Goal: Task Accomplishment & Management: Use online tool/utility

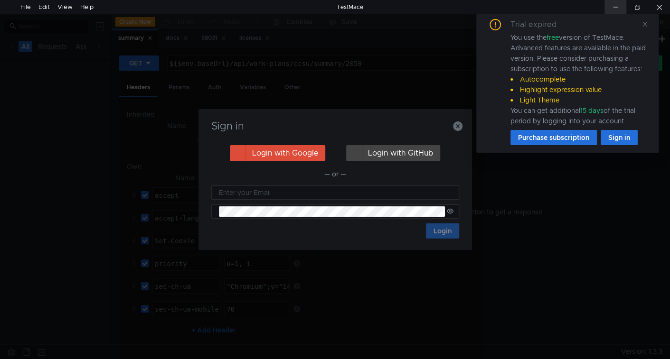
click at [618, 1] on div at bounding box center [615, 7] width 22 height 14
click at [613, 2] on div at bounding box center [615, 7] width 22 height 14
click at [459, 132] on h3 "Sign in" at bounding box center [335, 126] width 251 height 11
click at [458, 125] on icon "button" at bounding box center [457, 126] width 9 height 9
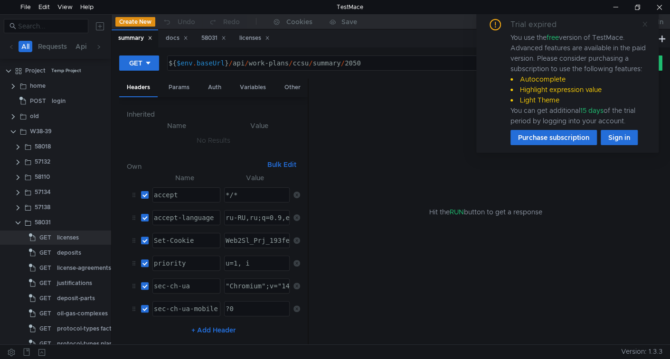
click at [645, 22] on icon at bounding box center [645, 24] width 7 height 7
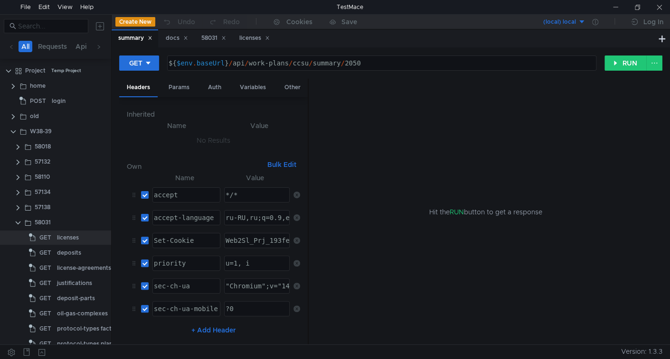
click at [436, 264] on div "Hit the RUN button to get a response" at bounding box center [485, 212] width 331 height 267
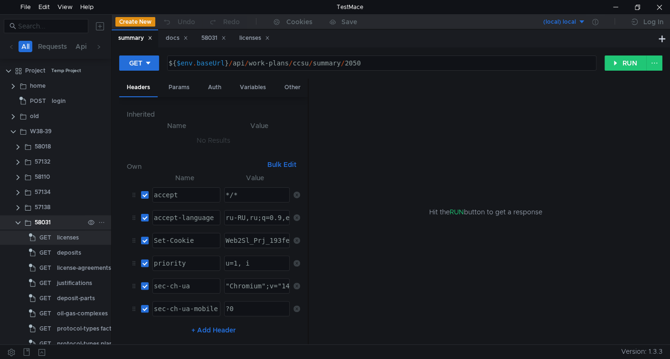
click at [18, 222] on clr-icon at bounding box center [18, 223] width 8 height 8
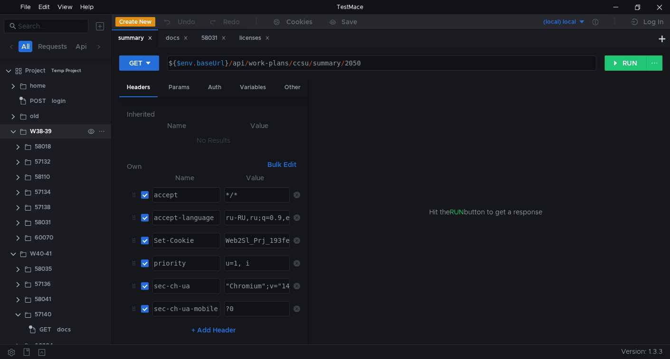
click at [12, 132] on clr-icon at bounding box center [13, 132] width 8 height 8
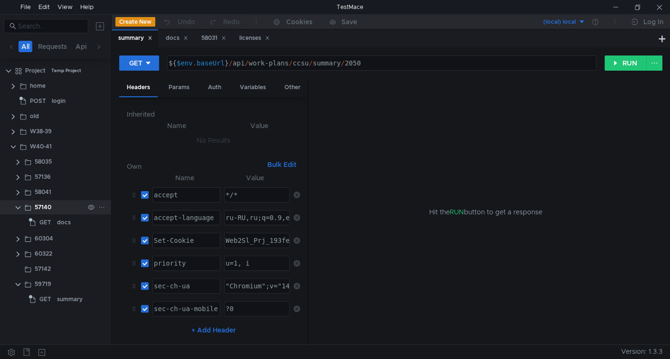
click at [19, 205] on clr-icon at bounding box center [18, 208] width 8 height 8
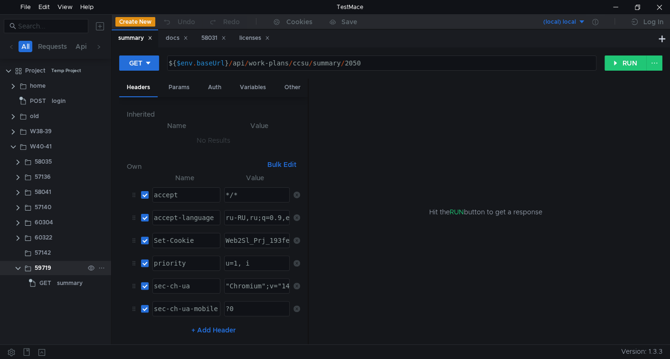
click at [17, 265] on clr-icon at bounding box center [18, 269] width 8 height 8
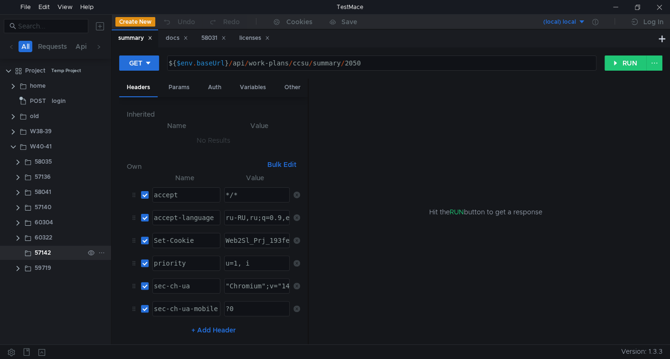
click at [46, 254] on div "57142" at bounding box center [43, 253] width 16 height 14
click at [44, 28] on input at bounding box center [50, 26] width 65 height 10
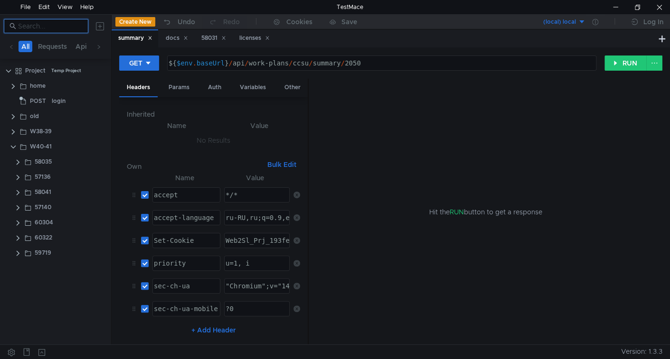
paste input "59038"
type input "59038"
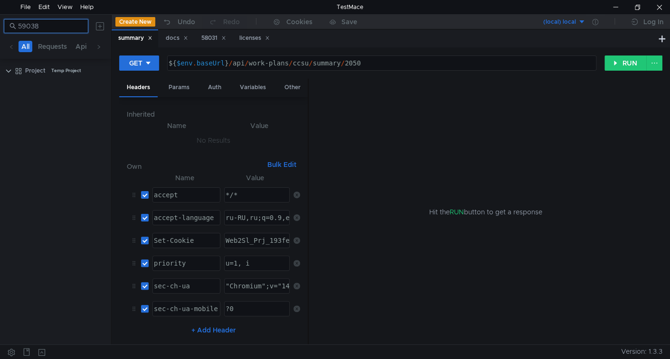
click at [44, 28] on input "59038" at bounding box center [50, 26] width 65 height 10
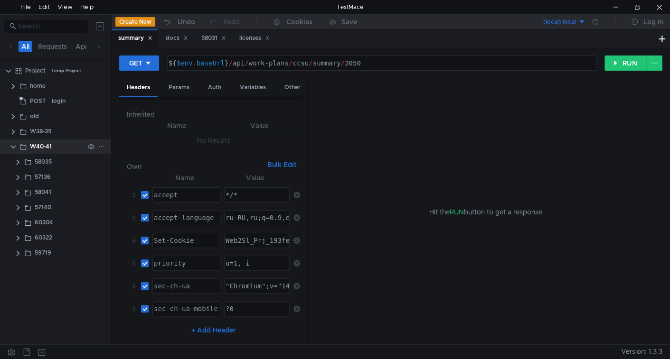
click at [102, 145] on icon at bounding box center [101, 146] width 7 height 7
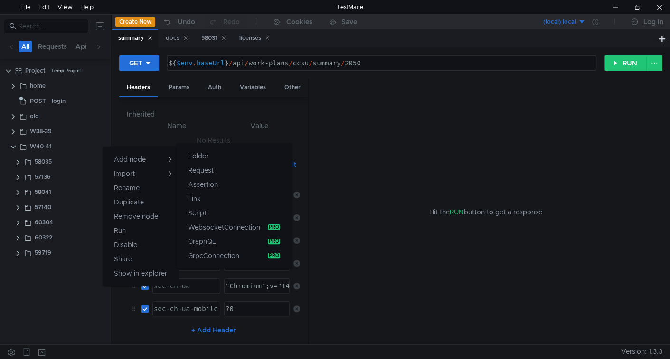
click at [209, 156] on button "Folder" at bounding box center [234, 156] width 115 height 14
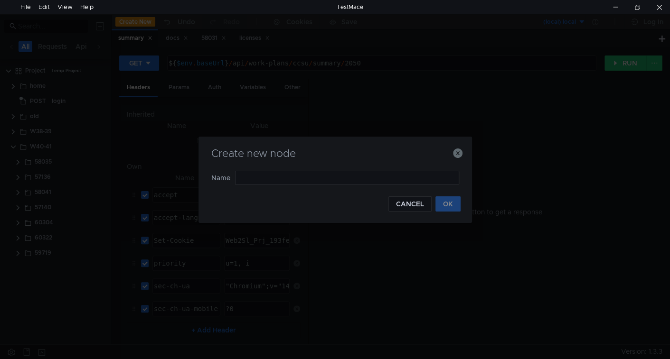
type input "59038"
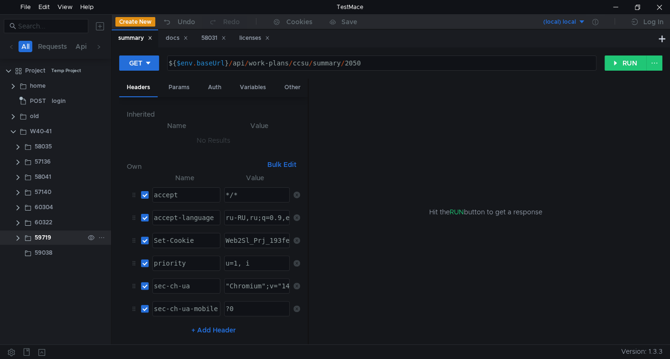
click at [18, 241] on clr-icon at bounding box center [18, 239] width 8 height 8
click at [35, 236] on div "59719" at bounding box center [43, 238] width 17 height 14
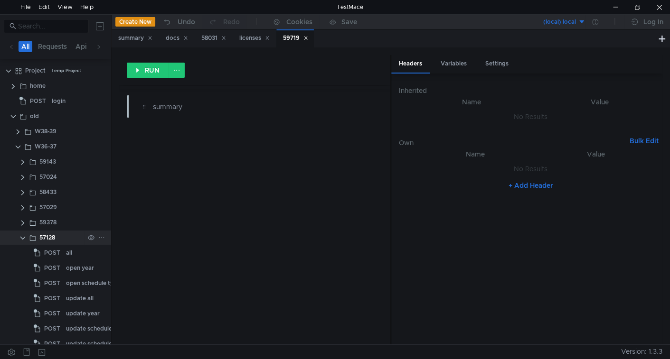
click at [67, 237] on div "57128" at bounding box center [61, 238] width 45 height 14
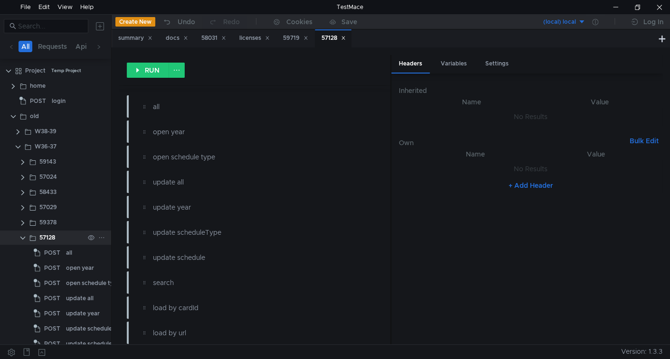
click at [100, 236] on icon at bounding box center [101, 238] width 7 height 7
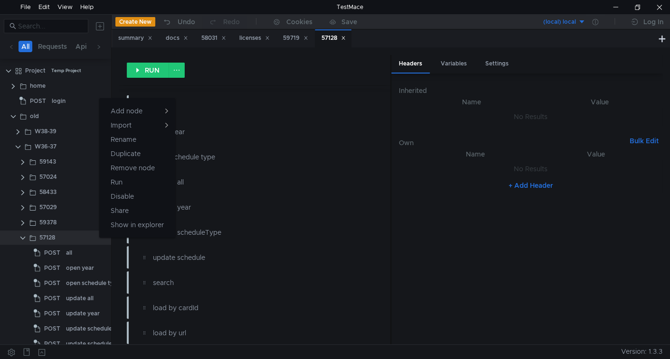
click at [63, 237] on div at bounding box center [335, 179] width 670 height 359
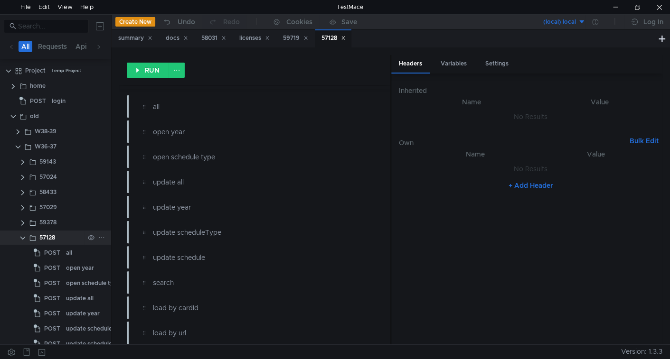
click at [23, 237] on clr-icon at bounding box center [23, 239] width 8 height 8
click at [71, 236] on div "57128" at bounding box center [61, 238] width 45 height 14
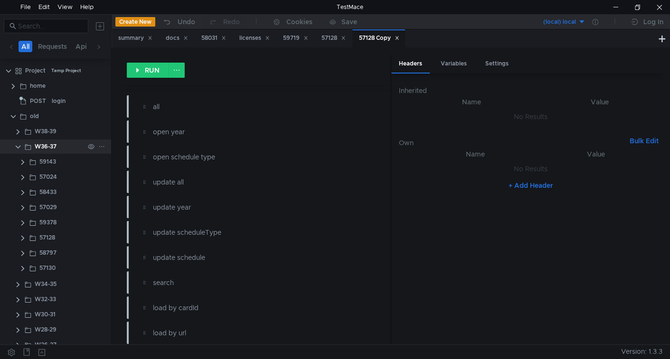
click at [17, 147] on clr-icon at bounding box center [18, 147] width 8 height 8
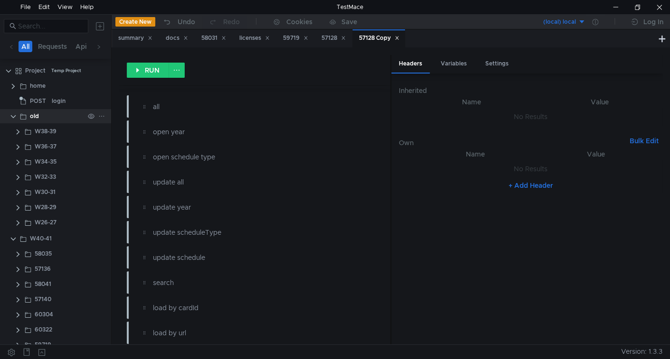
click at [14, 116] on clr-icon at bounding box center [13, 117] width 8 height 8
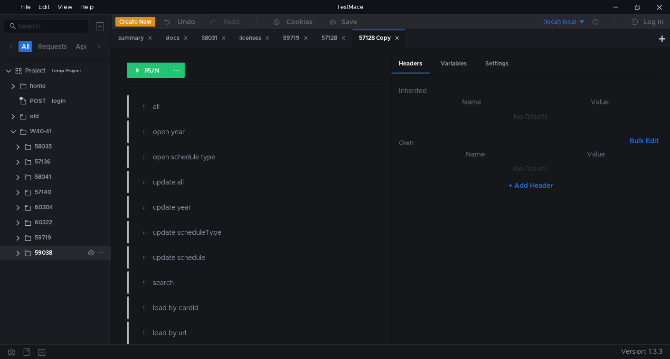
click at [18, 254] on clr-icon at bounding box center [18, 254] width 8 height 8
drag, startPoint x: 19, startPoint y: 268, endPoint x: 24, endPoint y: 272, distance: 5.4
click at [19, 268] on clr-icon at bounding box center [23, 269] width 8 height 8
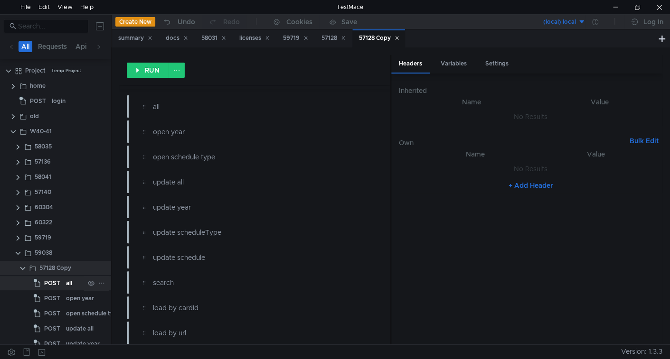
click at [68, 283] on div "all" at bounding box center [69, 283] width 6 height 14
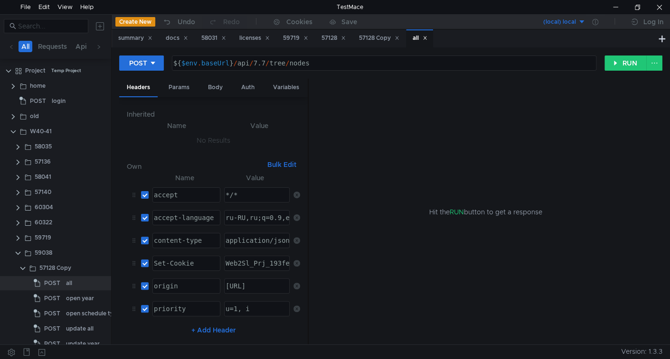
scroll to position [87, 0]
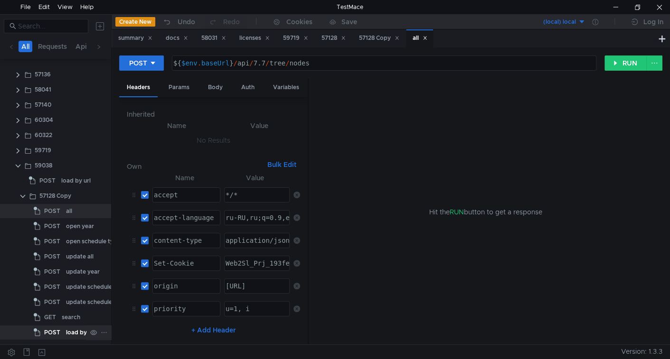
click at [66, 332] on div "load by cardId" at bounding box center [86, 333] width 40 height 14
click at [69, 213] on div "all" at bounding box center [69, 211] width 6 height 14
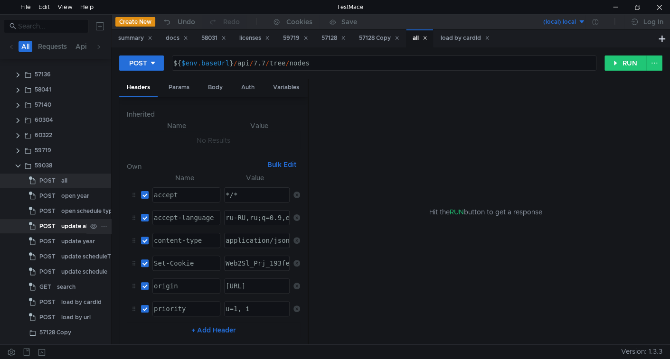
scroll to position [86, 0]
click at [72, 330] on div "57128 Copy" at bounding box center [61, 334] width 45 height 14
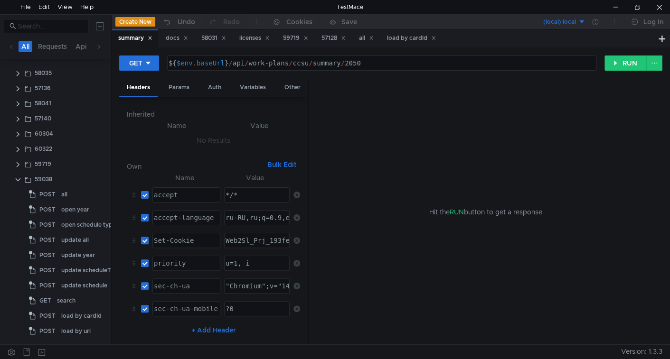
scroll to position [0, 0]
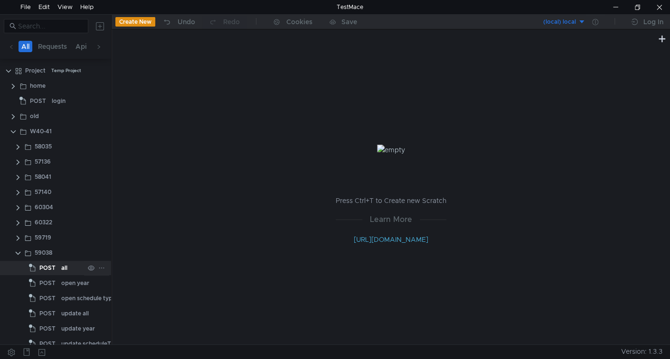
click at [49, 267] on span "POST" at bounding box center [47, 268] width 16 height 14
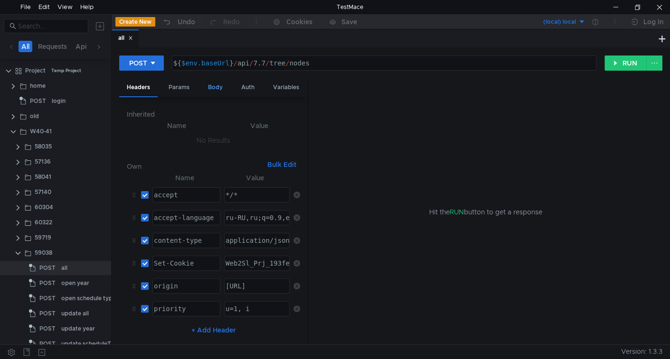
click at [213, 89] on div "Body" at bounding box center [215, 88] width 30 height 18
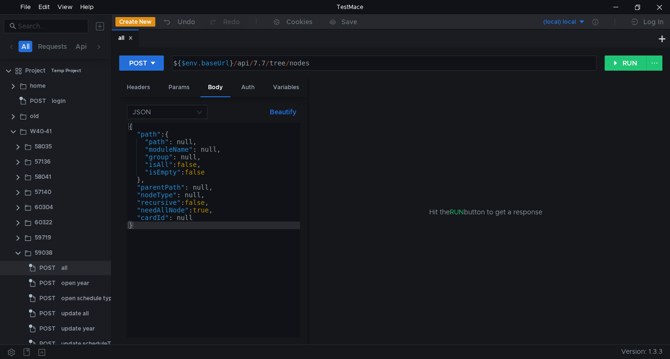
click at [243, 59] on div "${ $env . baseUrl } / api / 7.7 / tree / nodes" at bounding box center [383, 70] width 424 height 23
drag, startPoint x: 243, startPoint y: 59, endPoint x: 282, endPoint y: 67, distance: 39.3
click at [282, 67] on div "${ $env . baseUrl } / api / 7.7 / tree / nodes" at bounding box center [383, 70] width 424 height 23
click at [253, 64] on div "${ $env . baseUrl } / api / 7.7 / tree / nodes" at bounding box center [384, 63] width 424 height 14
paste textarea "5.6"
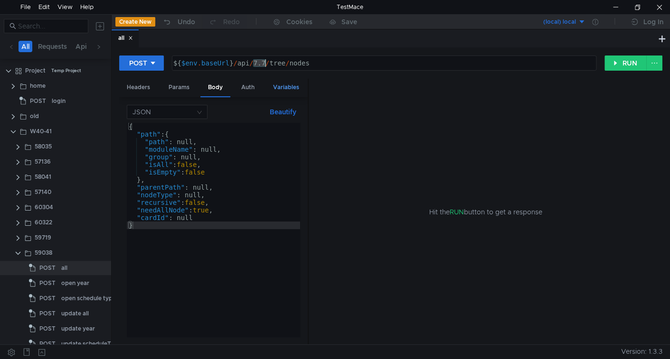
type textarea "${$env.baseUrl}/api/5.6/tree/nodes"
click at [623, 63] on button "RUN" at bounding box center [625, 63] width 42 height 15
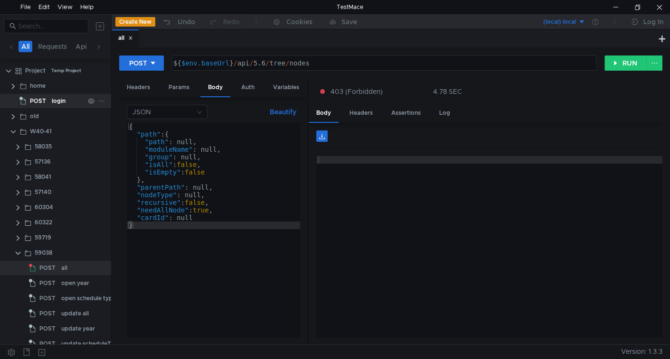
click at [36, 104] on span "POST" at bounding box center [38, 101] width 16 height 14
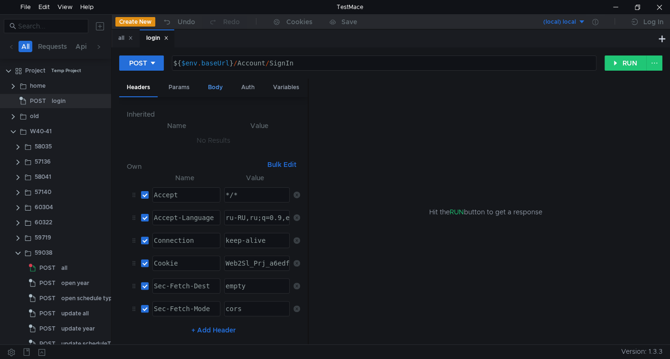
click at [215, 88] on div "Body" at bounding box center [215, 88] width 30 height 18
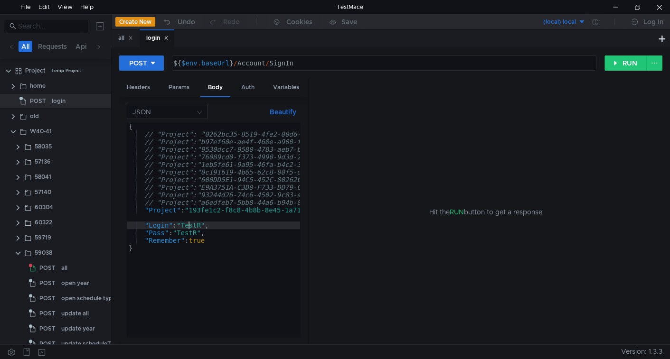
click at [189, 224] on div "{ // "Project": "0262bc35-8519-4fe2-00d6-75f081bc55e3", // uran DEV // "Project…" at bounding box center [338, 236] width 423 height 226
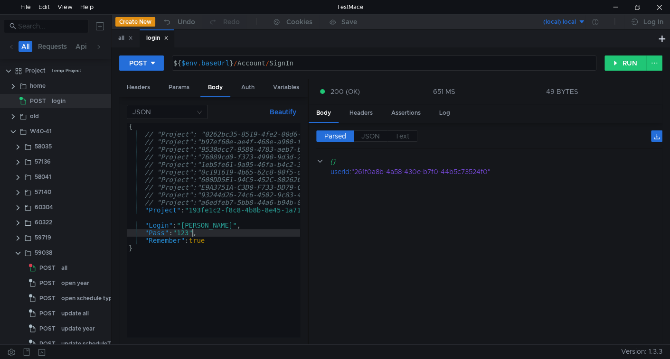
type textarea ""Pass": "123","
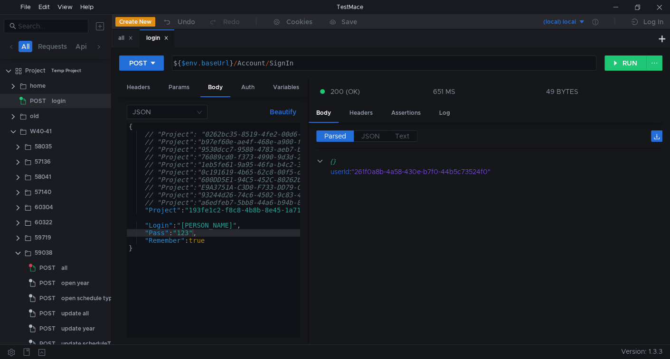
drag, startPoint x: 168, startPoint y: 37, endPoint x: 174, endPoint y: 40, distance: 7.0
click at [168, 37] on icon at bounding box center [166, 38] width 5 height 5
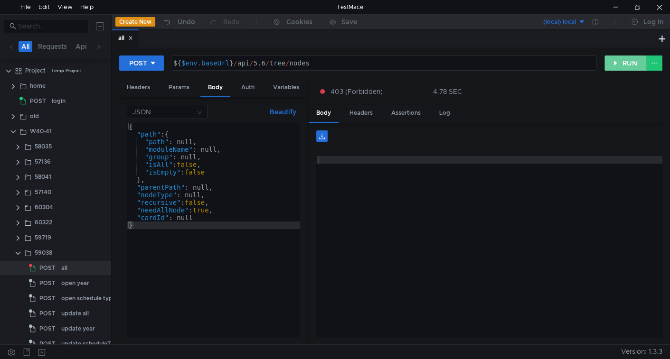
click at [622, 64] on button "RUN" at bounding box center [625, 63] width 42 height 15
click at [307, 19] on div "Cookies" at bounding box center [299, 21] width 26 height 11
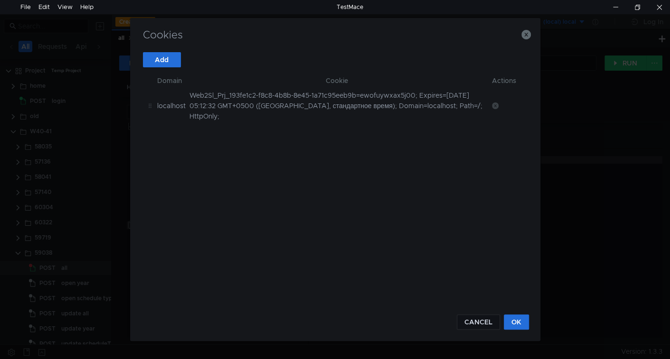
click at [496, 103] on icon at bounding box center [495, 106] width 7 height 7
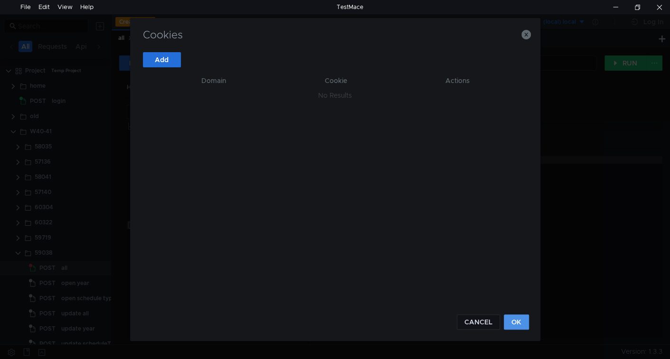
click at [522, 320] on button "OK" at bounding box center [516, 322] width 25 height 15
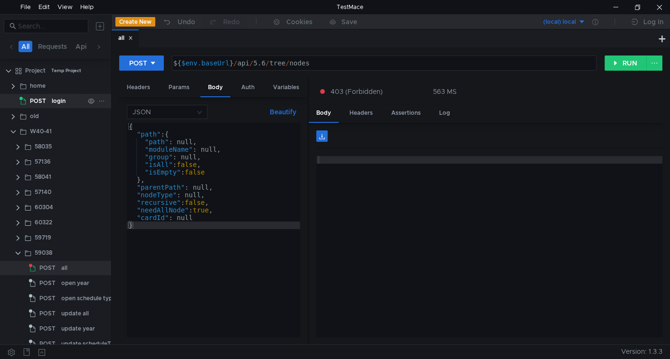
click at [40, 97] on span "POST" at bounding box center [38, 101] width 16 height 14
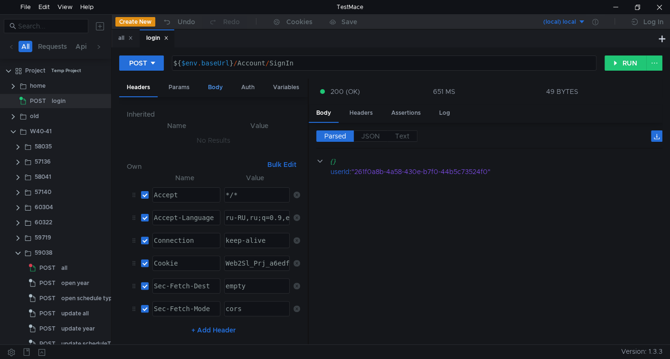
click at [218, 88] on div "Body" at bounding box center [215, 88] width 30 height 18
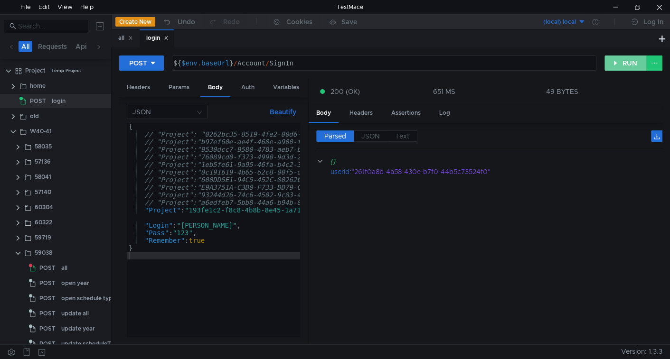
click at [634, 61] on button "RUN" at bounding box center [625, 63] width 42 height 15
click at [131, 41] on div "all" at bounding box center [125, 38] width 15 height 10
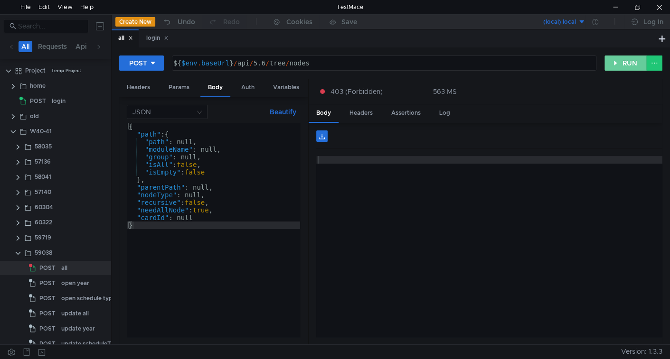
click at [640, 64] on button "RUN" at bounding box center [625, 63] width 42 height 15
click at [623, 64] on button "RUN" at bounding box center [625, 63] width 42 height 15
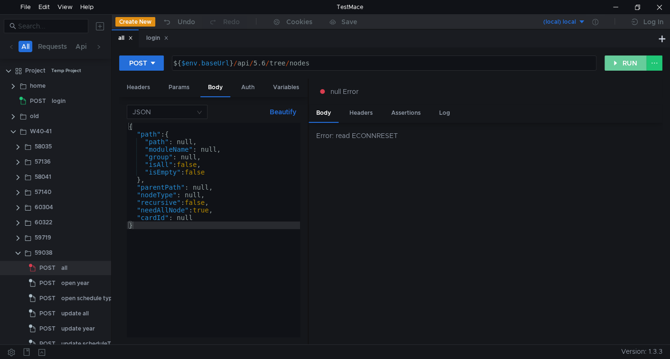
click at [619, 65] on button "RUN" at bounding box center [625, 63] width 42 height 15
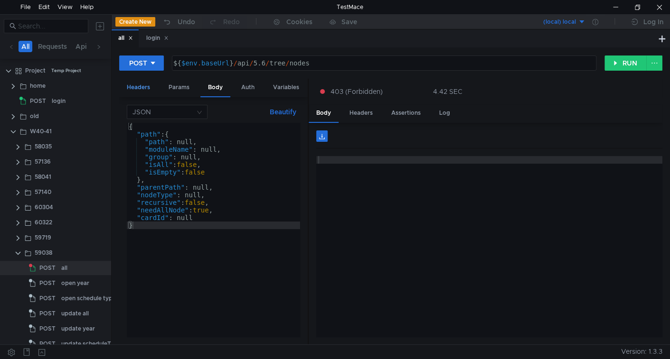
click at [135, 86] on div "Headers" at bounding box center [138, 88] width 38 height 18
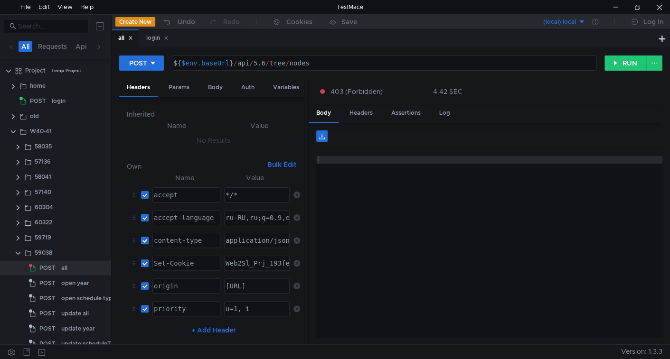
click at [287, 165] on button "Bulk Edit" at bounding box center [282, 164] width 37 height 11
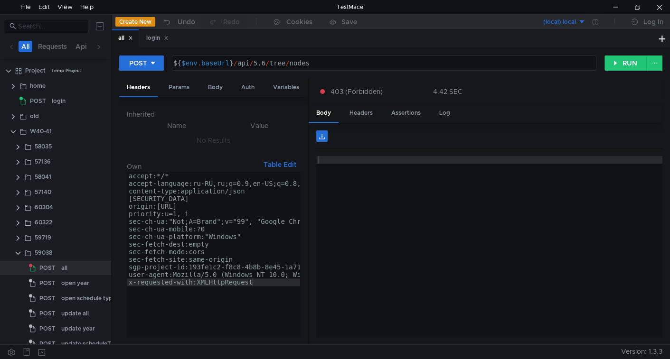
type textarea "Set-Cookie:Web2Sl_Prj_193fe1c2-f8c8-4b8b-8e45-1a71c95eeb9b=ganb5adppcgz00"
click at [171, 198] on div "accept:*/* accept-language:ru-RU,ru;q=0.9,en-US;q=0.8,en;q=0.7 content-type:app…" at bounding box center [372, 263] width 491 height 182
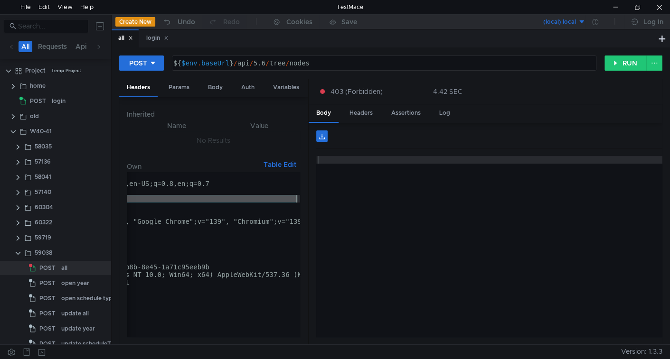
scroll to position [0, 0]
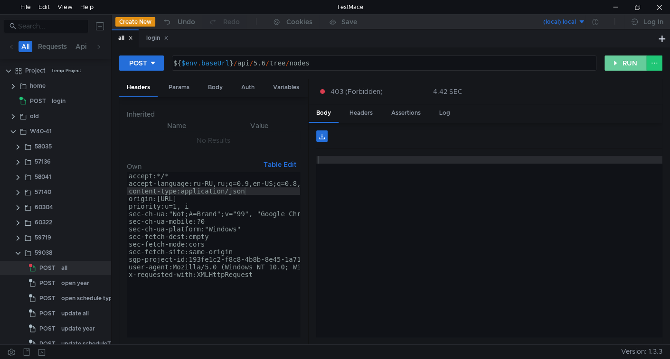
drag, startPoint x: 609, startPoint y: 64, endPoint x: 588, endPoint y: 87, distance: 31.9
click at [609, 64] on button "RUN" at bounding box center [625, 63] width 42 height 15
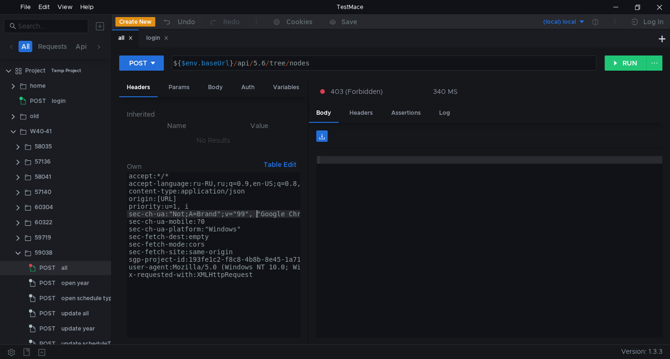
click at [256, 214] on div "accept:*/* accept-language:ru-RU,ru;q=0.9,en-US;q=0.8,en;q=0.7 content-type:app…" at bounding box center [372, 261] width 491 height 179
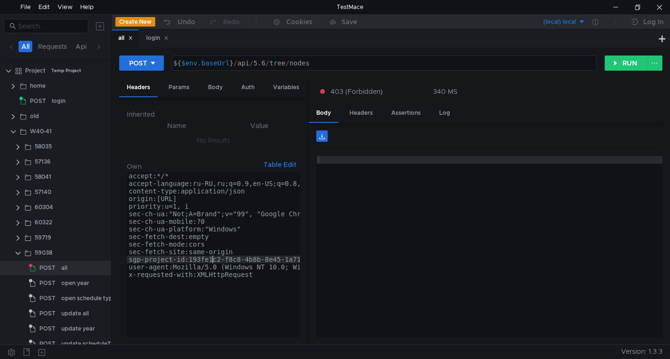
click at [212, 257] on div "accept:*/* accept-language:ru-RU,ru;q=0.9,en-US;q=0.8,en;q=0.7 content-type:app…" at bounding box center [372, 261] width 491 height 179
type textarea "sgp-project-id:193fe1c2-f8c8-4b8b-8e45-1a71c95eeb9b"
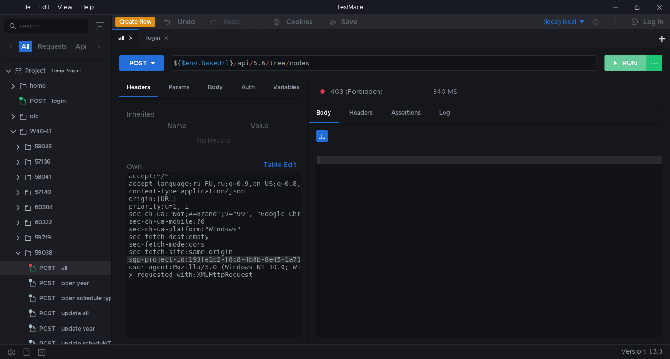
click at [619, 66] on button "RUN" at bounding box center [625, 63] width 42 height 15
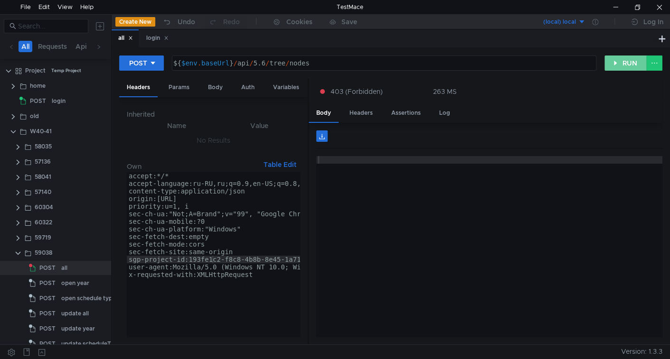
click at [609, 66] on button "RUN" at bounding box center [625, 63] width 42 height 15
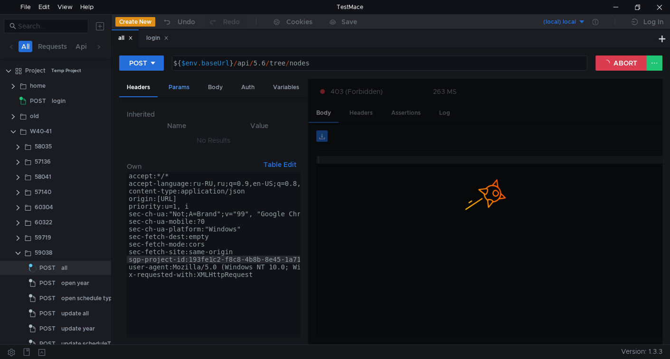
click at [181, 87] on div "Params" at bounding box center [179, 88] width 36 height 18
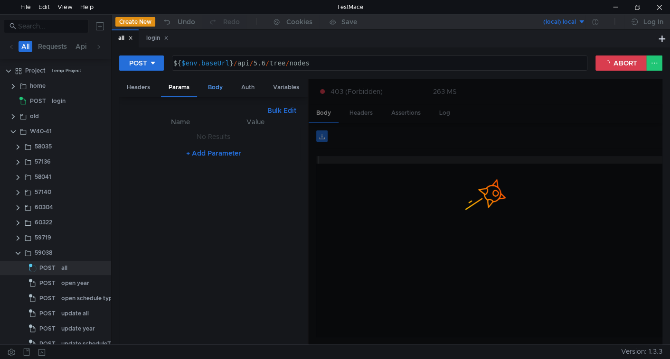
click at [206, 89] on div "Body" at bounding box center [215, 88] width 30 height 18
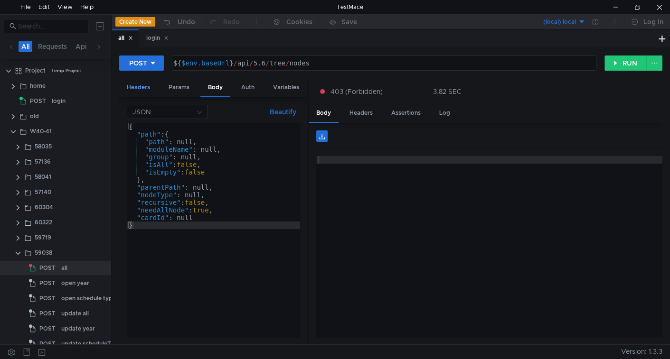
click at [146, 87] on div "Headers" at bounding box center [138, 88] width 38 height 18
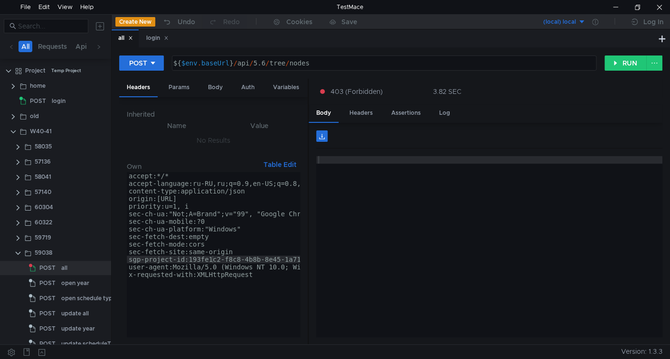
click at [245, 190] on div "accept:*/* accept-language:ru-RU,ru;q=0.9,en-US;q=0.8,en;q=0.7 content-type:app…" at bounding box center [372, 261] width 491 height 179
click at [226, 236] on div "accept:*/* accept-language:ru-RU,ru;q=0.9,en-US;q=0.8,en;q=0.7 content-type:app…" at bounding box center [372, 261] width 491 height 179
type textarea "sec-fetch-dest:empty"
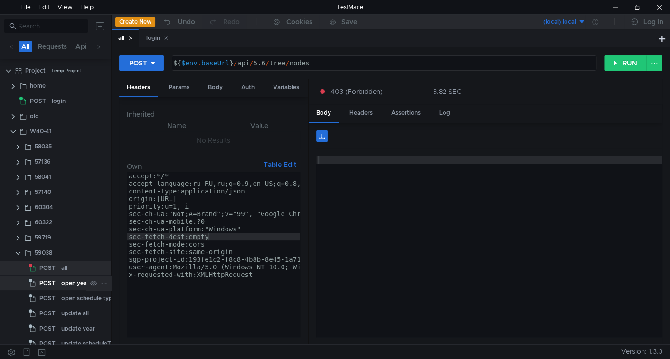
click at [68, 284] on div "open year" at bounding box center [75, 283] width 28 height 14
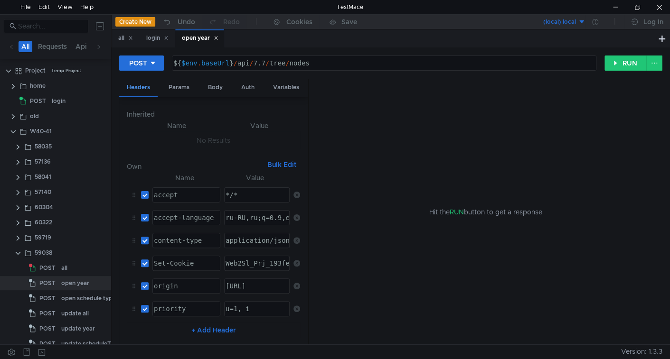
click at [142, 90] on div "Headers" at bounding box center [138, 88] width 38 height 19
click at [291, 163] on button "Bulk Edit" at bounding box center [282, 164] width 37 height 11
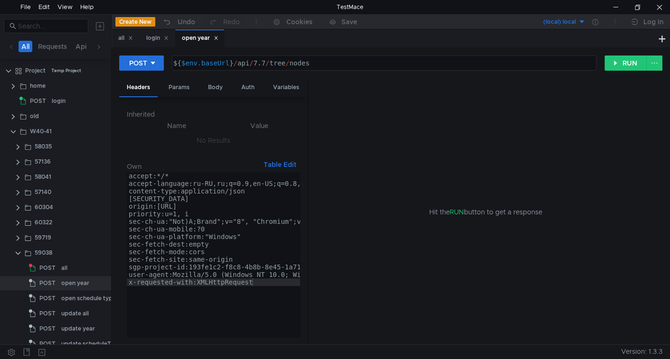
click at [231, 190] on div "accept:*/* accept-language:ru-RU,ru;q=0.9,en-US;q=0.8,en;q=0.7 content-type:app…" at bounding box center [372, 263] width 491 height 182
type textarea "user-agent:Mozilla/5.0 (Windows NT 10.0; Win64; x64) AppleWebKit/537.36 (KHTML,…"
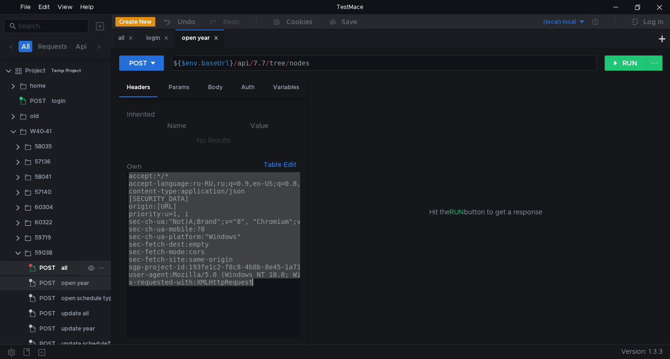
click at [68, 264] on div "all" at bounding box center [72, 268] width 23 height 14
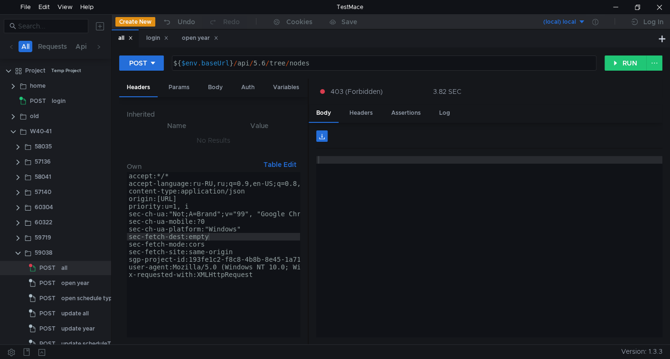
click at [176, 194] on div "accept:*/* accept-language:ru-RU,ru;q=0.9,en-US;q=0.8,en;q=0.7 content-type:app…" at bounding box center [372, 261] width 491 height 179
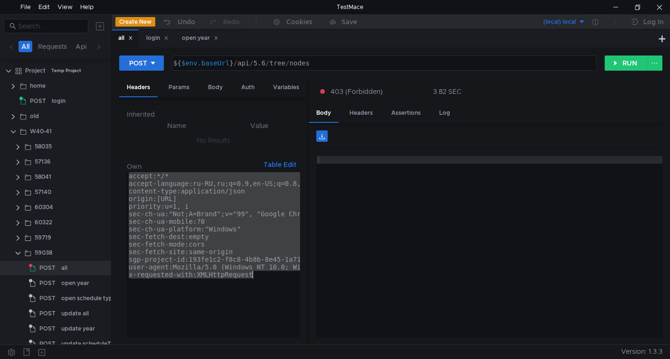
paste textarea
type textarea "x-requested-with:XMLHttpRequest"
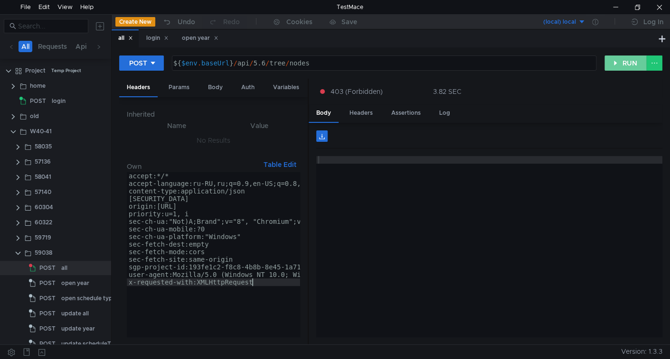
click at [634, 66] on button "RUN" at bounding box center [625, 63] width 42 height 15
click at [217, 91] on div "Body" at bounding box center [215, 88] width 30 height 18
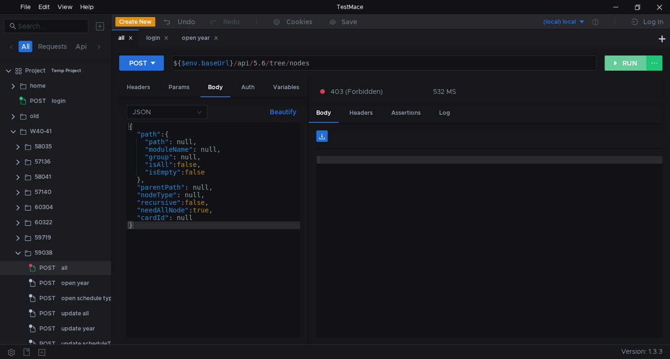
click at [623, 68] on button "RUN" at bounding box center [625, 63] width 42 height 15
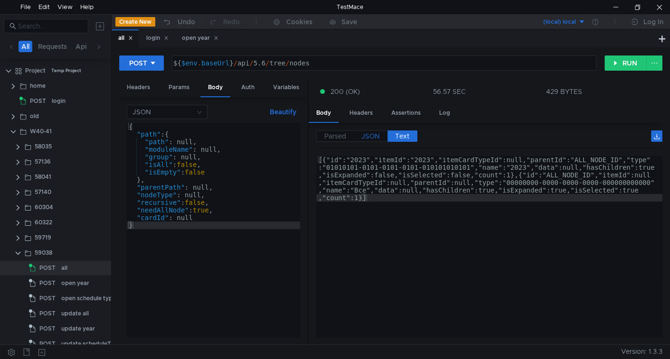
click at [373, 133] on span "JSON" at bounding box center [370, 136] width 19 height 9
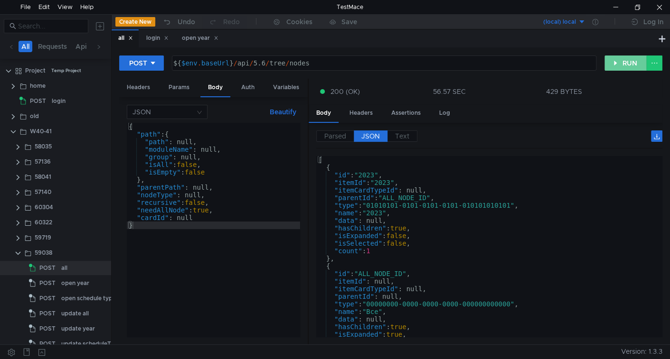
drag, startPoint x: 621, startPoint y: 65, endPoint x: 576, endPoint y: 132, distance: 80.7
click at [621, 66] on button "RUN" at bounding box center [625, 63] width 42 height 15
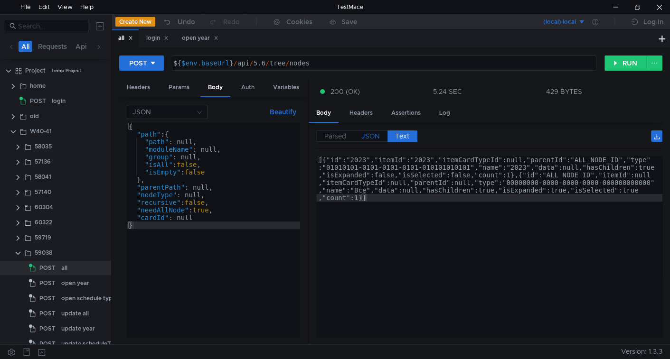
click at [365, 137] on span "JSON" at bounding box center [370, 136] width 19 height 9
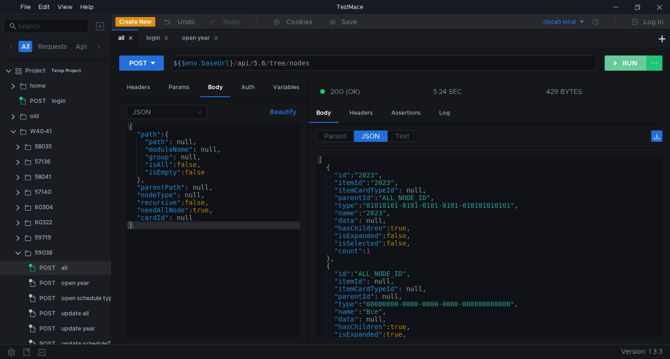
drag, startPoint x: 623, startPoint y: 63, endPoint x: 319, endPoint y: 270, distance: 368.1
click at [623, 63] on button "RUN" at bounding box center [625, 63] width 42 height 15
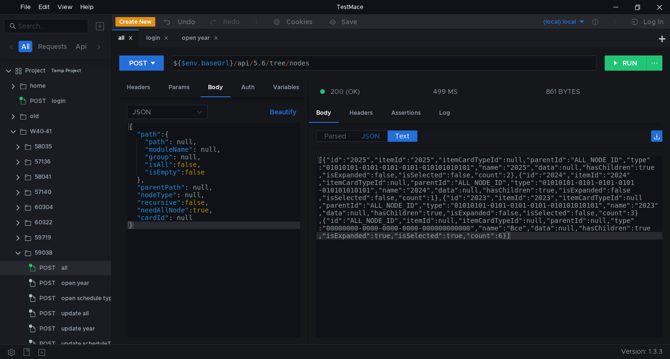
click at [365, 139] on span "JSON" at bounding box center [370, 136] width 19 height 9
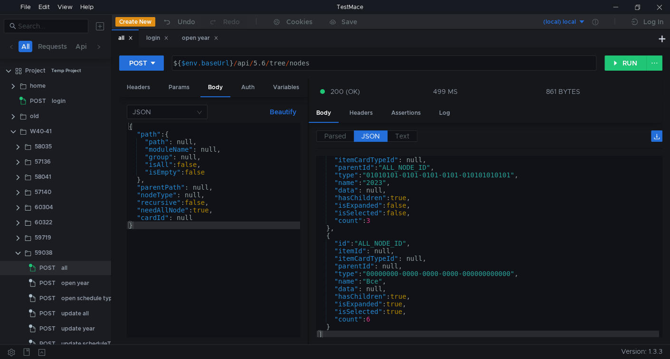
scroll to position [228, 0]
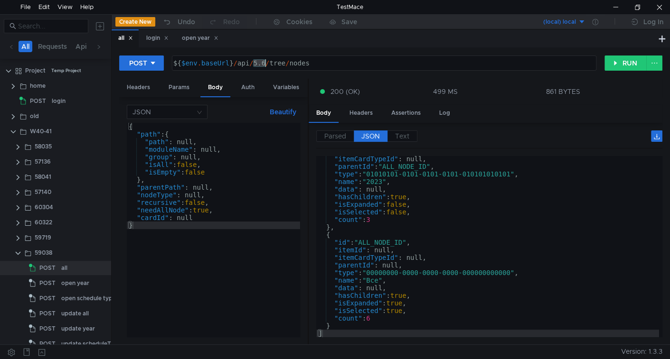
drag, startPoint x: 254, startPoint y: 61, endPoint x: 264, endPoint y: 65, distance: 11.1
click at [264, 65] on div "${ $env . baseUrl } / api / 5.6 / tree / nodes" at bounding box center [383, 70] width 424 height 23
click at [61, 285] on div "open year" at bounding box center [75, 283] width 28 height 14
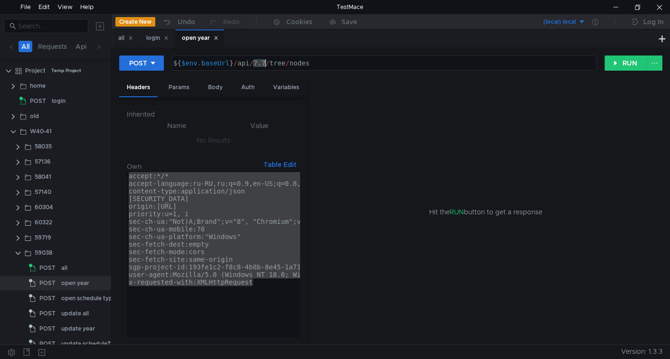
drag, startPoint x: 254, startPoint y: 61, endPoint x: 265, endPoint y: 63, distance: 11.5
click at [265, 63] on div "${ $env . baseUrl } / api / 7.7 / tree / nodes" at bounding box center [383, 70] width 424 height 23
paste textarea "5.6"
type textarea "${$env.baseUrl}/api/5.6/tree/nodes"
click at [175, 198] on div "accept:*/* accept-language:ru-RU,ru;q=0.9,en-US;q=0.8,en;q=0.7 content-type:app…" at bounding box center [213, 254] width 173 height 165
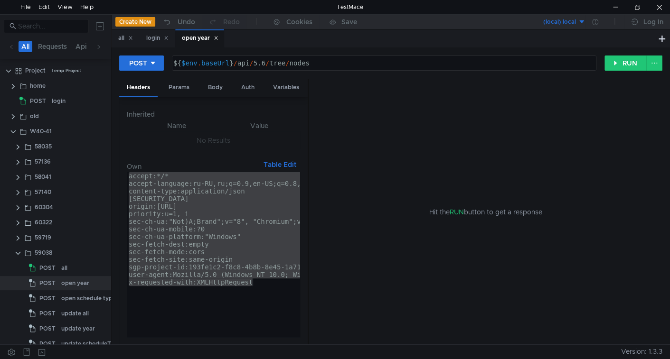
type textarea "[SECURITY_DATA]"
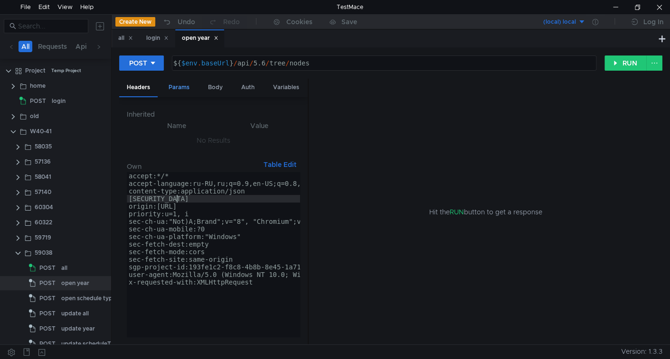
click at [191, 89] on div "Params" at bounding box center [179, 88] width 36 height 18
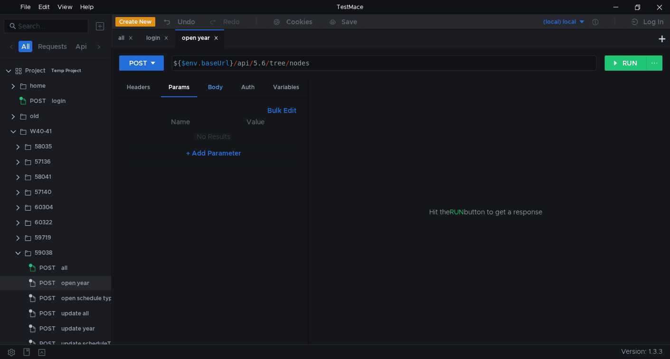
click at [212, 90] on div "Body" at bounding box center [215, 88] width 30 height 18
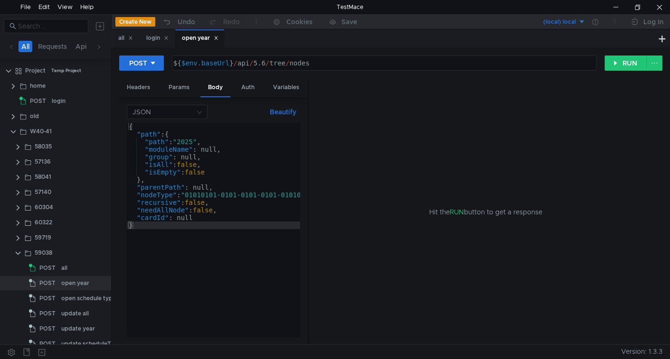
click at [198, 137] on div "{ "path" : { "path" : "2025" , "moduleName" : null, "group" : null, "isAll" : f…" at bounding box center [234, 237] width 215 height 229
click at [197, 141] on div "{ "path" : { "path" : "2025" , "moduleName" : null, "group" : null, "isAll" : f…" at bounding box center [234, 237] width 215 height 229
type textarea ""path": "2023","
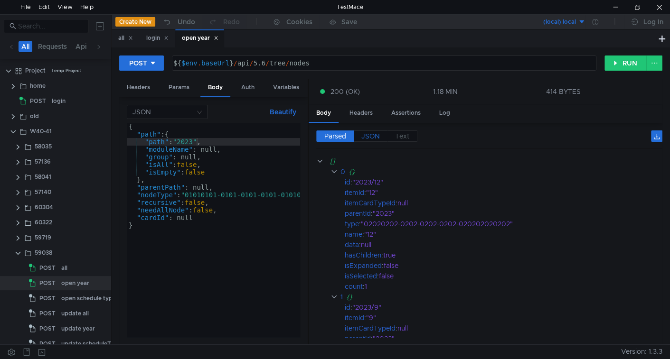
click at [380, 133] on label "JSON" at bounding box center [371, 136] width 34 height 11
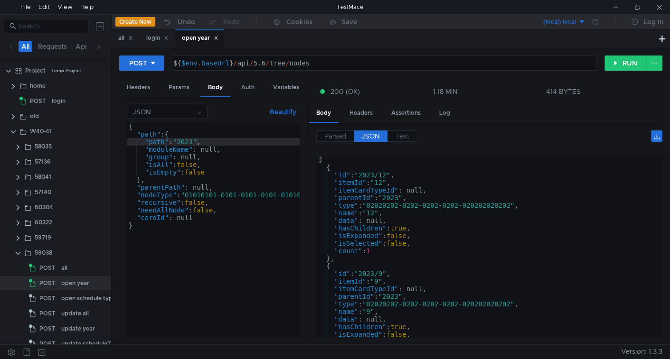
scroll to position [0, 0]
drag, startPoint x: 65, startPoint y: 298, endPoint x: 107, endPoint y: 298, distance: 42.3
click at [65, 298] on div "open schedule type" at bounding box center [88, 299] width 55 height 14
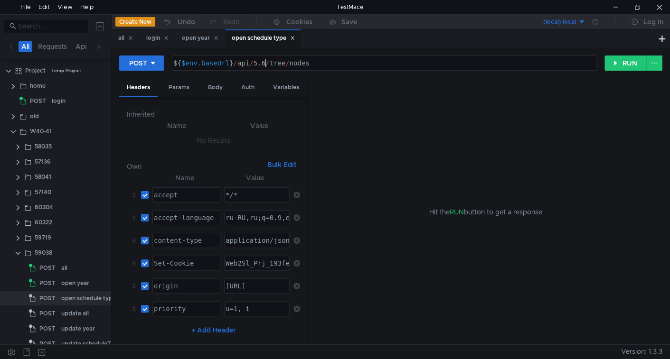
scroll to position [0, 6]
type textarea "${$env.baseUrl}/api/5.6/tree/nodes"
click at [214, 85] on div "Body" at bounding box center [215, 88] width 30 height 18
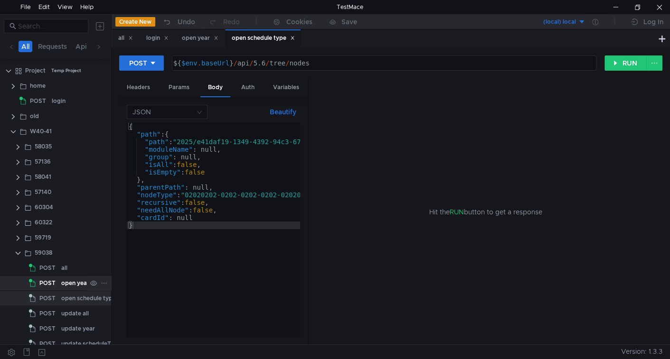
click at [63, 283] on div "open year" at bounding box center [75, 283] width 28 height 14
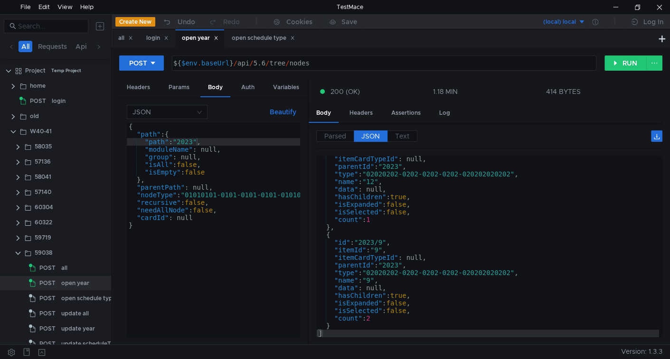
scroll to position [31, 0]
type textarea ""id": "2023/9","
click at [364, 240] on div ""itemCardTypeId" : null, "parentId" : "2023" , "type" : "02020202-0202-0202-020…" at bounding box center [487, 253] width 343 height 197
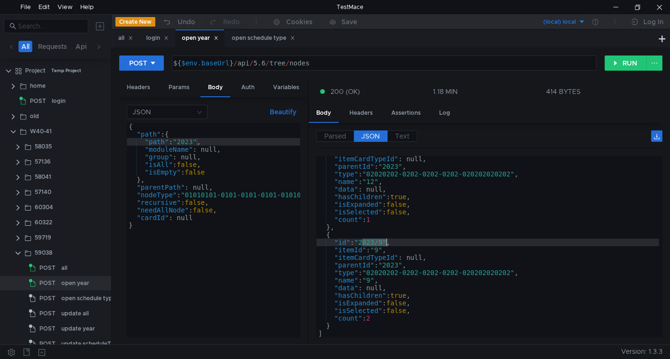
drag, startPoint x: 364, startPoint y: 240, endPoint x: 385, endPoint y: 242, distance: 21.0
click at [385, 242] on div ""itemCardTypeId" : null, "parentId" : "2023" , "type" : "02020202-0202-0202-020…" at bounding box center [487, 253] width 343 height 197
drag, startPoint x: 66, startPoint y: 298, endPoint x: 102, endPoint y: 276, distance: 42.3
click at [66, 297] on div "open schedule type" at bounding box center [88, 299] width 55 height 14
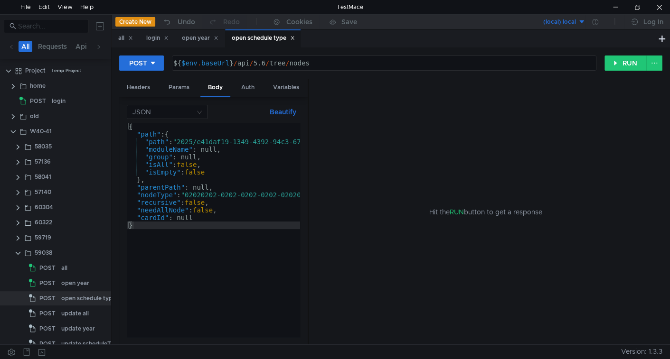
click at [188, 141] on div "{ "path" : { "path" : "2025/e41daf19-1349-4392-94c3-677668064867_111" , "module…" at bounding box center [248, 237] width 243 height 229
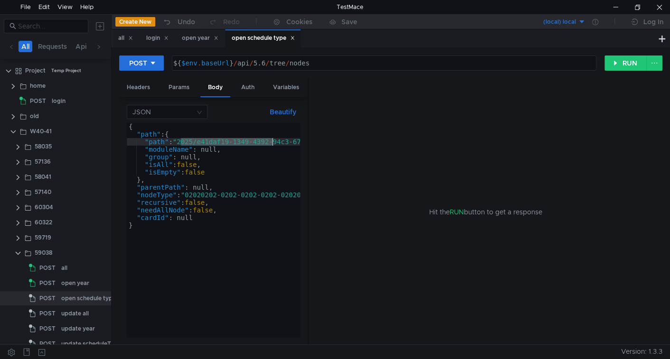
scroll to position [0, 69]
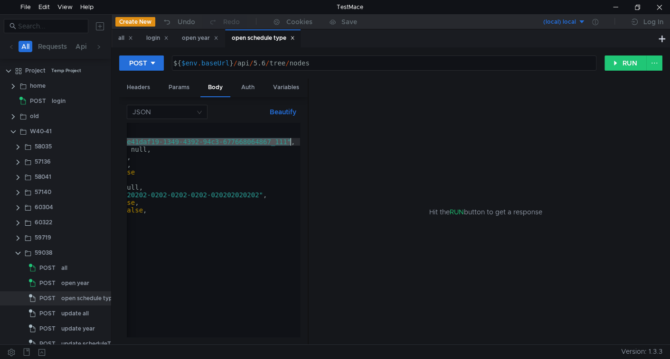
drag, startPoint x: 188, startPoint y: 141, endPoint x: 289, endPoint y: 139, distance: 101.2
click at [289, 139] on div "{ "path" : { "path" : "2025/e41daf19-1349-4392-94c3-677668064867_111" , "module…" at bounding box center [178, 236] width 243 height 226
paste textarea "3/9"
type textarea ""path": "2023/9","
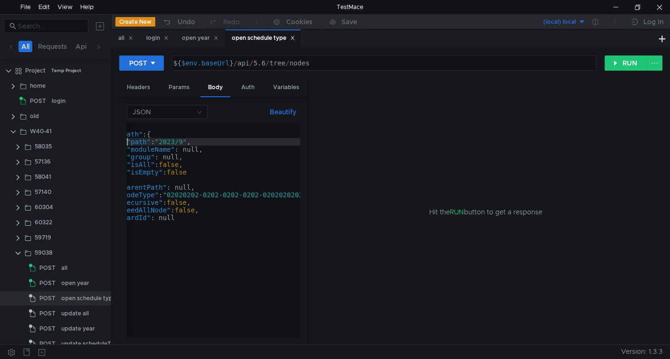
scroll to position [0, 0]
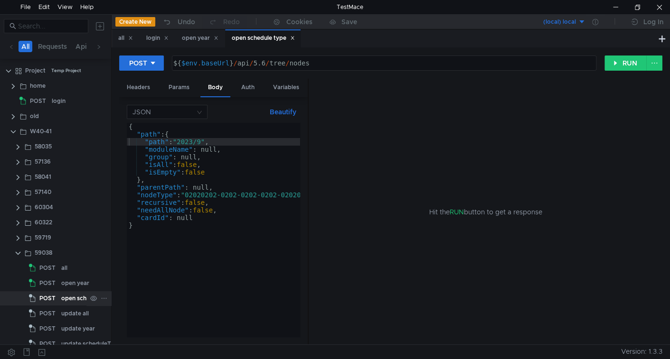
click at [86, 295] on div at bounding box center [98, 299] width 25 height 14
click at [67, 300] on div "open schedule type" at bounding box center [88, 299] width 55 height 14
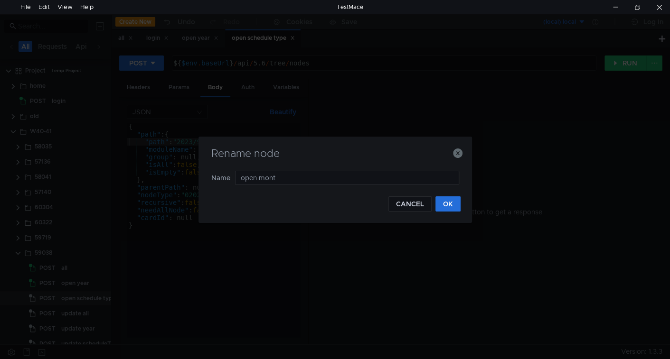
type input "open month"
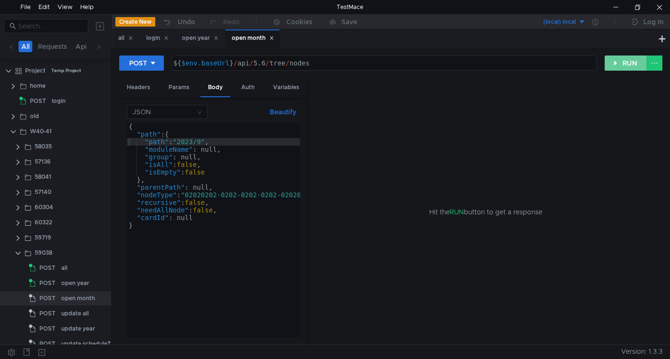
click at [618, 60] on button "RUN" at bounding box center [625, 63] width 42 height 15
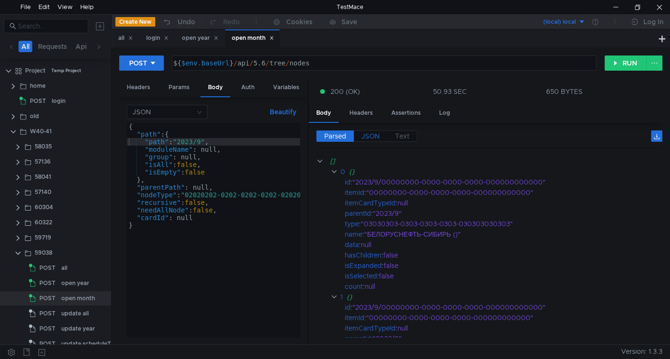
click at [368, 135] on span "JSON" at bounding box center [370, 136] width 19 height 9
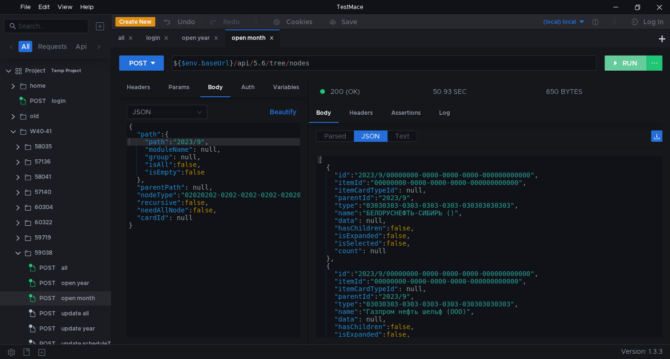
click at [625, 61] on button "RUN" at bounding box center [625, 63] width 42 height 15
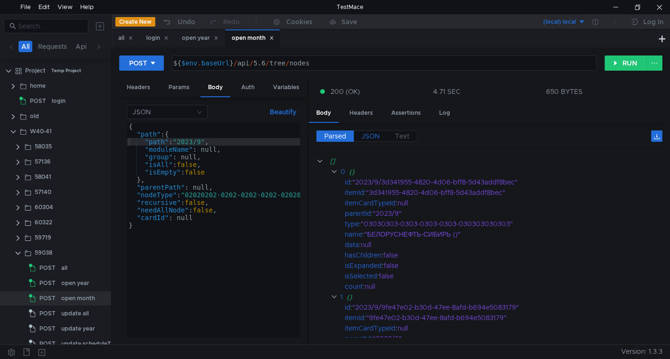
click at [371, 137] on span "JSON" at bounding box center [370, 136] width 19 height 9
click at [369, 139] on span "JSON" at bounding box center [370, 136] width 19 height 9
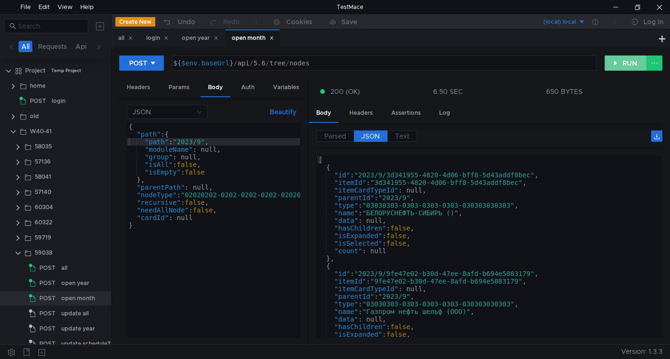
click at [619, 63] on button "RUN" at bounding box center [625, 63] width 42 height 15
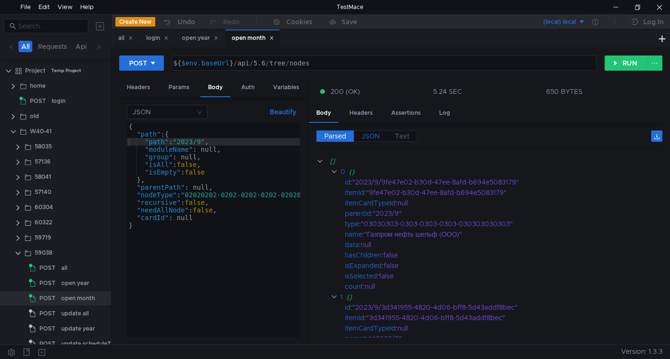
click at [368, 138] on span "JSON" at bounding box center [370, 136] width 19 height 9
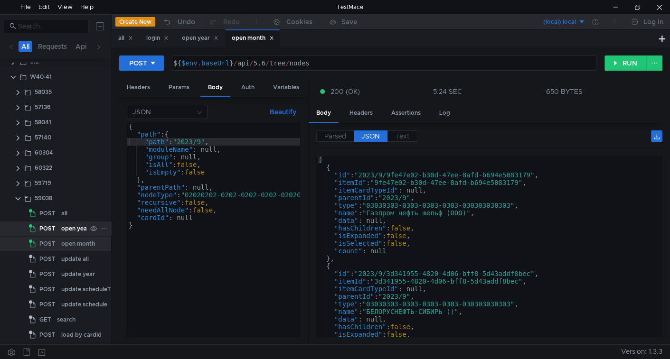
scroll to position [71, 0]
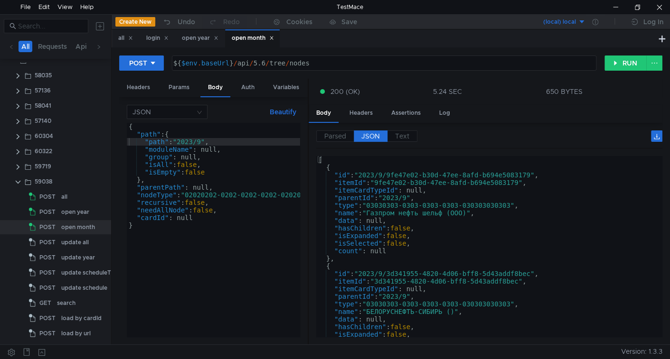
click at [206, 142] on div "{ "path" : { "path" : "2023/9" , "moduleName" : null, "group" : null, "isAll" :…" at bounding box center [234, 236] width 215 height 226
click at [194, 141] on div "{ "path" : { "path" : "2023/9" , "moduleName" : null, "group" : null, "isAll" :…" at bounding box center [234, 236] width 215 height 226
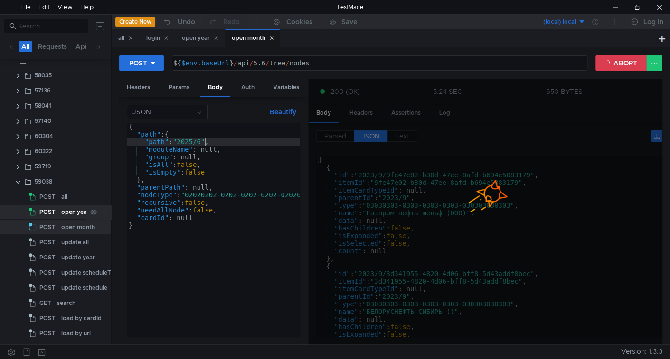
type textarea ""path": "2025/6","
click at [69, 210] on div "open year" at bounding box center [75, 212] width 28 height 14
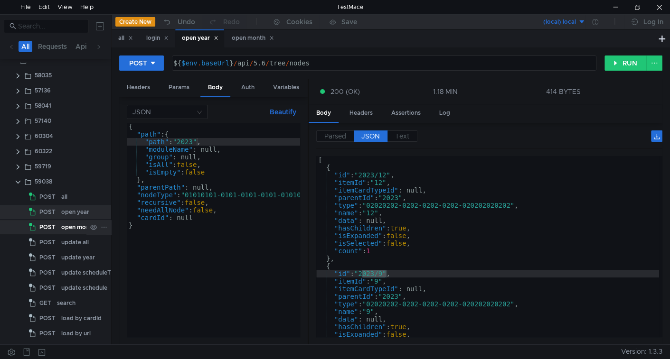
click at [72, 226] on div "open month" at bounding box center [78, 227] width 34 height 14
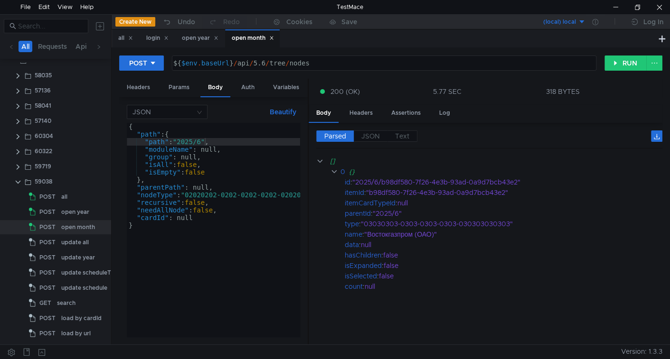
click at [254, 156] on div "{ "path" : { "path" : "2025/6" , "moduleName" : null, "group" : null, "isAll" :…" at bounding box center [234, 236] width 215 height 226
type textarea "}"
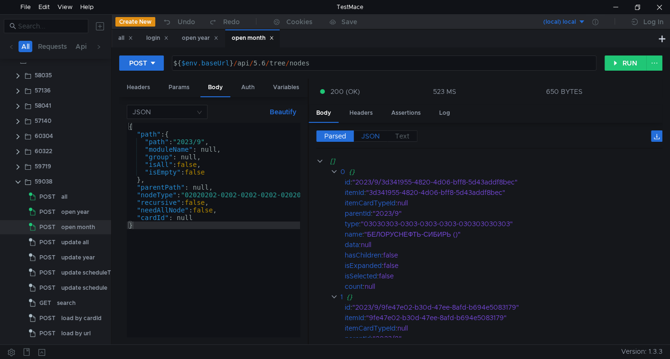
click at [376, 133] on span "JSON" at bounding box center [370, 136] width 19 height 9
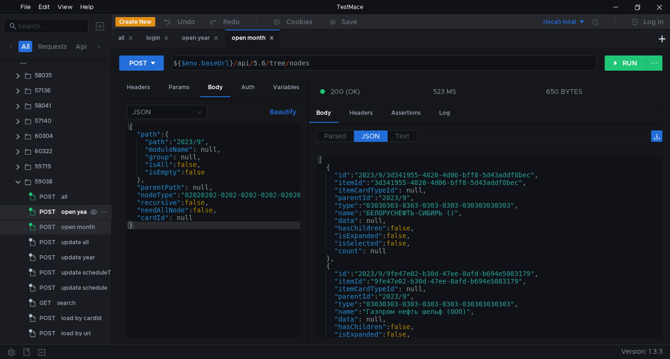
click at [64, 213] on div "open year" at bounding box center [75, 212] width 28 height 14
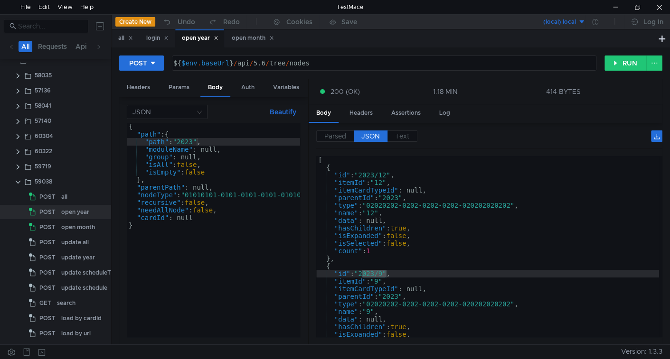
scroll to position [0, 0]
click at [78, 228] on div "open month" at bounding box center [78, 227] width 34 height 14
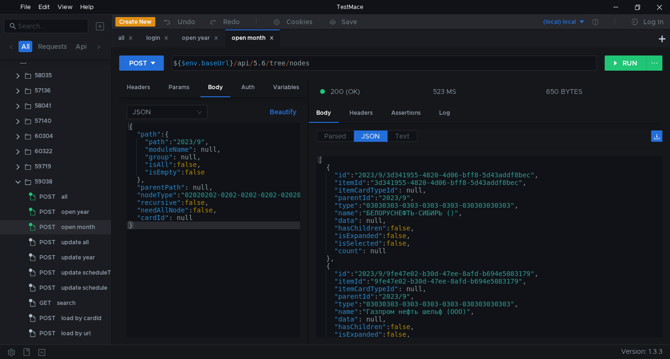
click at [254, 230] on div "{ "path" : { "path" : "2023/9" , "moduleName" : null, "group" : null, "isAll" :…" at bounding box center [234, 236] width 215 height 226
click at [617, 64] on button "RUN" at bounding box center [625, 63] width 42 height 15
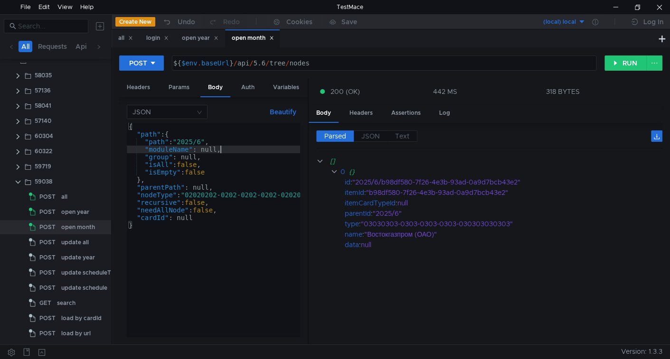
click at [222, 152] on div "{ "path" : { "path" : "2025/6" , "moduleName" : null, "group" : null, "isAll" :…" at bounding box center [234, 236] width 215 height 226
type textarea "}"
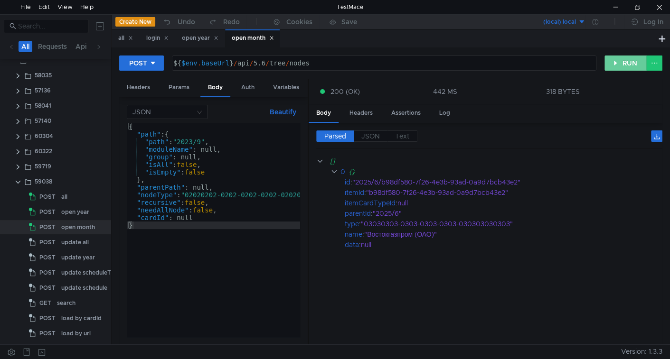
click at [616, 62] on button "RUN" at bounding box center [625, 63] width 42 height 15
click at [369, 132] on span "JSON" at bounding box center [370, 136] width 19 height 9
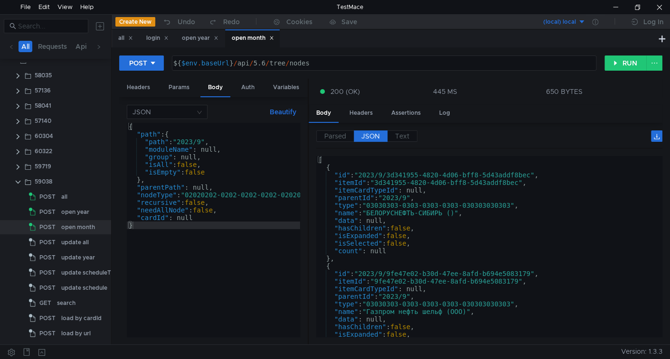
click at [378, 136] on span "JSON" at bounding box center [370, 136] width 19 height 9
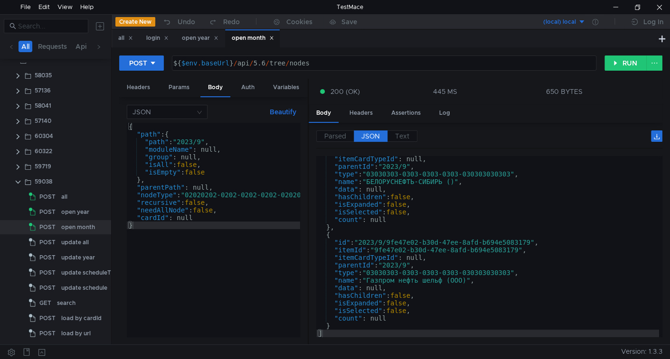
scroll to position [31, 0]
click at [625, 67] on button "RUN" at bounding box center [625, 63] width 42 height 15
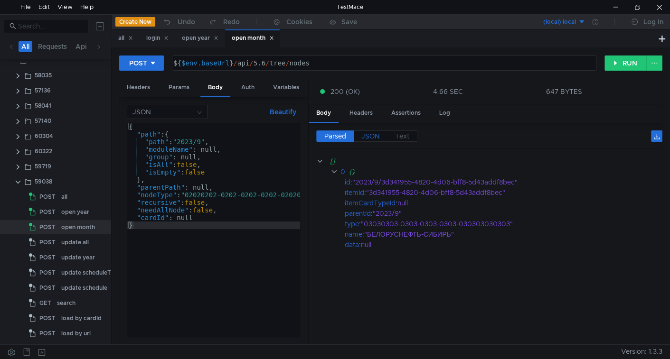
click at [361, 137] on label "JSON" at bounding box center [371, 136] width 34 height 11
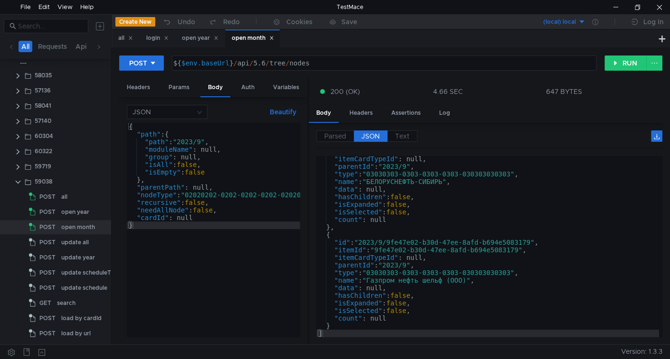
scroll to position [0, 0]
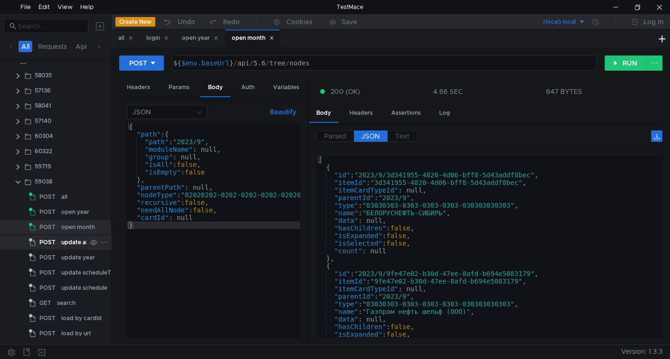
click at [63, 242] on div "update all" at bounding box center [75, 243] width 28 height 14
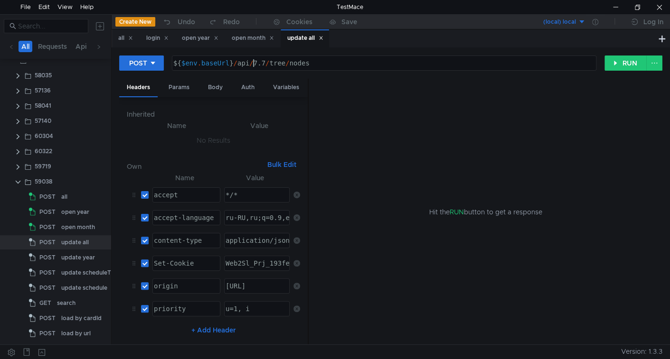
click at [254, 66] on div "${ $env . baseUrl } / api / 7.7 / tree / nodes" at bounding box center [383, 70] width 424 height 23
type textarea "${$env.baseUrl}/api/5.6/tree/nodes"
click at [215, 90] on div "Body" at bounding box center [215, 88] width 30 height 18
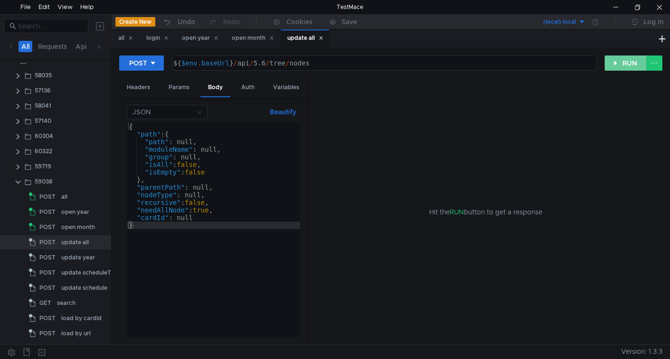
click at [618, 65] on button "RUN" at bounding box center [625, 63] width 42 height 15
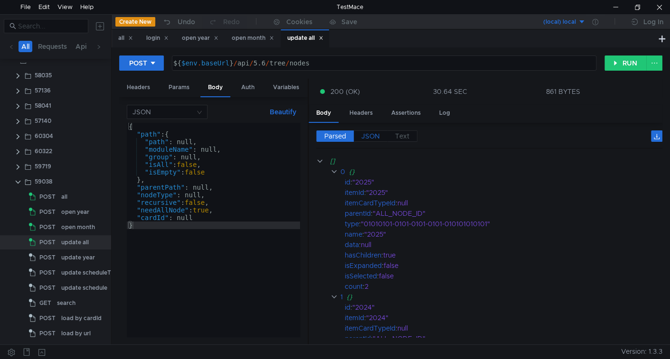
click at [374, 133] on span "JSON" at bounding box center [370, 136] width 19 height 9
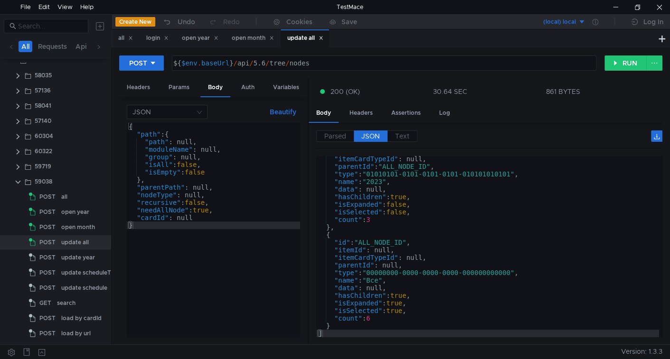
scroll to position [228, 0]
click at [67, 252] on div "update year" at bounding box center [78, 258] width 34 height 14
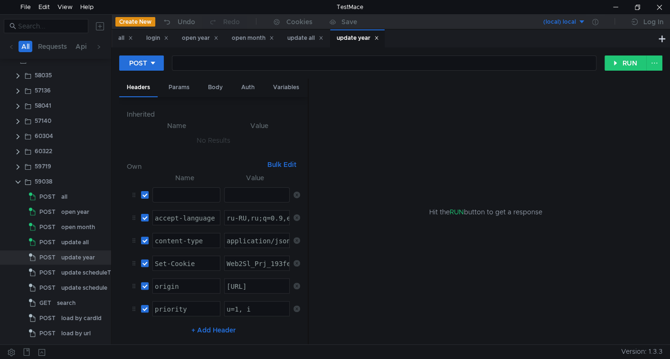
click at [171, 56] on div at bounding box center [171, 56] width 0 height 0
type textarea "${$env.baseUrl}/api/5.6/tree/nodes"
click at [224, 85] on div "Body" at bounding box center [215, 88] width 30 height 18
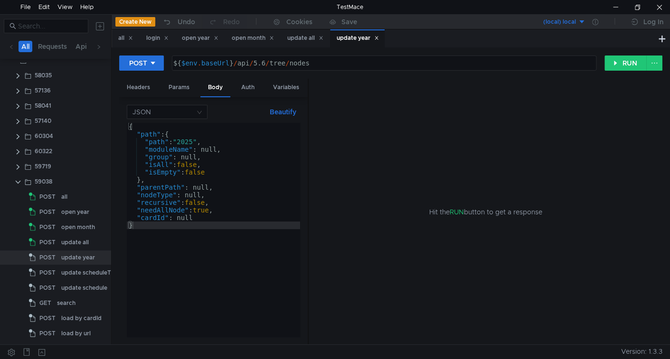
click at [194, 141] on div "{ "path" : { "path" : "2025" , "moduleName" : null, "group" : null, "isAll" : f…" at bounding box center [213, 237] width 173 height 229
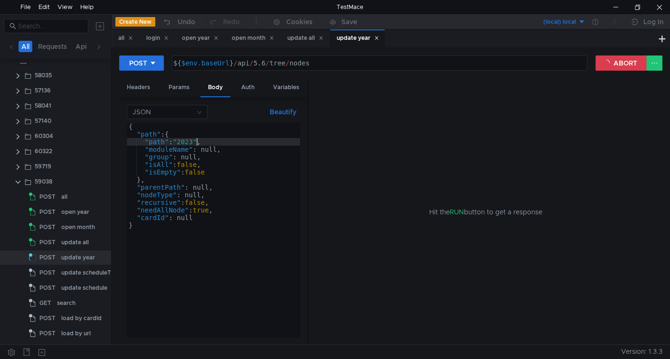
type textarea ""path": "2023","
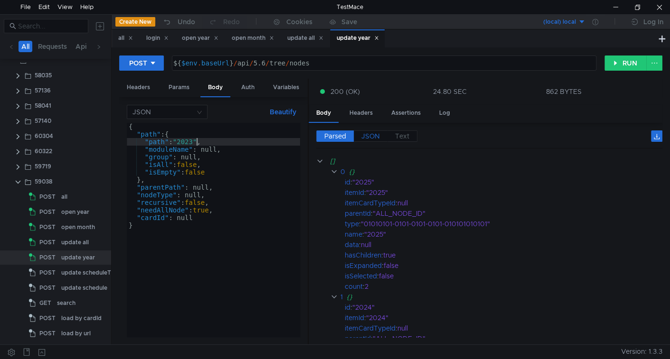
click at [373, 136] on span "JSON" at bounding box center [370, 136] width 19 height 9
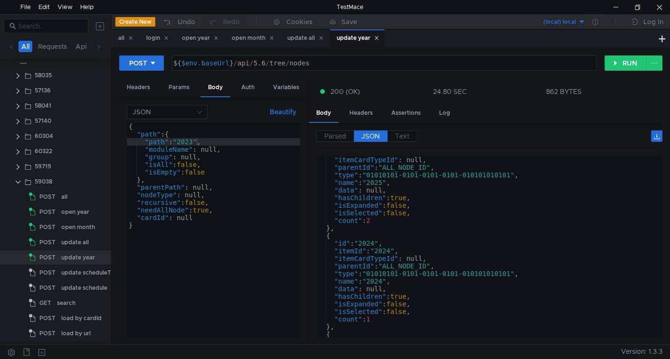
scroll to position [30, 0]
type textarea ""id": "2024","
click at [421, 242] on div ""itemCardTypeId" : null, "parentId" : "ALL_NODE_ID" , "type" : "01010101-0101-0…" at bounding box center [487, 254] width 343 height 197
click at [312, 39] on div "update all" at bounding box center [305, 38] width 36 height 10
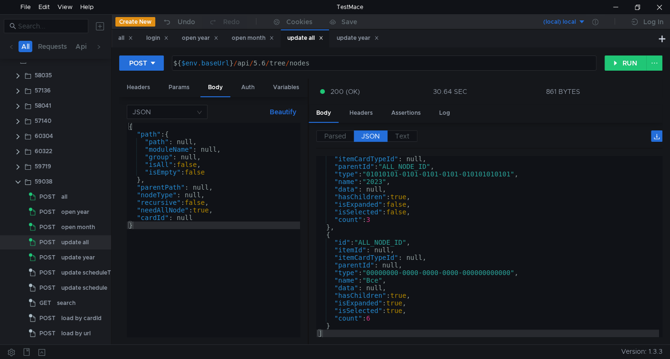
scroll to position [0, 0]
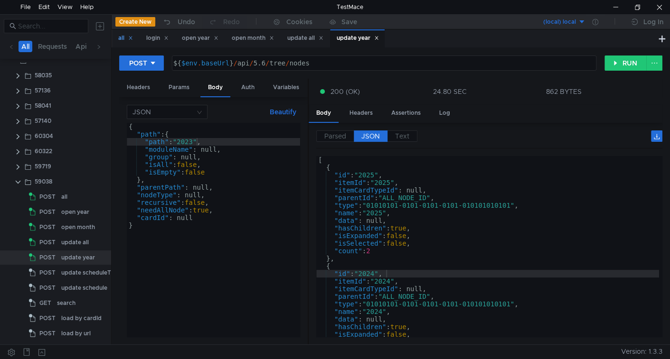
click at [130, 39] on icon at bounding box center [130, 38] width 5 height 5
click at [139, 39] on icon at bounding box center [138, 38] width 5 height 5
click at [153, 40] on icon at bounding box center [152, 38] width 5 height 5
click at [160, 38] on icon at bounding box center [158, 38] width 5 height 5
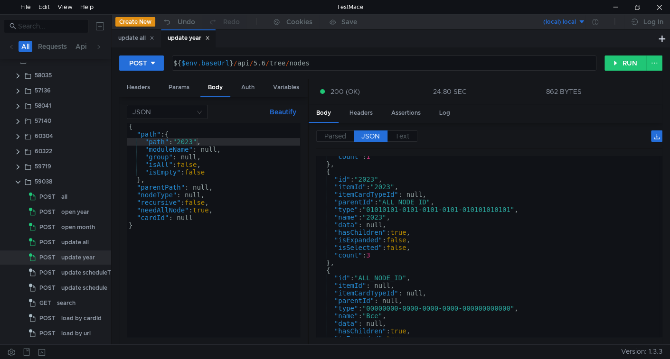
scroll to position [228, 0]
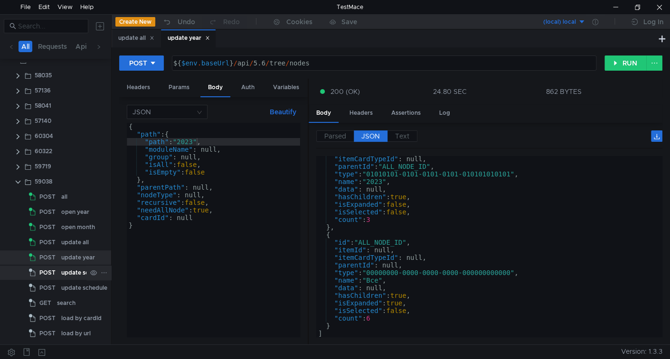
click at [67, 274] on div "update scheduleType" at bounding box center [91, 273] width 60 height 14
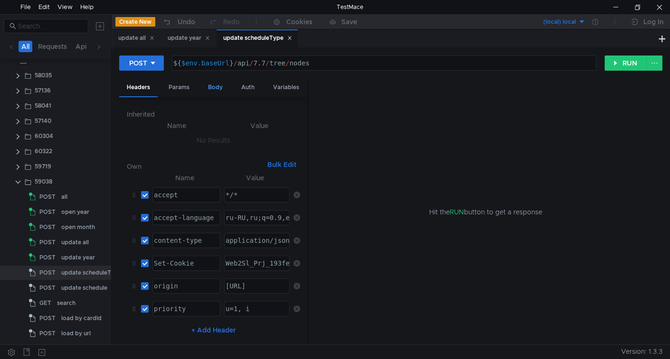
click at [221, 85] on div "Body" at bounding box center [215, 88] width 30 height 18
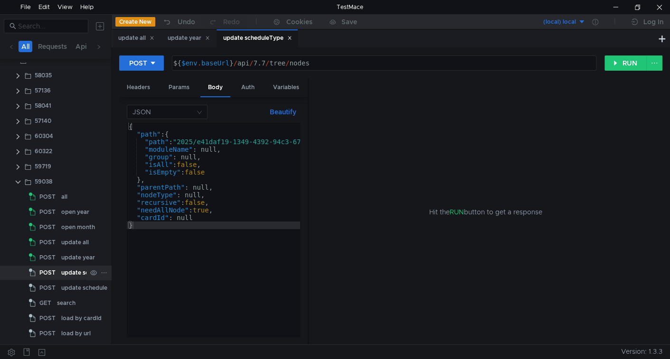
click at [75, 270] on div "update scheduleType" at bounding box center [91, 273] width 60 height 14
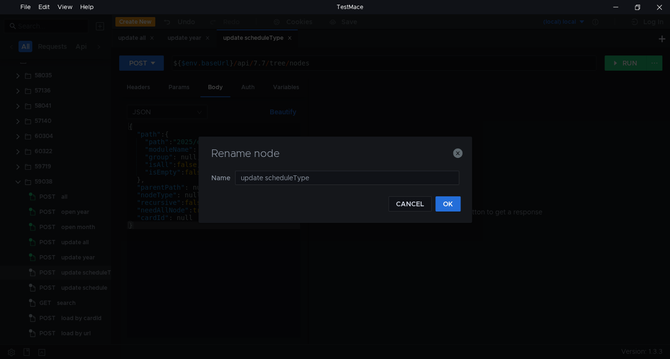
type input "update"
type input "update month"
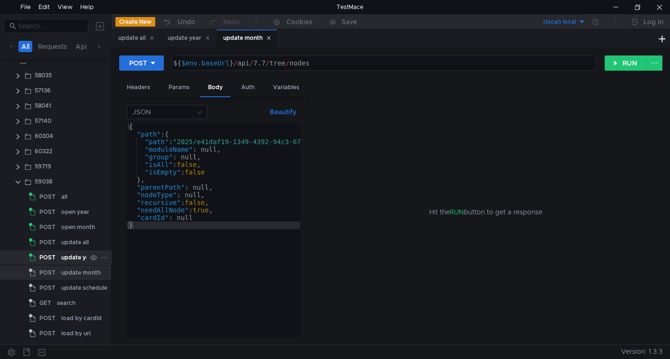
click at [64, 259] on div "update year" at bounding box center [78, 258] width 34 height 14
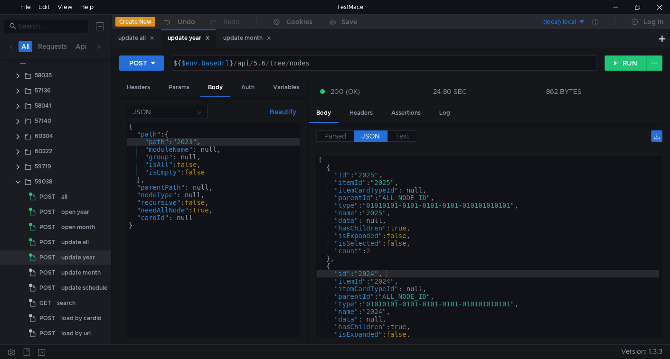
scroll to position [77, 0]
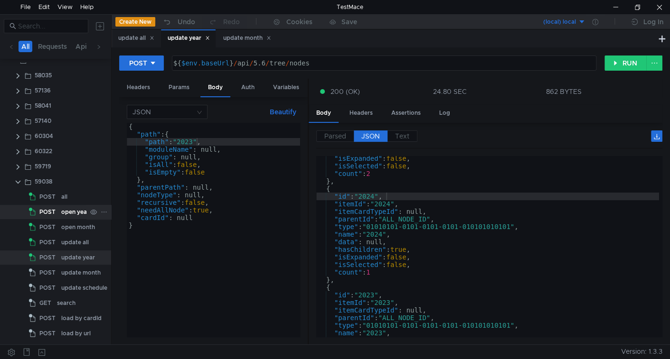
click at [71, 217] on div "open year" at bounding box center [75, 212] width 28 height 14
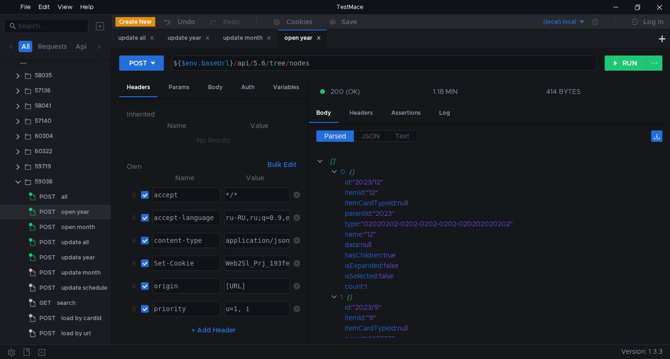
scroll to position [103, 0]
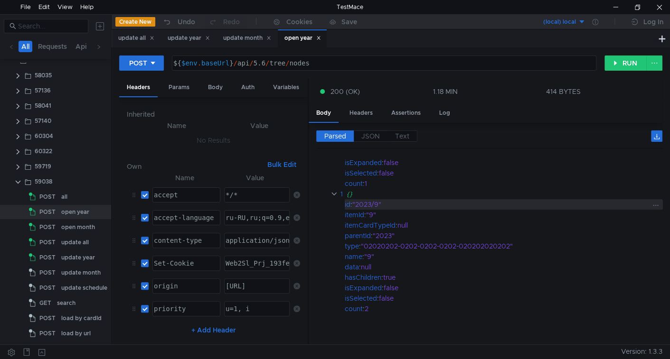
click at [365, 200] on div ""2023/9"" at bounding box center [500, 204] width 297 height 10
drag, startPoint x: 368, startPoint y: 200, endPoint x: 376, endPoint y: 200, distance: 7.6
click at [376, 200] on div ""2023/9"" at bounding box center [500, 204] width 297 height 10
copy div "2023/9"
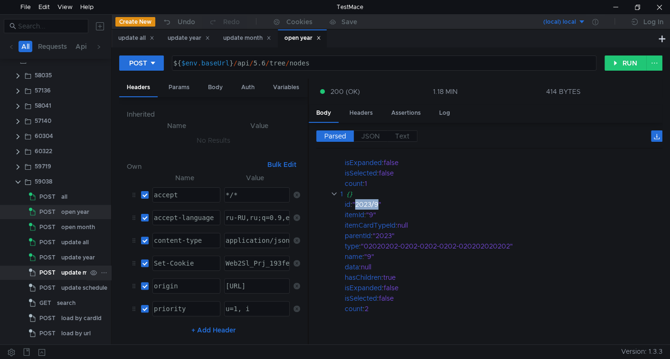
click at [76, 268] on div "update month" at bounding box center [80, 273] width 39 height 14
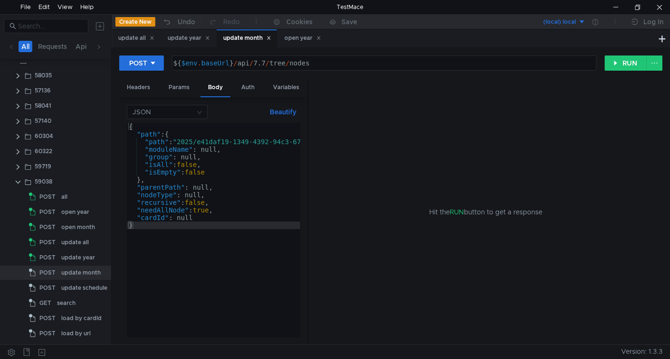
click at [187, 142] on div "{ "path" : { "path" : "2025/e41daf19-1349-4392-94c3-677668064867_55" , "moduleN…" at bounding box center [246, 236] width 239 height 226
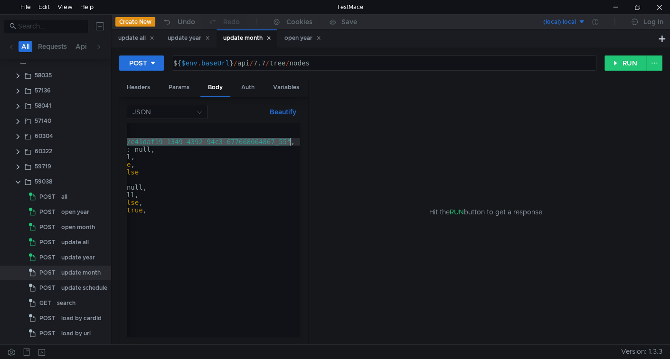
paste textarea "3/9"
type textarea ""path": "2023/9","
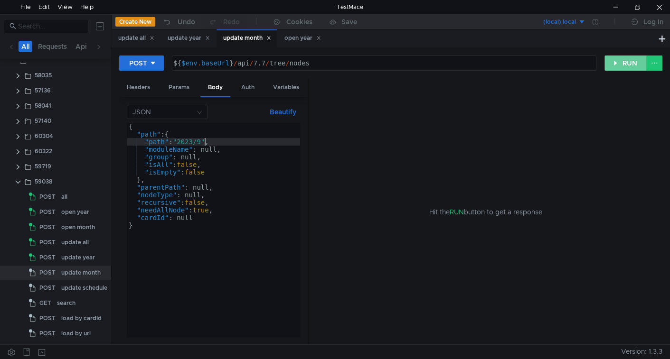
click at [613, 65] on button "RUN" at bounding box center [625, 63] width 42 height 15
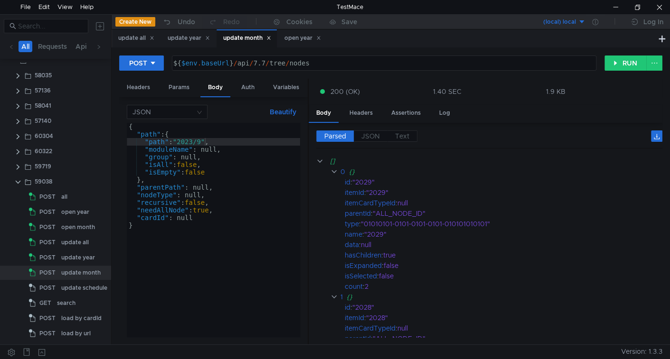
click at [255, 64] on div "${ $env . baseUrl } / api / 7.7 / tree / nodes" at bounding box center [383, 70] width 424 height 23
type textarea "${$env.baseUrl}/api/5.6/tree/nodes"
click at [374, 136] on span "JSON" at bounding box center [370, 136] width 19 height 9
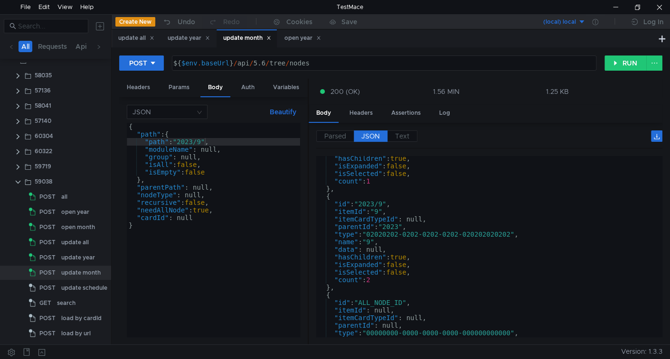
scroll to position [365, 0]
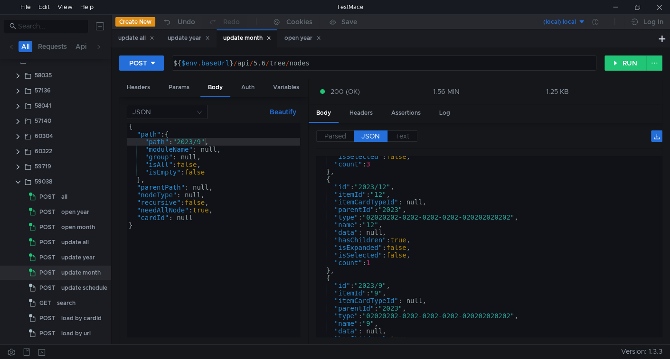
scroll to position [400, 0]
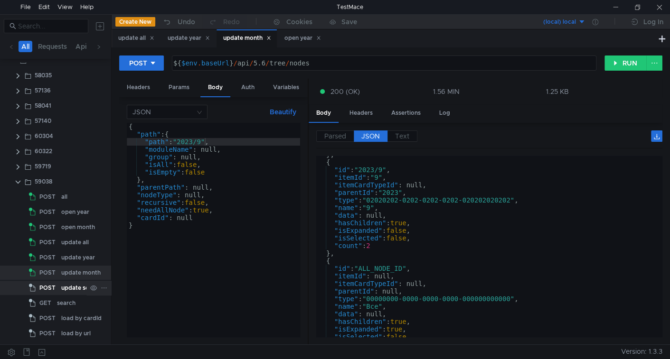
click at [81, 290] on div "update schedule" at bounding box center [84, 288] width 46 height 14
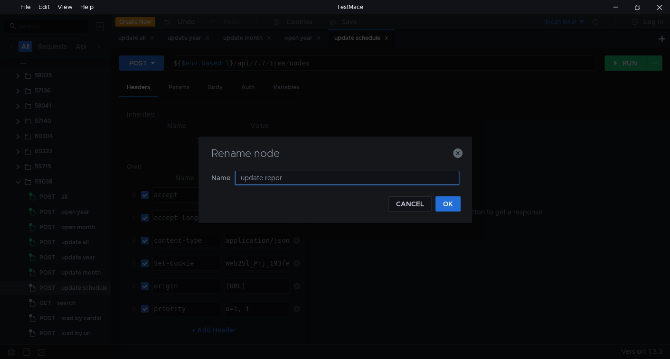
type input "update report"
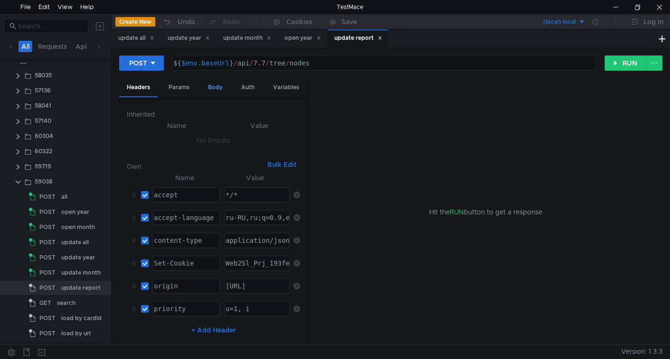
click at [207, 90] on div "Body" at bounding box center [215, 88] width 30 height 18
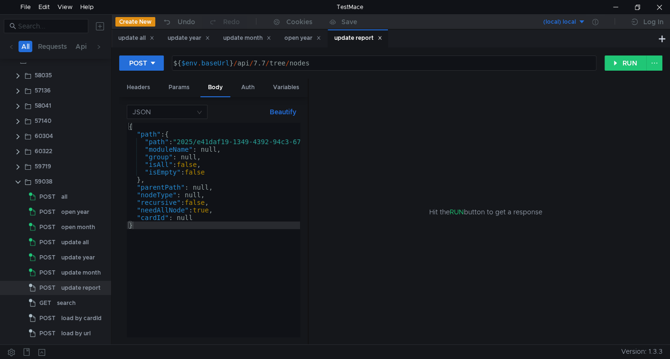
click at [254, 65] on div "${ $env . baseUrl } / api / 7.7 / tree / nodes" at bounding box center [383, 70] width 424 height 23
type textarea "${$env.baseUrl}/api/5.6/tree/nodes"
click at [67, 229] on div "open month" at bounding box center [78, 227] width 34 height 14
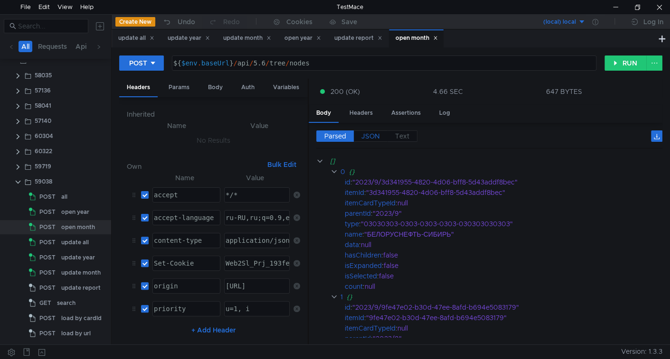
click at [376, 134] on span "JSON" at bounding box center [370, 136] width 19 height 9
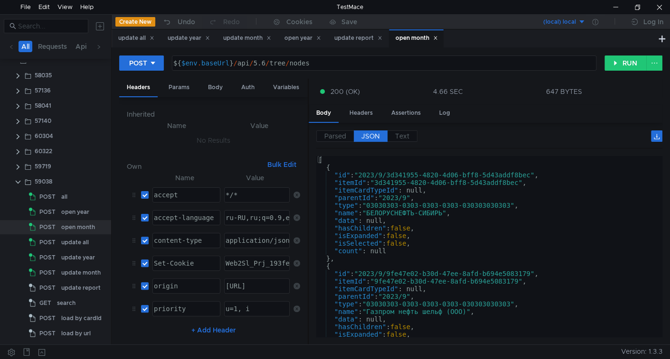
type textarea ""id": "2023/9/3d341955-4820-4d06-bff8-5d43addf8bec","
click at [374, 173] on div "[ { "id" : "2023/9/3d341955-4820-4d06-bff8-5d43addf8bec" , "itemId" : "3d341955…" at bounding box center [487, 254] width 343 height 197
drag, startPoint x: 374, startPoint y: 173, endPoint x: 528, endPoint y: 174, distance: 154.3
click at [528, 174] on div "[ { "id" : "2023/9/3d341955-4820-4d06-bff8-5d43addf8bec" , "itemId" : "3d341955…" at bounding box center [487, 254] width 343 height 197
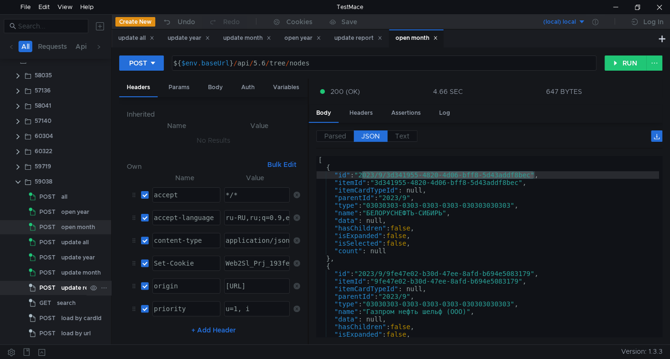
click at [54, 288] on span "POST" at bounding box center [47, 288] width 16 height 14
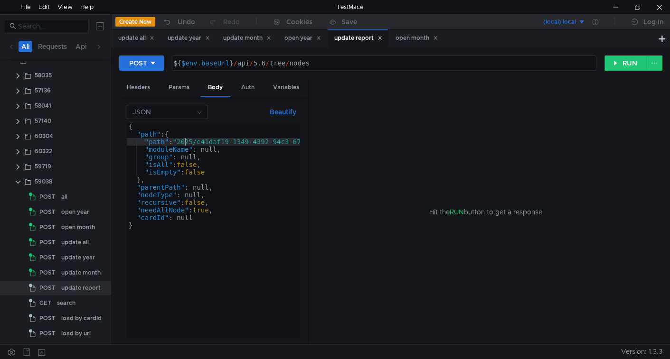
click at [186, 140] on div "{ "path" : { "path" : "2025/e41daf19-1349-4392-94c3-677668064867_111/4c9af801-0…" at bounding box center [322, 237] width 391 height 229
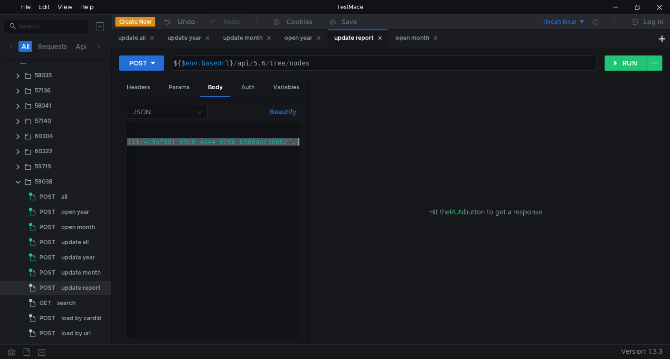
scroll to position [0, 217]
paste textarea "3/9/3d341955-4820-4d06-bff8-5d43addf8bec"
type textarea ""path": "2023/9/3d341955-4820-4d06-bff8-5d43addf8bec","
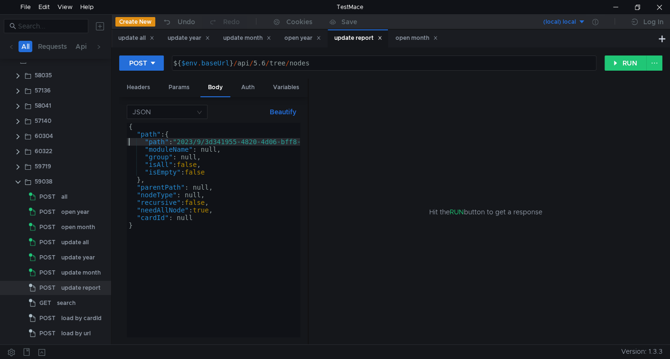
scroll to position [0, 0]
click at [437, 38] on icon at bounding box center [435, 38] width 3 height 3
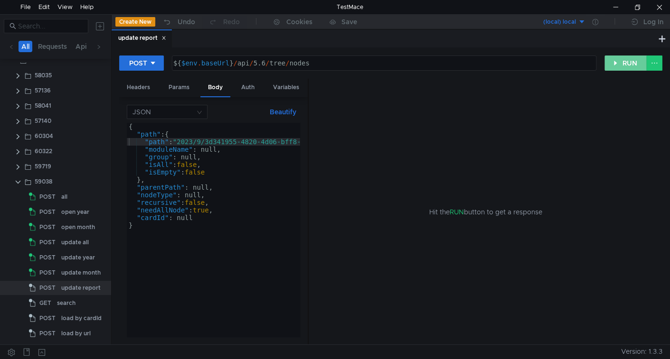
click at [626, 60] on button "RUN" at bounding box center [625, 63] width 42 height 15
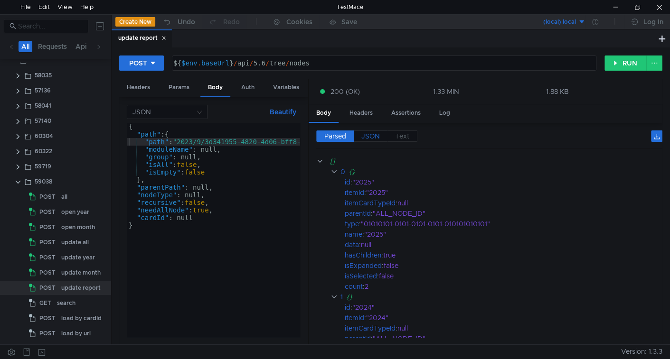
click at [379, 132] on label "JSON" at bounding box center [371, 136] width 34 height 11
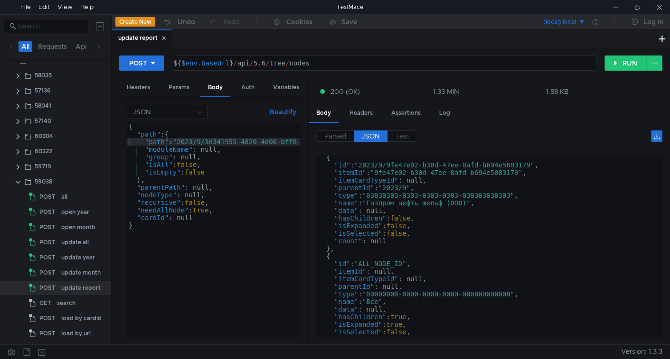
scroll to position [623, 0]
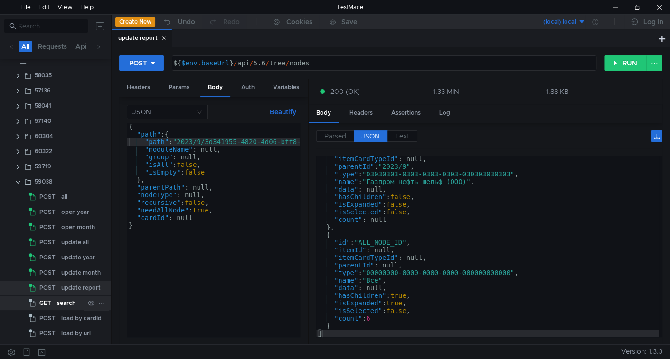
click at [57, 307] on div "search" at bounding box center [66, 303] width 19 height 14
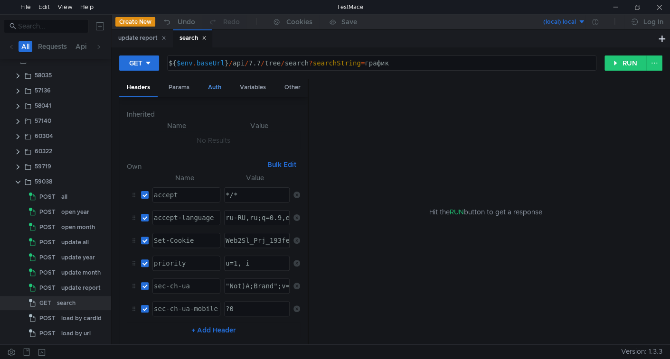
click at [208, 90] on div "Auth" at bounding box center [214, 88] width 28 height 18
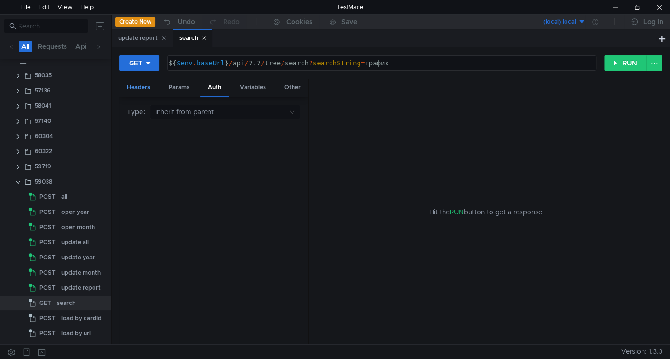
click at [139, 88] on div "Headers" at bounding box center [138, 88] width 38 height 18
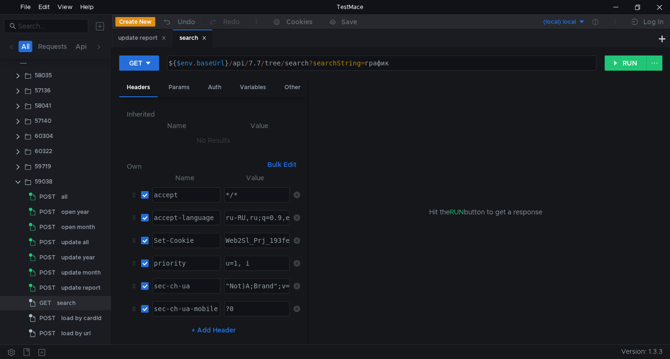
drag, startPoint x: 189, startPoint y: 86, endPoint x: 236, endPoint y: 77, distance: 47.9
click at [189, 86] on div "Params" at bounding box center [179, 88] width 36 height 18
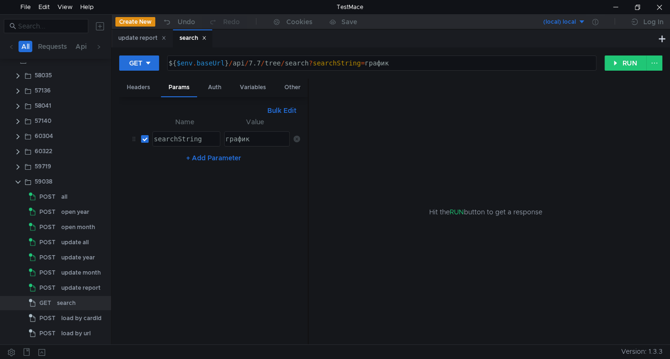
click at [253, 136] on div "график" at bounding box center [256, 146] width 65 height 23
paste textarea "ост"
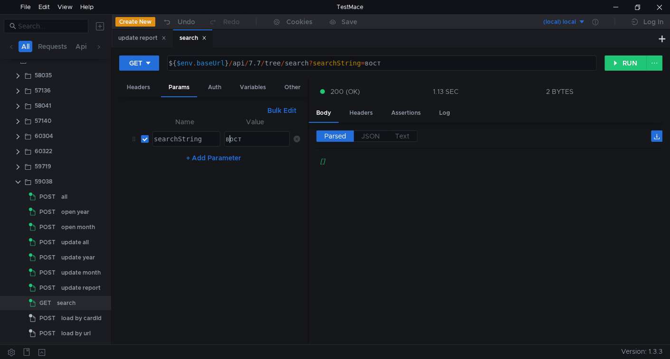
type textarea "вост"
click at [249, 64] on div "${ $env . baseUrl } / api / 7.7 / tree / search ? searchString = вост" at bounding box center [381, 70] width 428 height 23
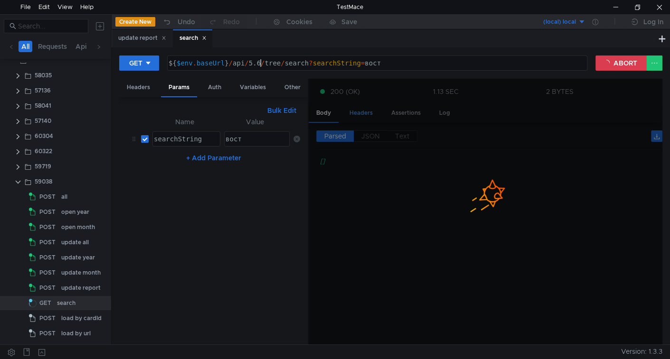
type textarea "${$env.baseUrl}/api/5.6/tree/search?searchString=вост"
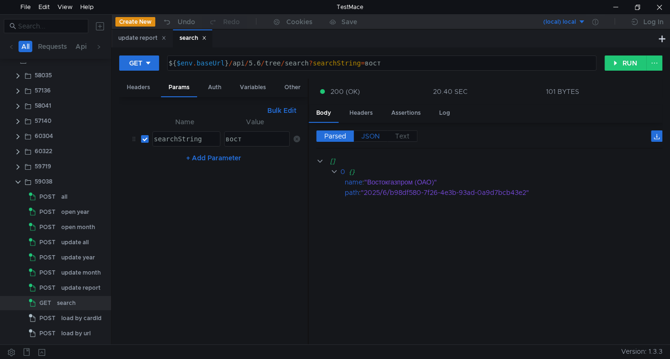
click at [376, 132] on span "JSON" at bounding box center [370, 136] width 19 height 9
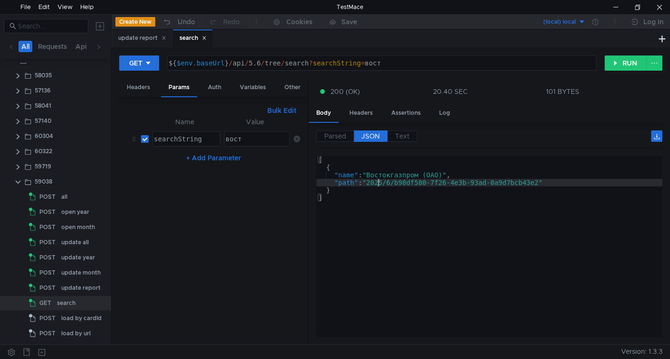
click at [378, 182] on div "[ { "name" : "Востокгазпром (ОАО)" , "path" : "2025/6/b98df580-7f26-4e3b-93ad-0…" at bounding box center [489, 254] width 346 height 197
drag, startPoint x: 378, startPoint y: 182, endPoint x: 507, endPoint y: 184, distance: 128.2
click at [507, 184] on div "[ { "name" : "Востокгазпром (ОАО)" , "path" : "2025/6/b98df580-7f26-4e3b-93ad-0…" at bounding box center [489, 254] width 346 height 197
click at [459, 228] on div "[ { "name" : "Востокгазпром (ОАО)" , "path" : "2025/6/b98df580-7f26-4e3b-93ad-0…" at bounding box center [489, 254] width 346 height 197
type textarea "]"
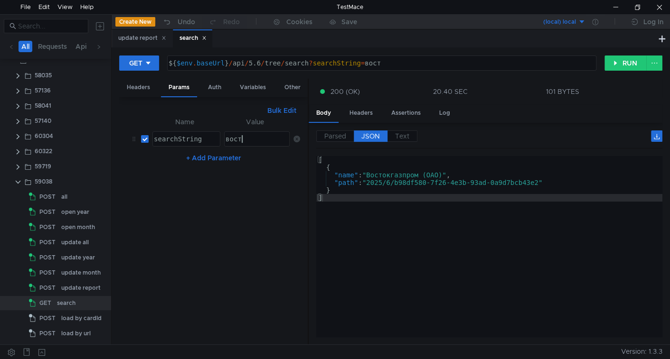
click at [242, 137] on div "вост" at bounding box center [256, 146] width 65 height 23
click at [615, 61] on button "RUN" at bounding box center [625, 63] width 42 height 15
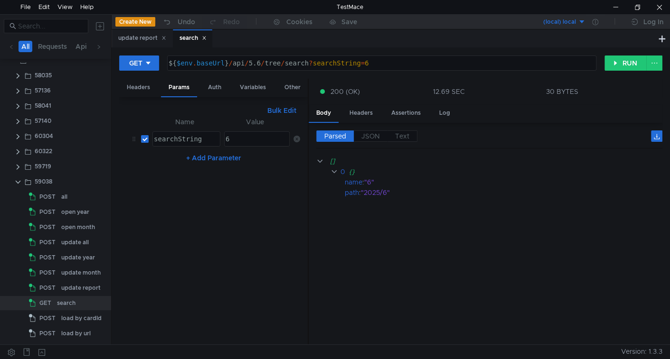
click at [232, 139] on div "6" at bounding box center [256, 146] width 65 height 23
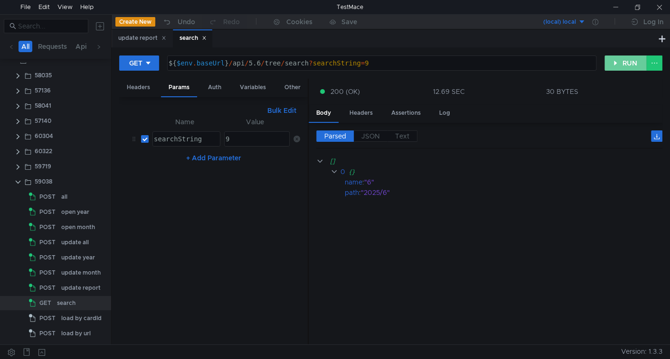
click at [618, 65] on button "RUN" at bounding box center [625, 63] width 42 height 15
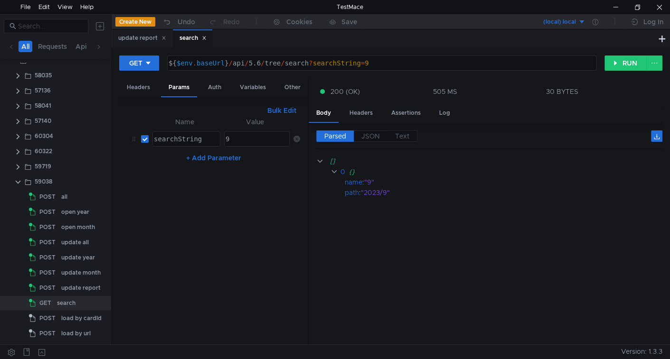
click at [246, 142] on div "9" at bounding box center [256, 146] width 65 height 23
click at [237, 136] on div "5" at bounding box center [256, 146] width 65 height 23
click at [241, 132] on div "1" at bounding box center [257, 139] width 65 height 14
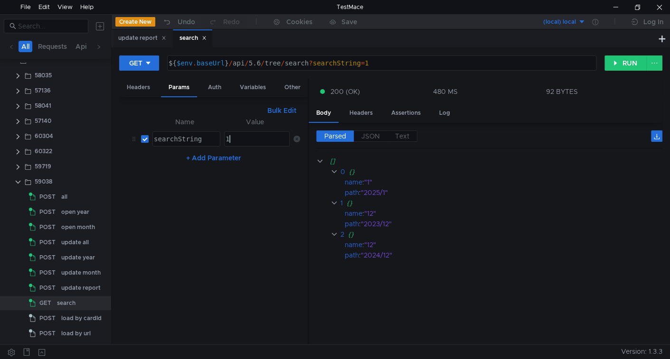
click at [241, 135] on div "1" at bounding box center [256, 146] width 65 height 23
type textarea "2"
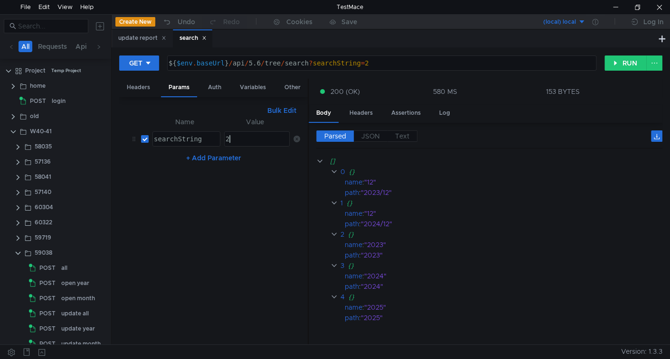
scroll to position [0, 6]
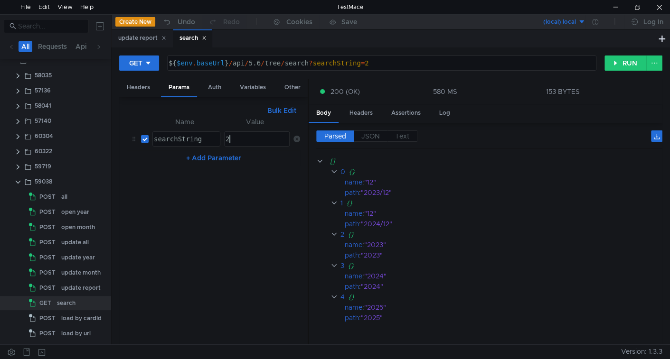
type textarea "2"
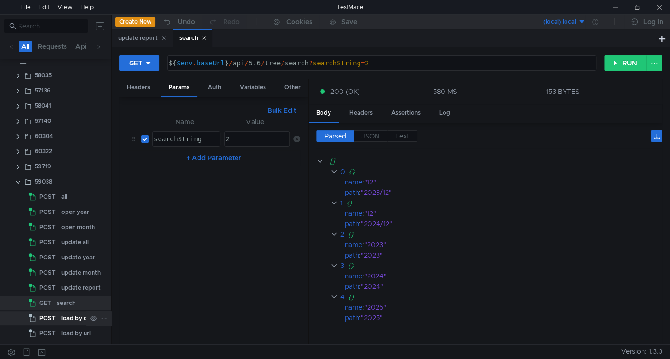
click at [76, 319] on div "load by cardId" at bounding box center [81, 318] width 40 height 14
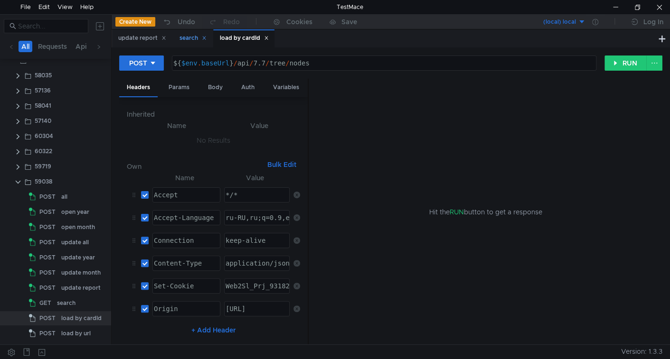
click at [203, 36] on div "search" at bounding box center [192, 38] width 27 height 10
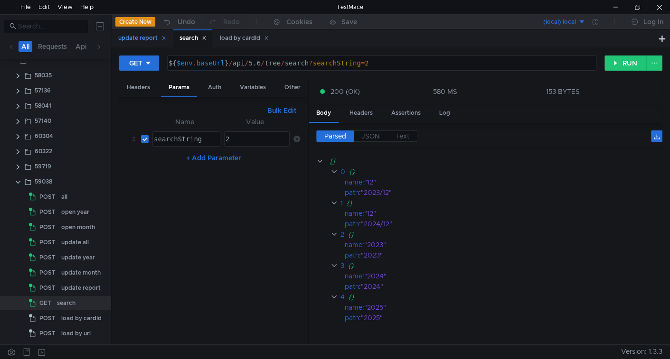
click at [164, 37] on icon at bounding box center [163, 38] width 5 height 5
click at [145, 39] on icon at bounding box center [143, 38] width 5 height 5
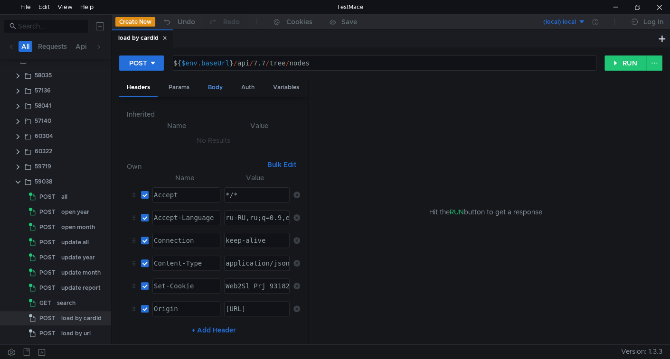
click at [210, 87] on div "Body" at bounding box center [215, 88] width 30 height 18
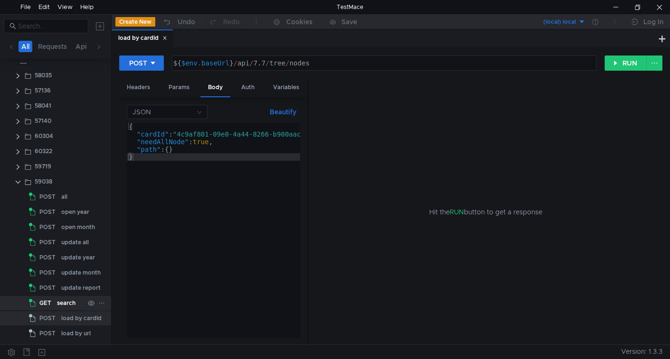
click at [68, 304] on div "search" at bounding box center [66, 303] width 19 height 14
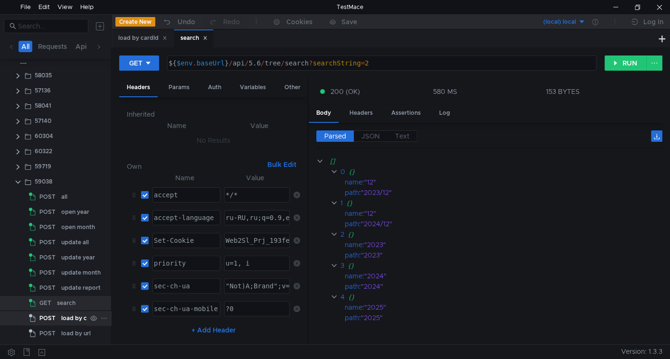
click at [60, 320] on app-tree-icon "POST" at bounding box center [45, 318] width 32 height 14
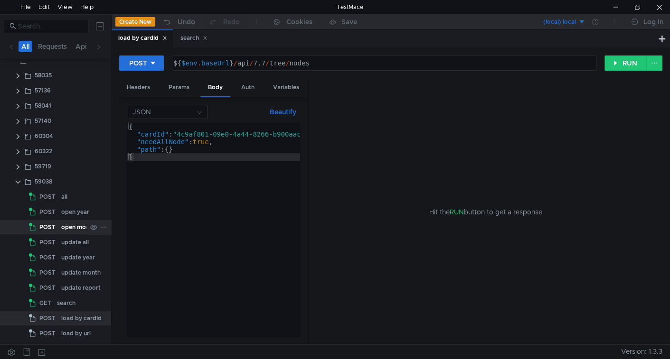
click at [75, 226] on div "open month" at bounding box center [78, 227] width 34 height 14
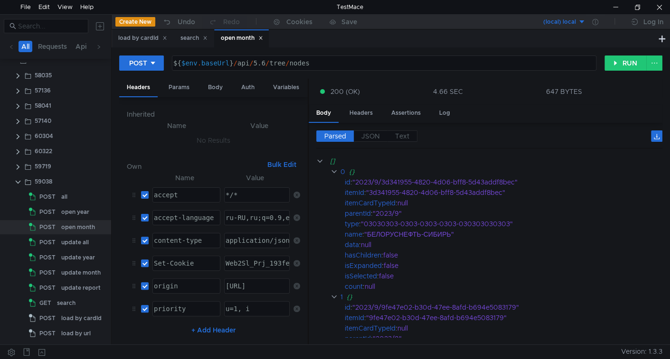
click at [262, 39] on icon at bounding box center [260, 38] width 3 height 3
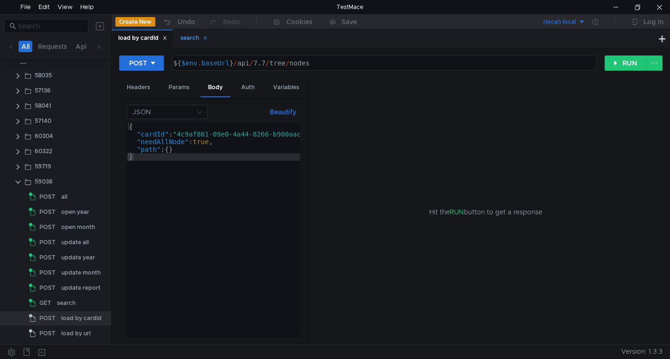
click at [208, 39] on icon at bounding box center [205, 38] width 5 height 5
click at [73, 320] on div "load by cardId" at bounding box center [81, 318] width 40 height 14
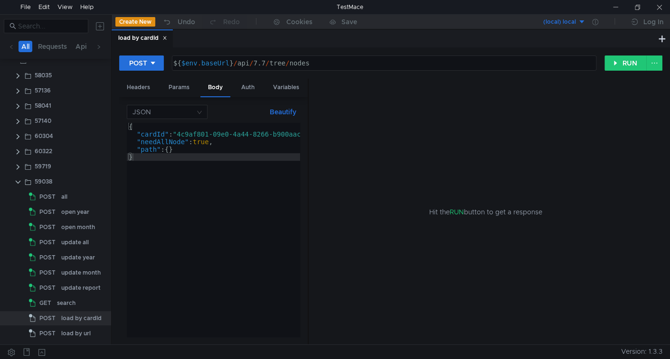
click at [192, 135] on div "{ "cardId" : "4c9af801-09e0-4a44-8266-b900aac360b2" , "needAllNode" : true , "p…" at bounding box center [230, 237] width 207 height 229
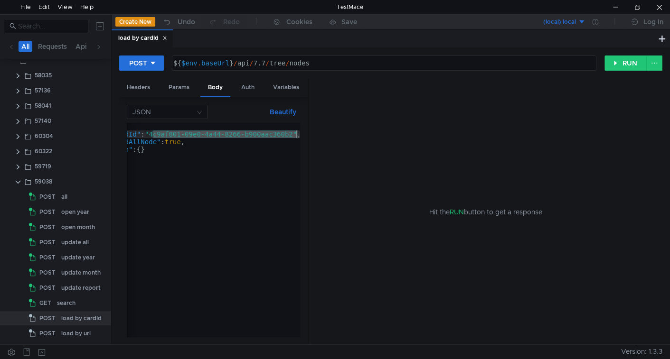
scroll to position [0, 33]
drag, startPoint x: 192, startPoint y: 135, endPoint x: 291, endPoint y: 131, distance: 98.9
click at [291, 131] on div "{ "cardId" : "4c9af801-09e0-4a44-8266-b900aac360b2" , "needAllNode" : true , "p…" at bounding box center [196, 236] width 207 height 226
paste textarea "3d341955-4820-4d06-bff8-5d43addf8bec"
type textarea ""cardId": "3d341955-4820-4d06-bff8-5d43addf8bec","
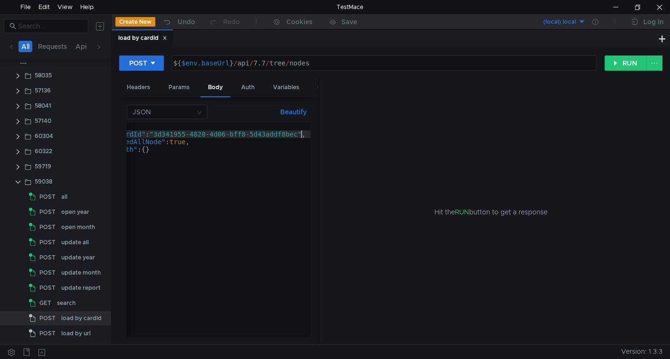
scroll to position [0, 0]
drag, startPoint x: 308, startPoint y: 99, endPoint x: 363, endPoint y: 104, distance: 55.2
click at [363, 104] on div at bounding box center [363, 212] width 1 height 267
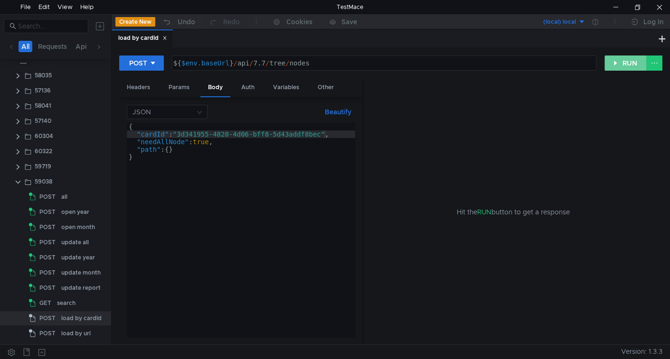
click at [620, 56] on button "RUN" at bounding box center [625, 63] width 42 height 15
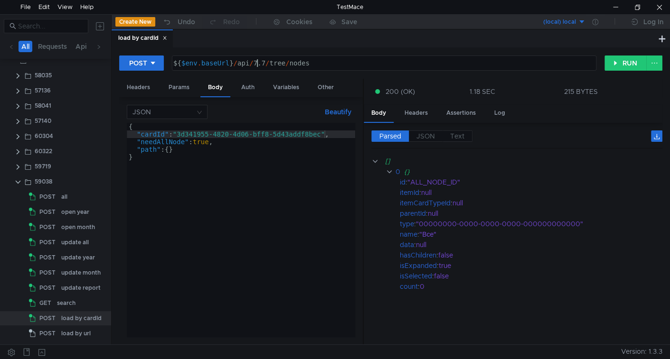
click at [257, 61] on div "${ $env . baseUrl } / api / 7.7 / tree / nodes" at bounding box center [383, 70] width 424 height 23
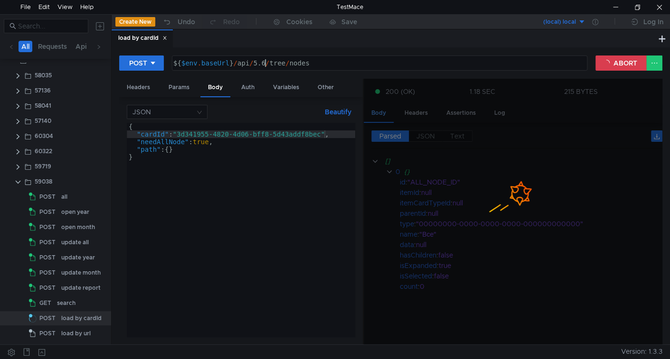
type textarea "${$env.baseUrl}/api/5.6/tree/nodes"
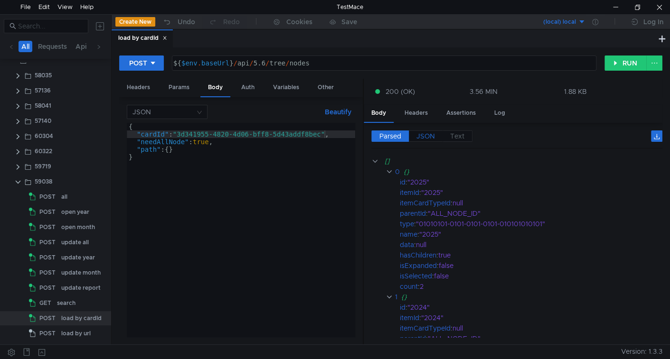
click at [419, 140] on label "JSON" at bounding box center [426, 136] width 34 height 11
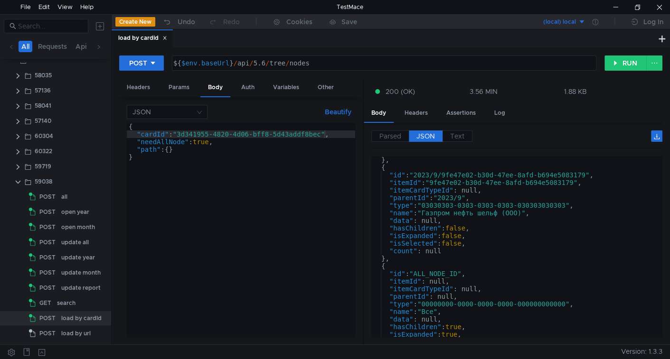
scroll to position [623, 0]
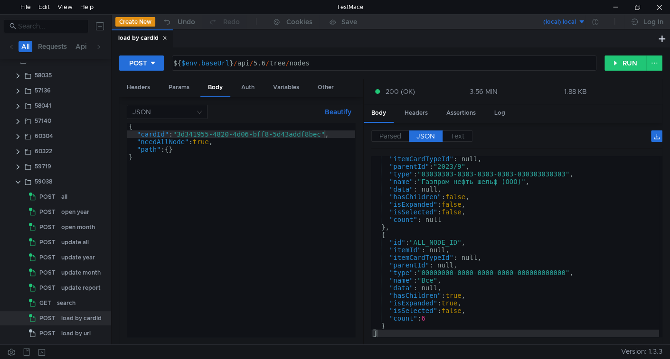
click at [198, 143] on div "{ "cardId" : "3d341955-4820-4d06-bff8-5d43addf8bec" , "needAllNode" : true , "p…" at bounding box center [241, 237] width 228 height 229
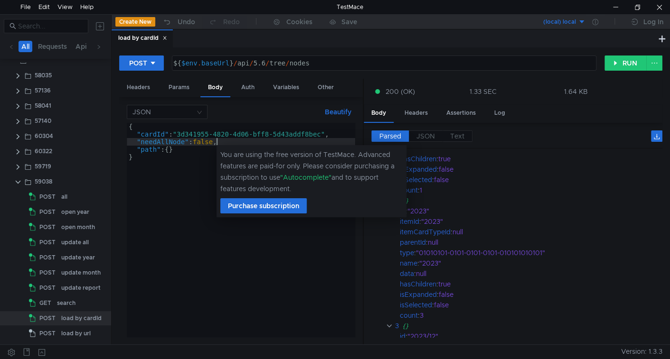
scroll to position [0, 0]
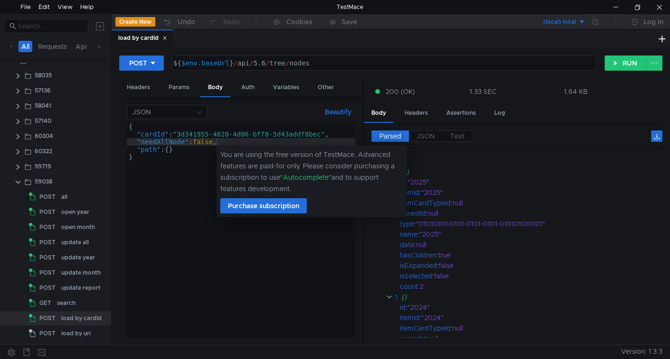
click at [113, 241] on div "POST ${$env.baseUrl}/api/5.6/tree/nodes ${ $env . baseUrl } / api / 5.6 / tree …" at bounding box center [391, 195] width 558 height 297
type textarea "}"
click at [173, 231] on div "{ "cardId" : "3d341955-4820-4d06-bff8-5d43addf8bec" , "needAllNode" : false , "…" at bounding box center [241, 237] width 228 height 229
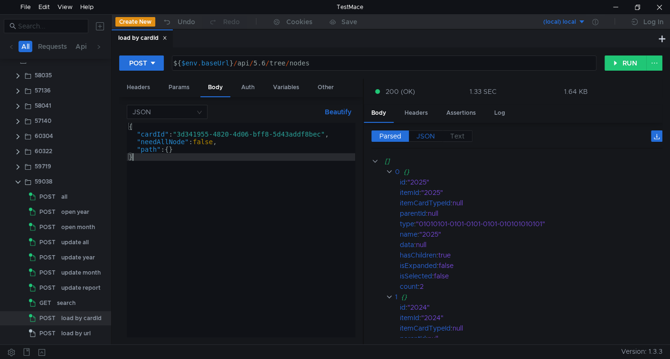
click at [429, 132] on span "JSON" at bounding box center [425, 136] width 19 height 9
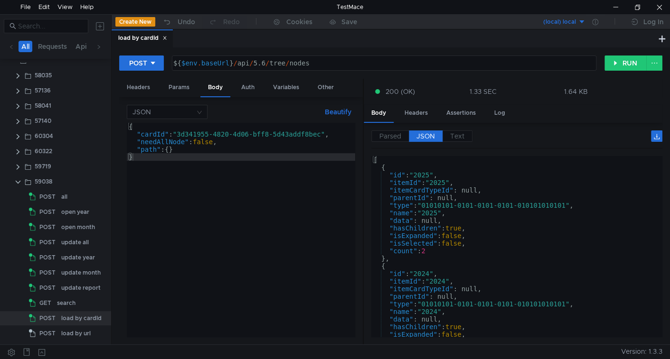
click at [279, 185] on div "{ "cardId" : "3d341955-4820-4d06-bff8-5d43addf8bec" , "needAllNode" : false , "…" at bounding box center [241, 237] width 228 height 229
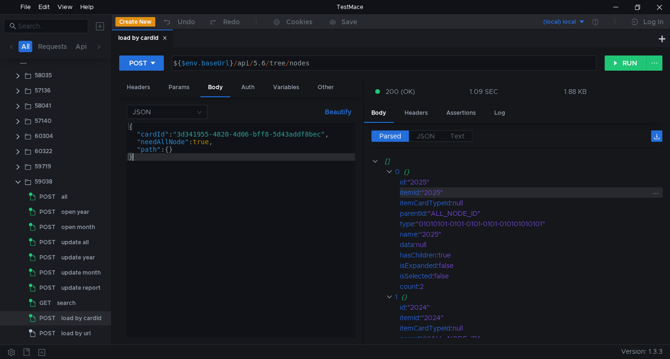
click at [475, 195] on div ""2025"" at bounding box center [535, 193] width 229 height 10
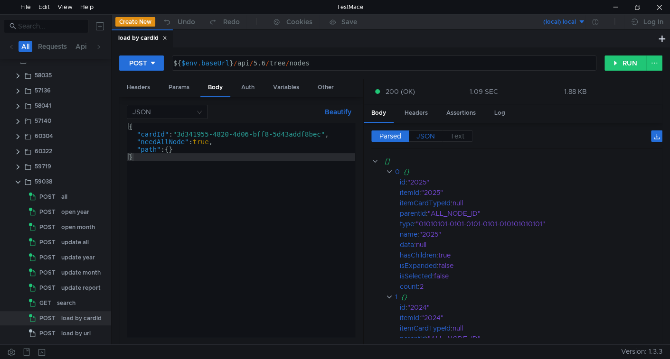
click at [429, 140] on label "JSON" at bounding box center [426, 136] width 34 height 11
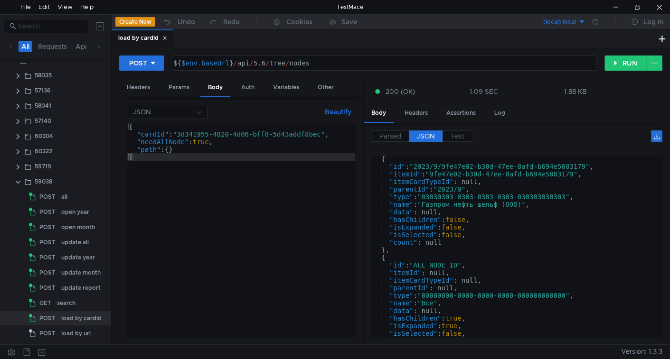
scroll to position [623, 0]
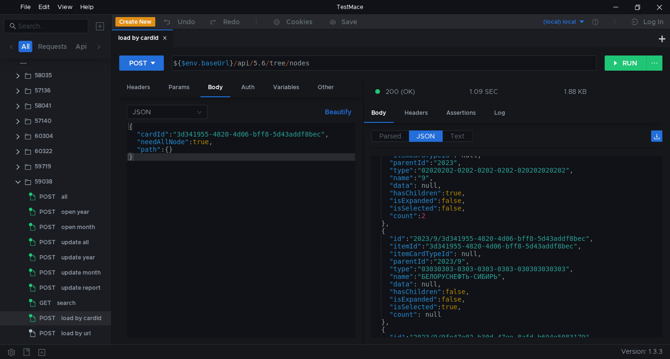
scroll to position [314, 0]
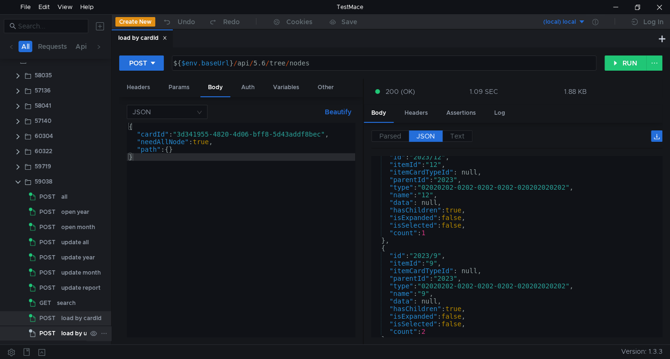
click at [66, 336] on div "load by url" at bounding box center [75, 334] width 29 height 14
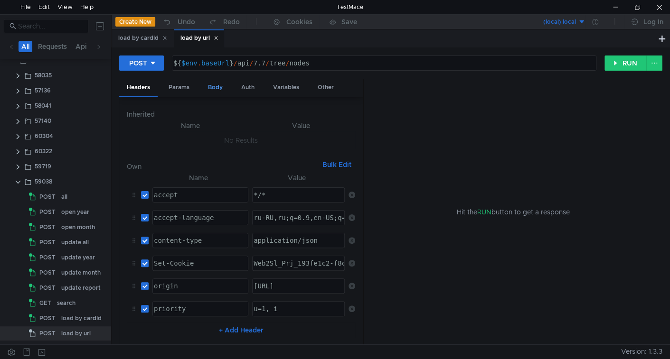
click at [213, 89] on div "Body" at bounding box center [215, 88] width 30 height 18
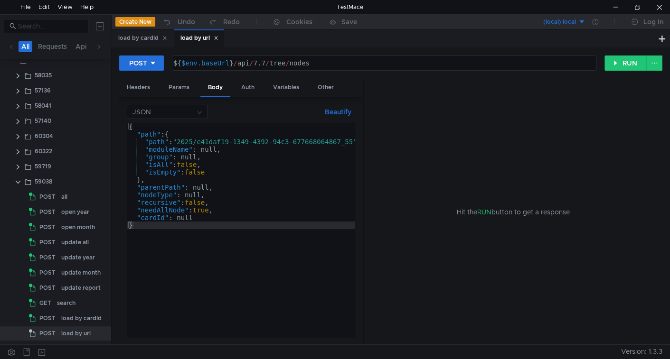
drag, startPoint x: 234, startPoint y: 338, endPoint x: 296, endPoint y: 330, distance: 62.6
click at [296, 330] on div "JSON Beautify { "path" : { "path" : "2025/e41daf19-1349-4392-94c3-677668064867_…" at bounding box center [241, 221] width 244 height 248
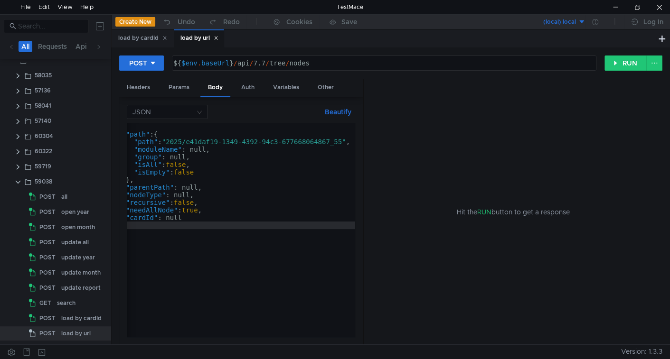
scroll to position [0, 0]
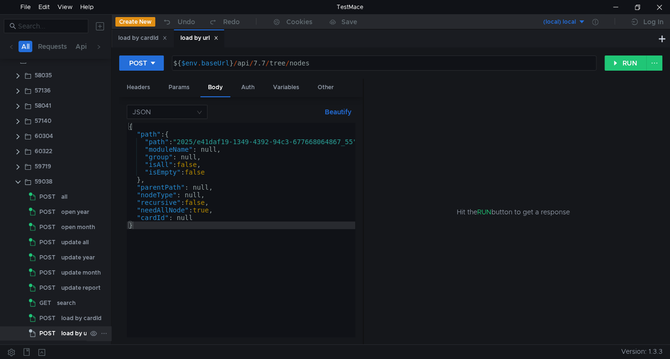
click at [61, 331] on div "load by url" at bounding box center [75, 334] width 29 height 14
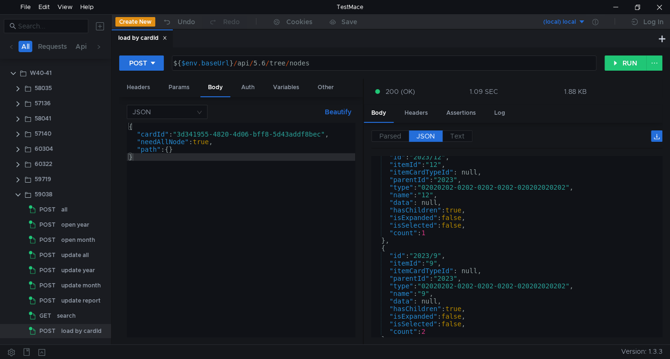
scroll to position [56, 0]
click at [165, 38] on icon at bounding box center [164, 38] width 5 height 5
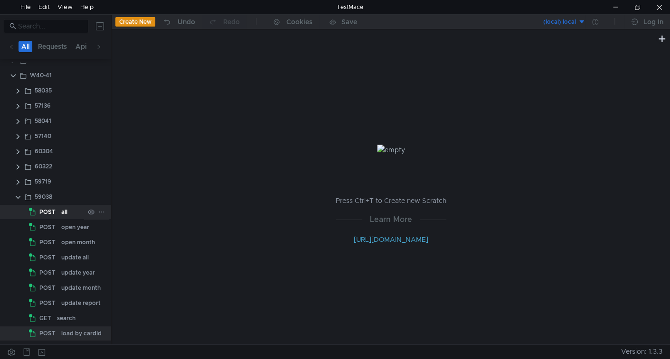
click at [64, 214] on div "all" at bounding box center [64, 212] width 6 height 14
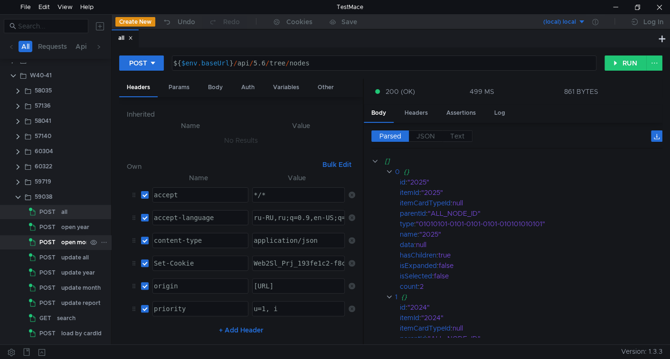
click at [64, 244] on div "open month" at bounding box center [78, 243] width 34 height 14
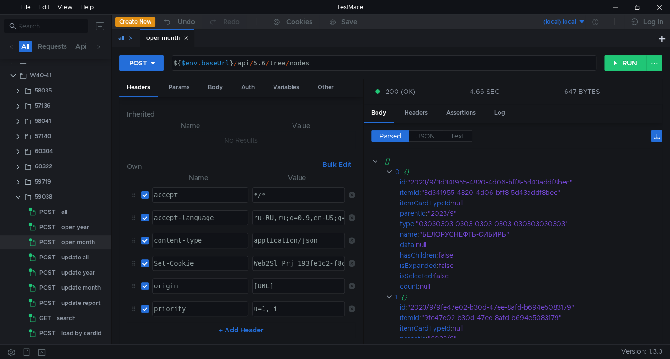
click at [133, 38] on icon at bounding box center [130, 38] width 5 height 5
click at [617, 64] on button "RUN" at bounding box center [625, 63] width 42 height 15
drag, startPoint x: 429, startPoint y: 138, endPoint x: 436, endPoint y: 152, distance: 15.9
click at [429, 138] on span "JSON" at bounding box center [425, 136] width 19 height 9
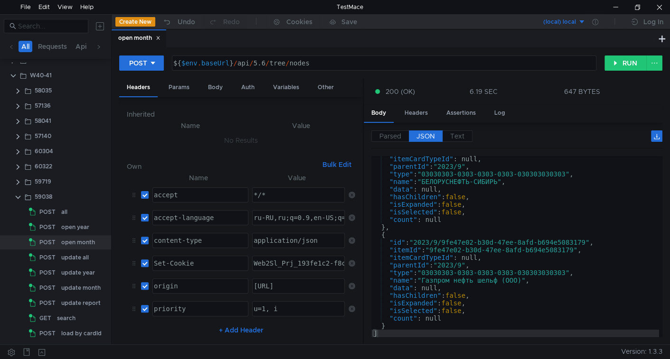
scroll to position [31, 0]
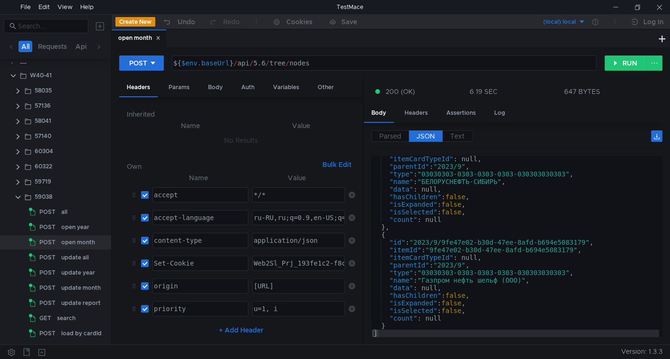
scroll to position [31, 0]
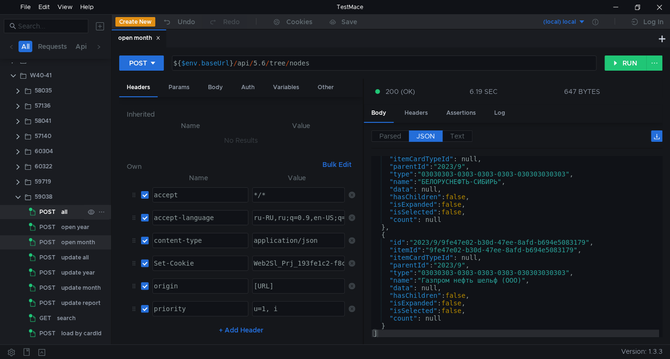
click at [65, 208] on div "all" at bounding box center [64, 212] width 6 height 14
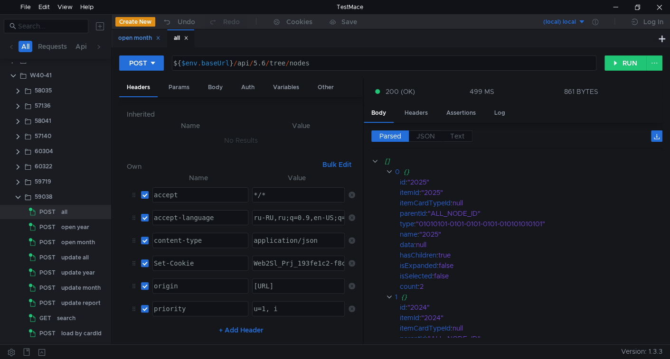
click at [159, 38] on icon at bounding box center [158, 38] width 5 height 5
click at [299, 61] on div "${ $env . baseUrl } / api / 5.6 / tree / nodes" at bounding box center [383, 70] width 424 height 23
paste textarea "LoadN"
type textarea "${$env.baseUrl}/api/5.6/tree/LoadNodes"
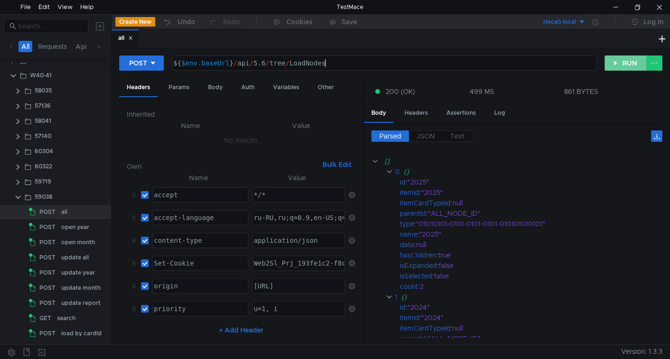
click at [630, 59] on button "RUN" at bounding box center [625, 63] width 42 height 15
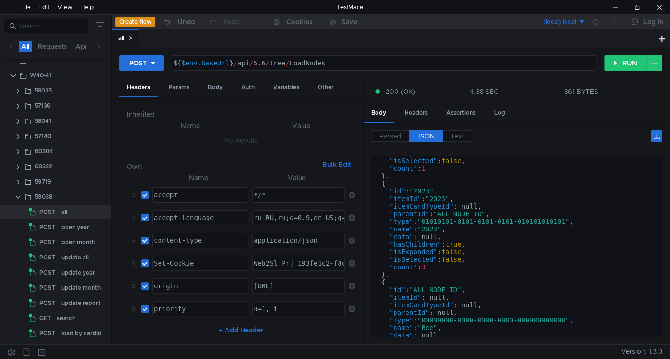
scroll to position [228, 0]
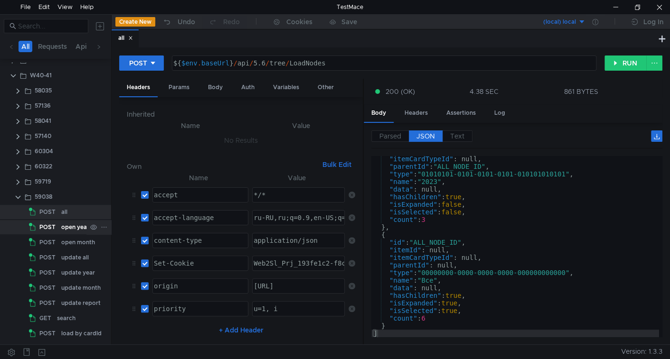
click at [57, 229] on div "POST" at bounding box center [43, 227] width 29 height 14
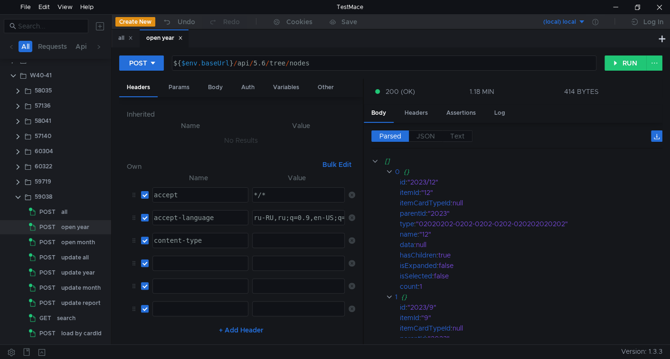
click at [295, 60] on div "${ $env . baseUrl } / api / 5.6 / tree / nodes" at bounding box center [383, 70] width 424 height 23
paste textarea "LoadN"
type textarea "${$env.baseUrl}/api/5.6/tree/LoadNodes"
click at [458, 134] on span "Text" at bounding box center [457, 136] width 14 height 9
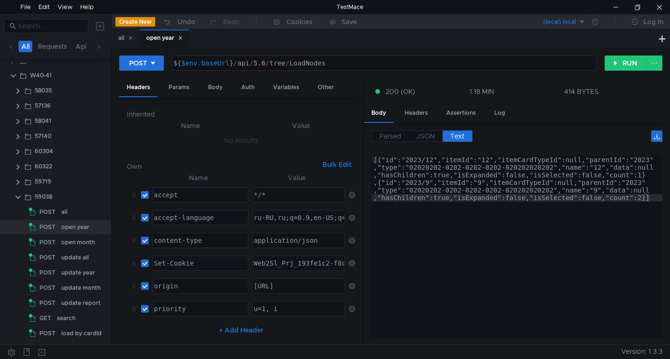
type textarea "[{"id":"2023/12","itemId":"12","itemCardTypeId":null,"parentId":"2023","type":"…"
click at [474, 178] on div "[{"id":"2023/12","itemId":"12","itemCardTypeId":null,"parentId":"2023" ,"type":…" at bounding box center [516, 290] width 291 height 269
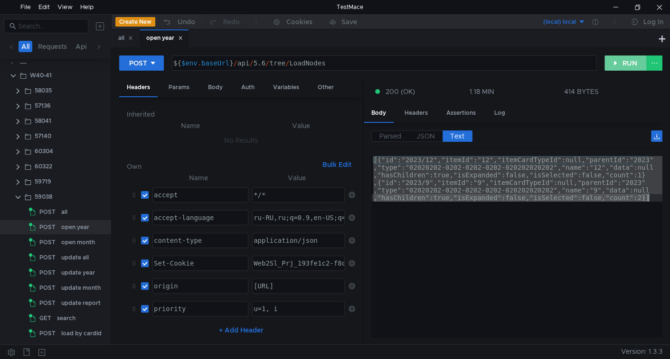
click at [625, 67] on button "RUN" at bounding box center [625, 63] width 42 height 15
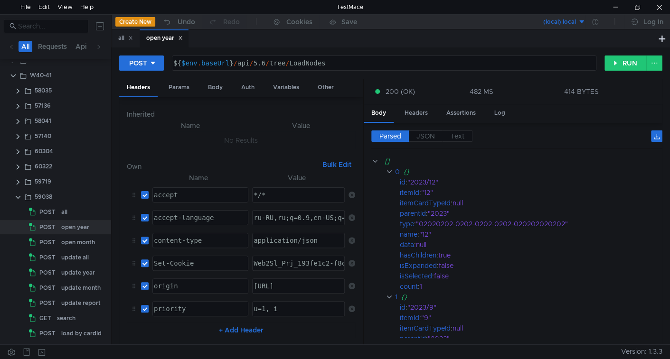
click at [462, 129] on div "Parsed JSON Text [] 0 {} id : "2023/12" itemId : "12" itemCardTypeId : null par…" at bounding box center [513, 234] width 299 height 222
click at [463, 138] on span "Text" at bounding box center [457, 136] width 14 height 9
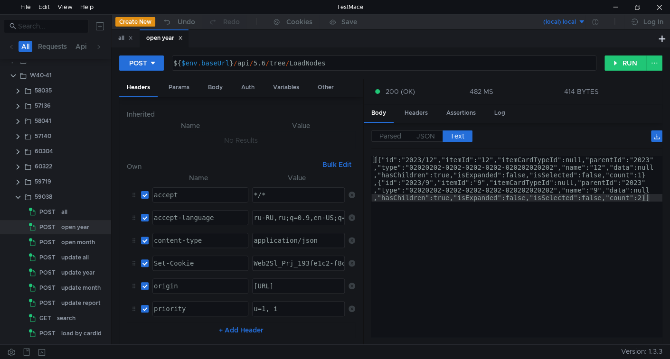
type textarea "[{"id":"2023/12","itemId":"12","itemCardTypeId":null,"parentId":"2023","type":"…"
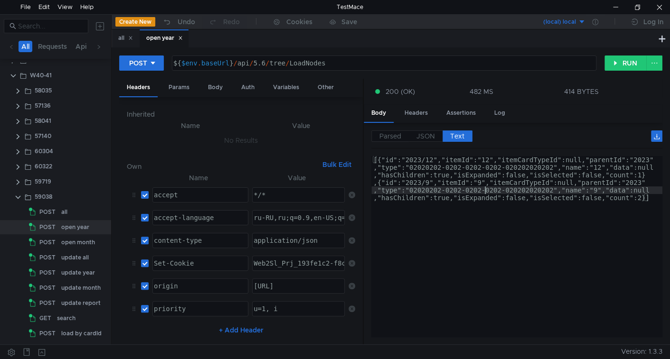
click at [486, 192] on div "[{"id":"2023/12","itemId":"12","itemCardTypeId":null,"parentId":"2023" ,"type":…" at bounding box center [516, 290] width 291 height 269
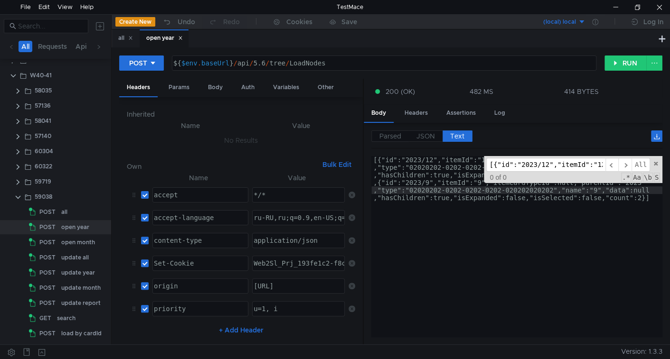
scroll to position [0, 1538]
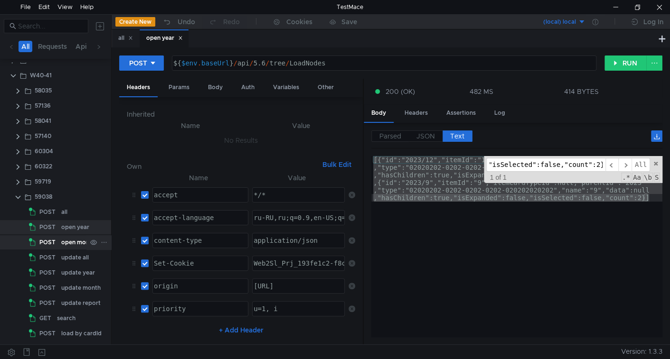
type input "[{"id":"2023/12","itemId":"12","itemCardTypeId":null,"parentId":"2023","type":"…"
click at [75, 240] on div "open month" at bounding box center [78, 243] width 34 height 14
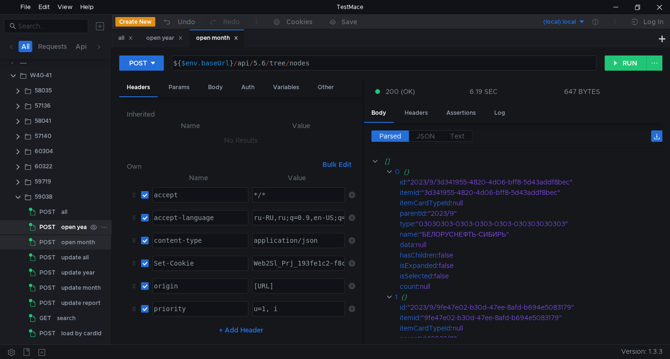
click at [57, 225] on div "POST" at bounding box center [43, 227] width 29 height 14
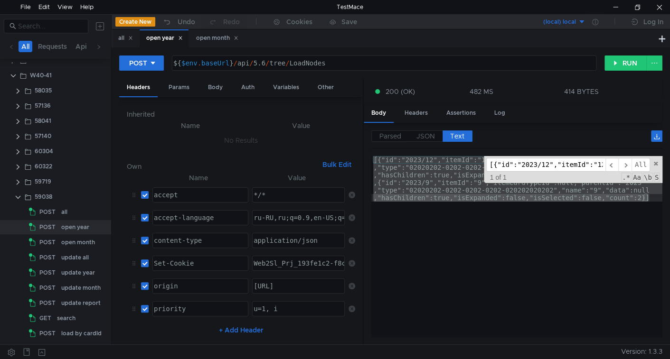
click at [310, 64] on div "${ $env . baseUrl } / api / 5.6 / tree / LoadNodes" at bounding box center [383, 70] width 424 height 23
click at [74, 249] on app-highlighted-name "open month" at bounding box center [78, 243] width 34 height 14
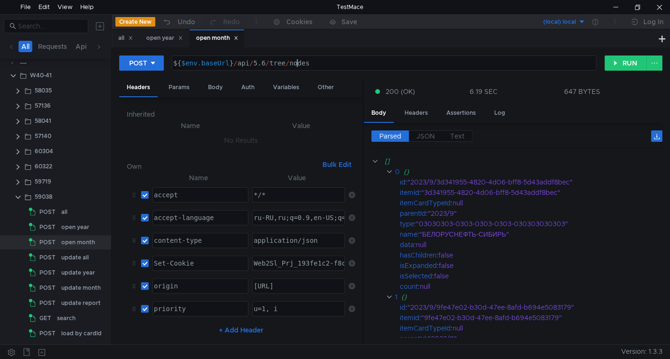
click at [297, 65] on div "${ $env . baseUrl } / api / 5.6 / tree / nodes" at bounding box center [383, 70] width 424 height 23
click at [297, 64] on div "${ $env . baseUrl } / api / 5.6 / tree / nodes" at bounding box center [383, 70] width 424 height 23
paste textarea "LoadN"
type textarea "${$env.baseUrl}/api/5.6/tree/LoadNodes"
click at [462, 134] on span "Text" at bounding box center [457, 136] width 14 height 9
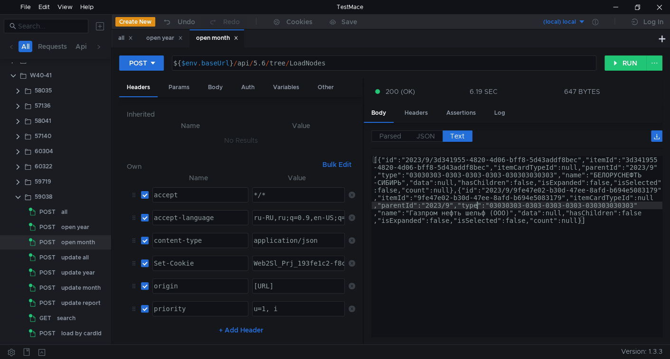
click at [477, 206] on div "[{"id":"2023/9/3d341955-4820-4d06-bff8-5d43addf8bec","itemId":"3d341955 -4820-4…" at bounding box center [516, 313] width 291 height 315
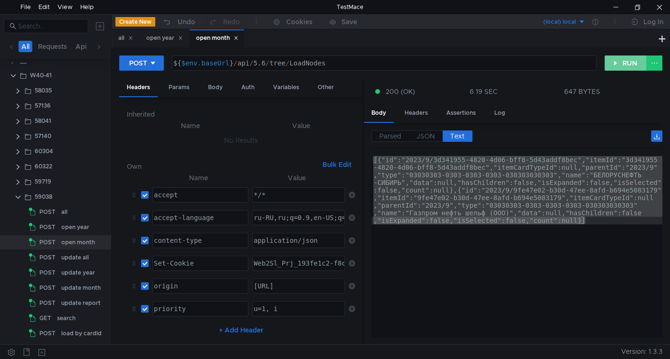
drag, startPoint x: 621, startPoint y: 59, endPoint x: 563, endPoint y: 99, distance: 70.2
click at [621, 59] on button "RUN" at bounding box center [625, 63] width 42 height 15
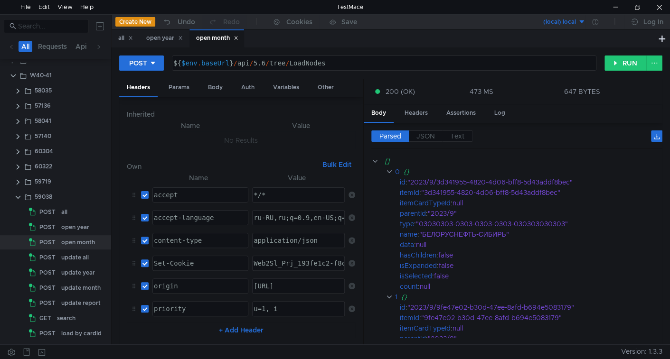
click at [455, 127] on div "Parsed JSON Text [] 0 {} id : "2023/9/3d341955-4820-4d06-bff8-5d43addf8bec" ite…" at bounding box center [513, 234] width 299 height 222
drag, startPoint x: 461, startPoint y: 133, endPoint x: 465, endPoint y: 140, distance: 7.2
click at [462, 134] on span "Text" at bounding box center [457, 136] width 14 height 9
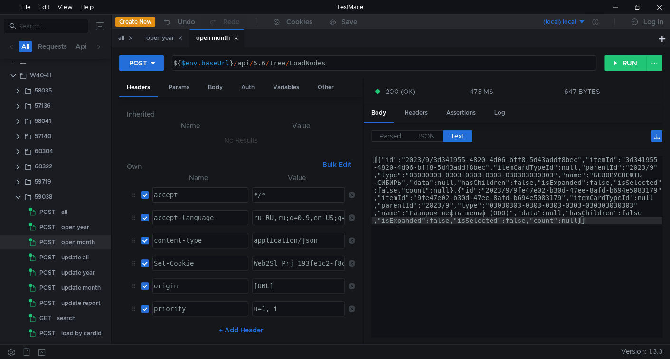
click at [478, 202] on div "[{"id":"2023/9/3d341955-4820-4d06-bff8-5d43addf8bec","itemId":"3d341955 -4820-4…" at bounding box center [516, 315] width 291 height 318
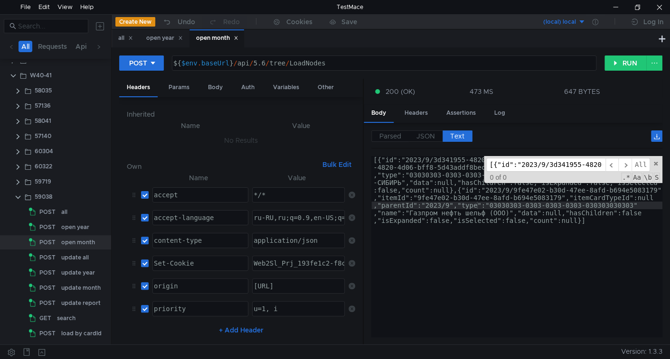
scroll to position [0, 2316]
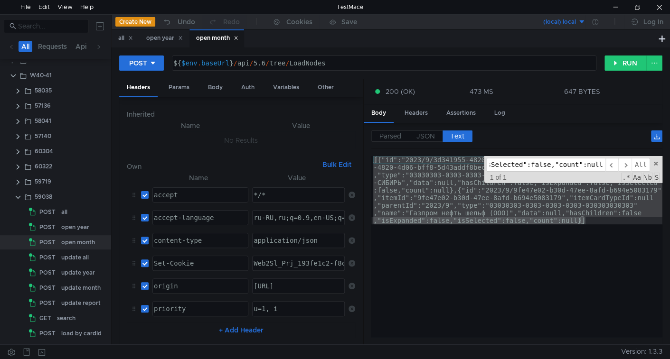
type input "[{"id":"2023/9/3d341955-4820-4d06-bff8-5d43addf8bec","itemId":"3d341955-4820-4d…"
click at [315, 61] on div "${ $env . baseUrl } / api / 5.6 / tree / LoadNodes" at bounding box center [383, 70] width 424 height 23
click at [73, 255] on div "update all" at bounding box center [75, 258] width 28 height 14
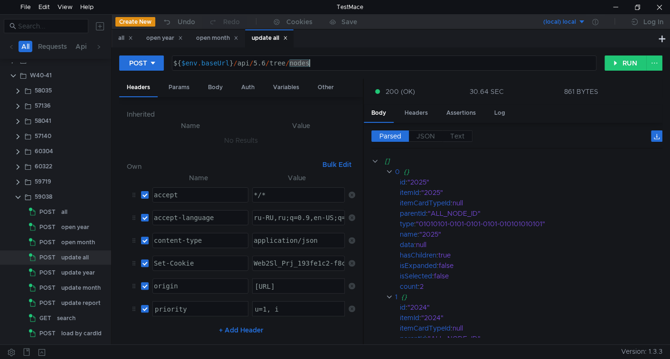
click at [302, 64] on div "${ $env . baseUrl } / api / 5.6 / tree / nodes" at bounding box center [383, 70] width 424 height 23
type textarea "${$env.baseUrl}/api/5.6/tree/LoadNodes"
click at [630, 64] on button "RUN" at bounding box center [625, 63] width 42 height 15
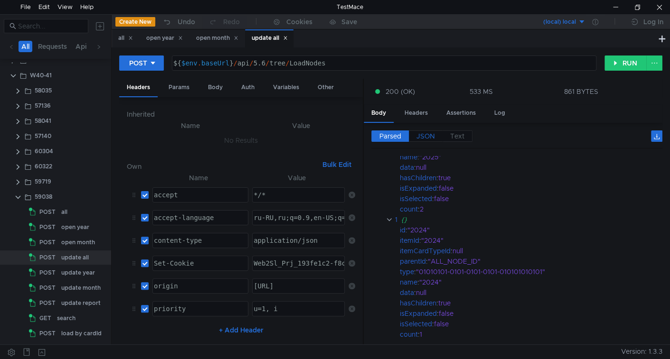
scroll to position [47, 0]
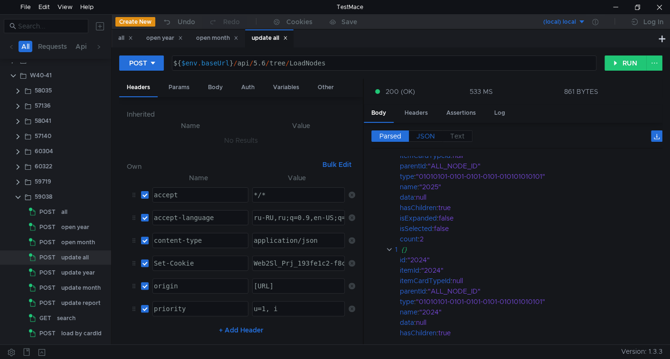
click at [431, 136] on span "JSON" at bounding box center [425, 136] width 19 height 9
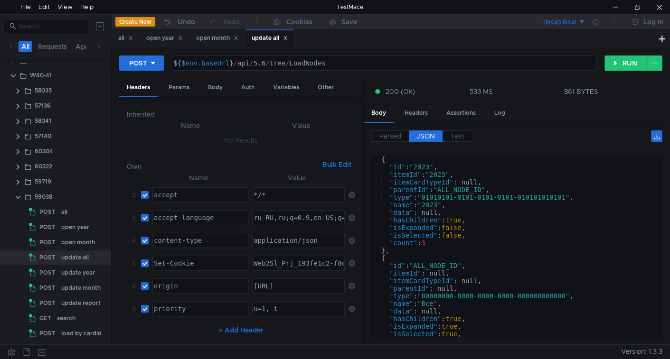
scroll to position [228, 0]
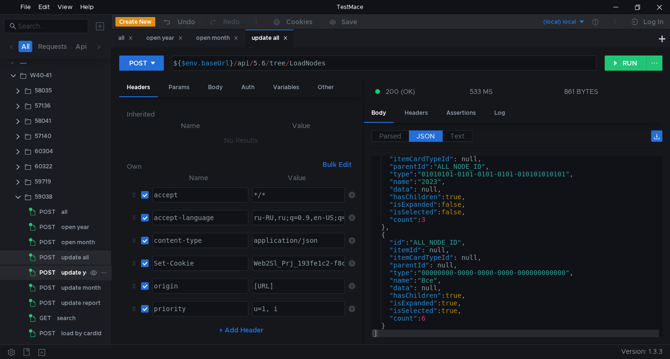
click at [64, 274] on div "update year" at bounding box center [78, 273] width 34 height 14
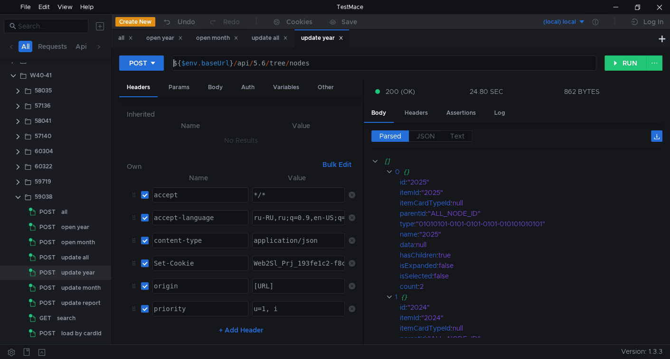
click at [302, 64] on div "${ $env . baseUrl } / api / 5.6 / tree / nodes" at bounding box center [383, 70] width 424 height 23
paste textarea "LoadN"
type textarea "${$env.baseUrl}/api/5.6/tree/LoadNodes"
click at [464, 139] on label "Text" at bounding box center [458, 136] width 30 height 11
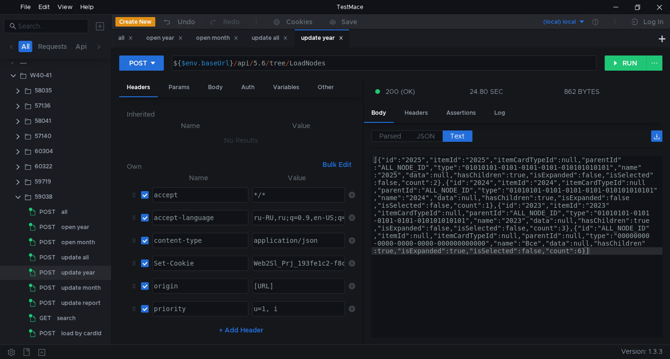
click at [486, 201] on div "[{"id":"2025","itemId":"2025","itemCardTypeId":null,"parentId" :"ALL_NODE_ID","…" at bounding box center [516, 344] width 291 height 376
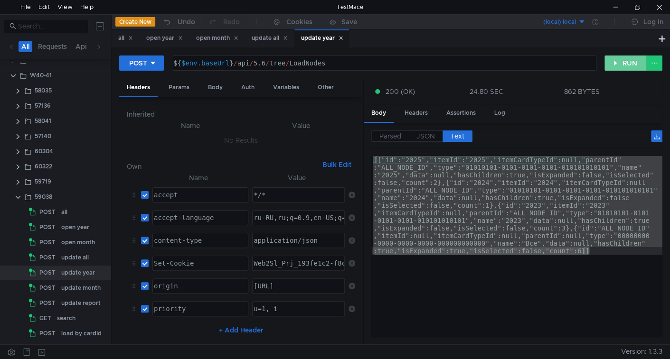
click at [613, 66] on button "RUN" at bounding box center [625, 63] width 42 height 15
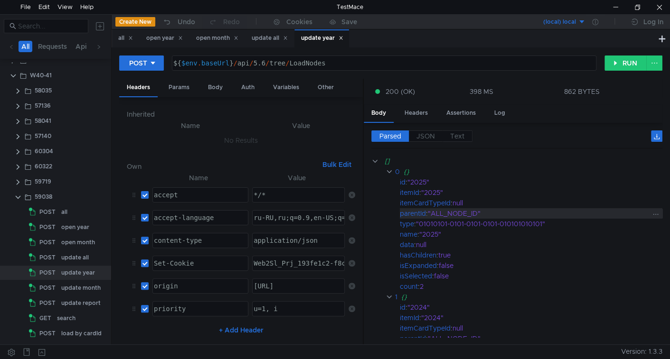
click at [438, 208] on div ""ALL_NODE_ID"" at bounding box center [539, 213] width 223 height 10
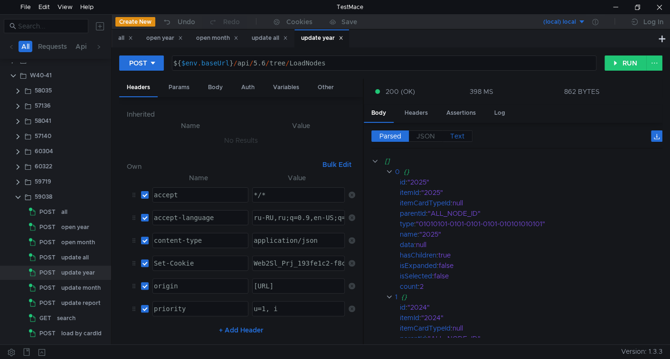
click at [462, 135] on span "Text" at bounding box center [457, 136] width 14 height 9
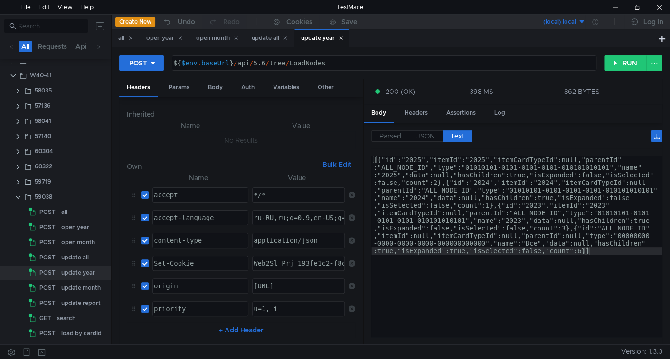
type textarea "[{"id":"2025","itemId":"2025","itemCardTypeId":null,"parentId":"ALL_NODE_ID","t…"
click at [482, 192] on div "[{"id":"2025","itemId":"2025","itemCardTypeId":null,"parentId" :"ALL_NODE_ID","…" at bounding box center [516, 344] width 291 height 376
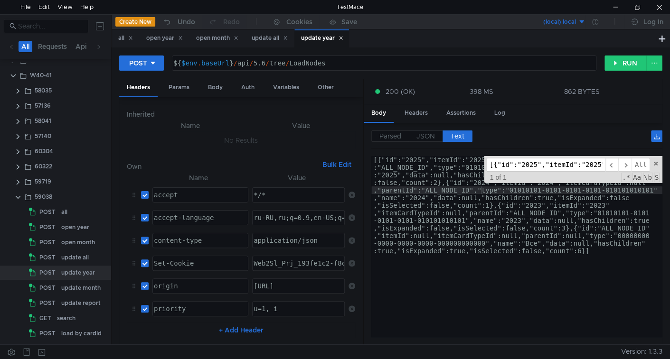
scroll to position [0, 3312]
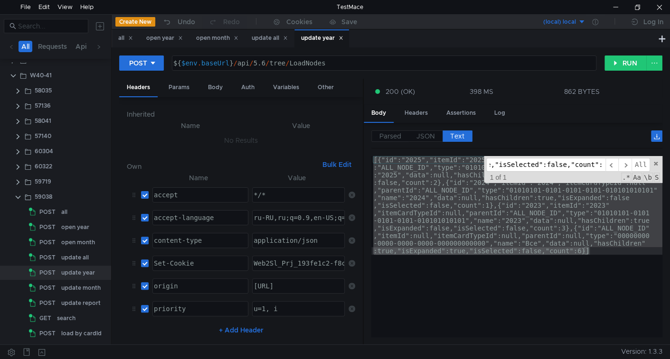
type input "[{"id":"2025","itemId":"2025","itemCardTypeId":null,"parentId":"ALL_NODE_ID","t…"
click at [309, 63] on div "${ $env . baseUrl } / api / 5.6 / tree / LoadNodes" at bounding box center [383, 70] width 424 height 23
click at [75, 286] on div "update month" at bounding box center [80, 288] width 39 height 14
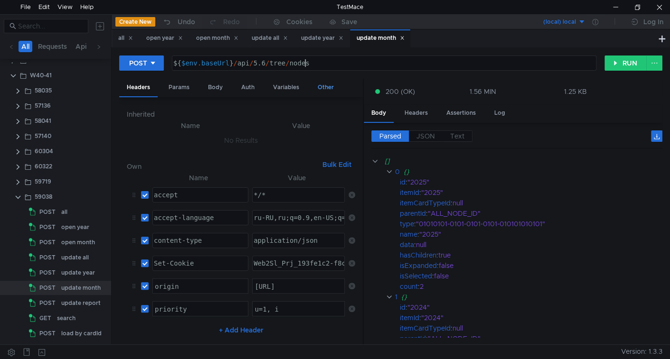
click at [305, 60] on div "${ $env . baseUrl } / api / 5.6 / tree / nodes" at bounding box center [383, 70] width 424 height 23
type textarea "${$env.baseUrl}/api/5.6/tree/LoadNodes"
click at [631, 68] on button "RUN" at bounding box center [625, 63] width 42 height 15
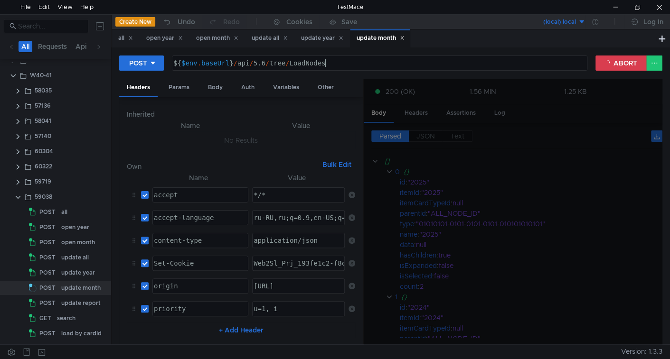
click at [458, 136] on div at bounding box center [513, 212] width 299 height 267
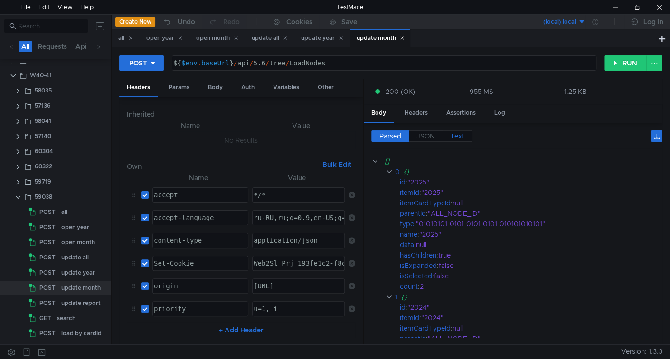
click at [466, 131] on label "Text" at bounding box center [458, 136] width 30 height 11
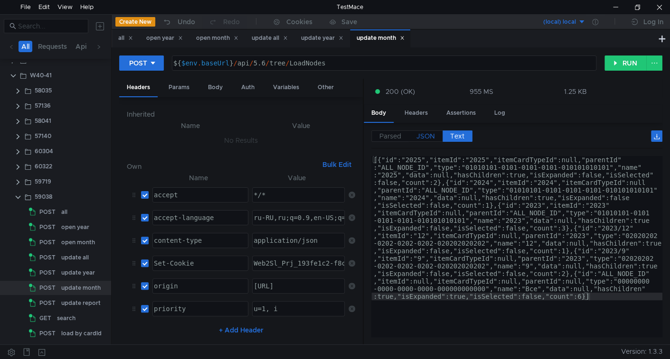
click at [428, 139] on span "JSON" at bounding box center [425, 136] width 19 height 9
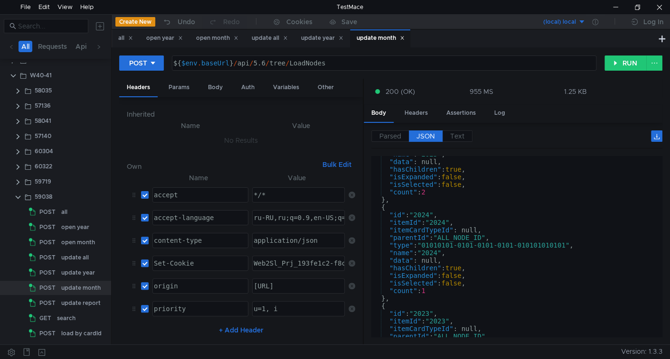
scroll to position [59, 0]
click at [210, 95] on div "Body" at bounding box center [215, 88] width 30 height 18
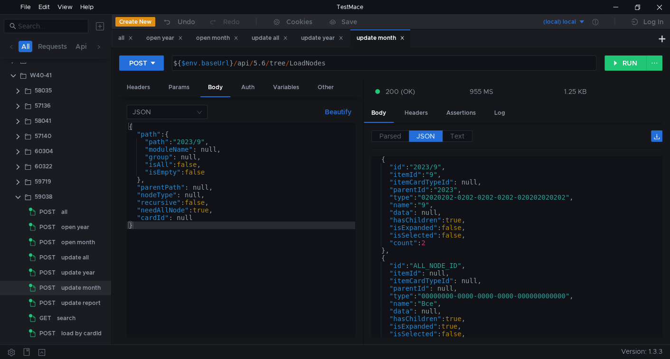
scroll to position [426, 0]
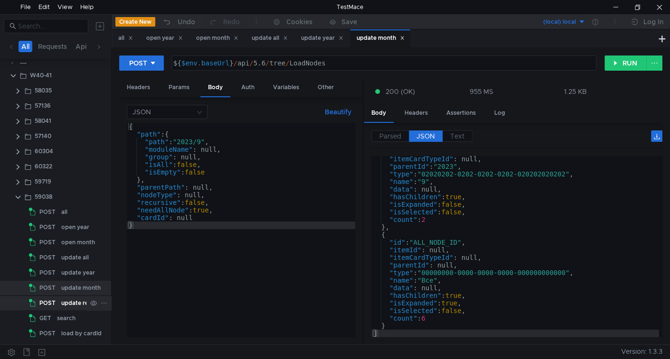
click at [61, 303] on div "update report" at bounding box center [80, 303] width 39 height 14
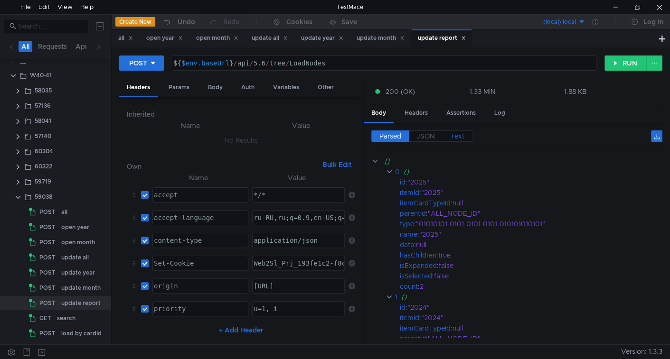
click at [463, 136] on span "Text" at bounding box center [457, 136] width 14 height 9
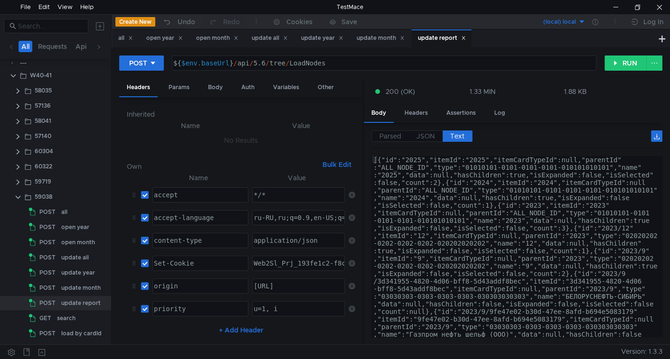
type textarea "[{"id":"2025","itemId":"2025","itemCardTypeId":null,"parentId":"ALL_NODE_ID","t…"
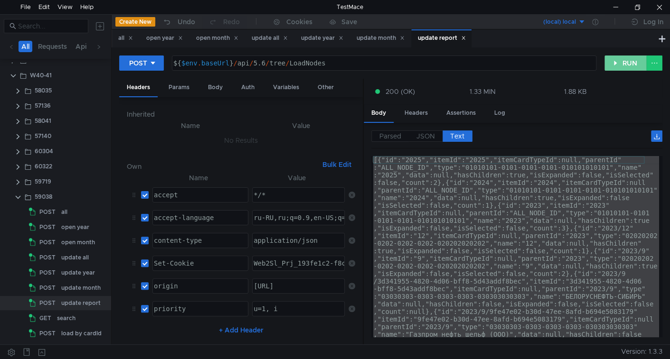
click at [625, 56] on button "RUN" at bounding box center [625, 63] width 42 height 15
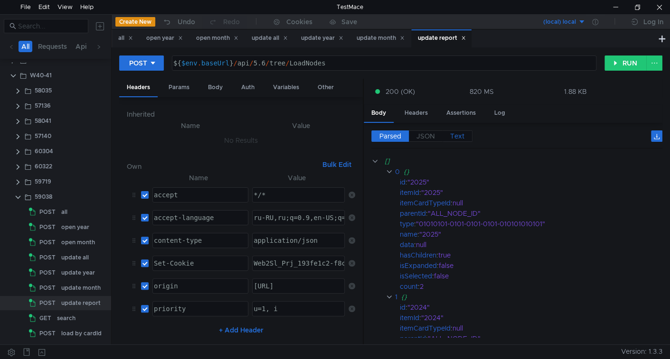
click at [445, 135] on label "Text" at bounding box center [458, 136] width 30 height 11
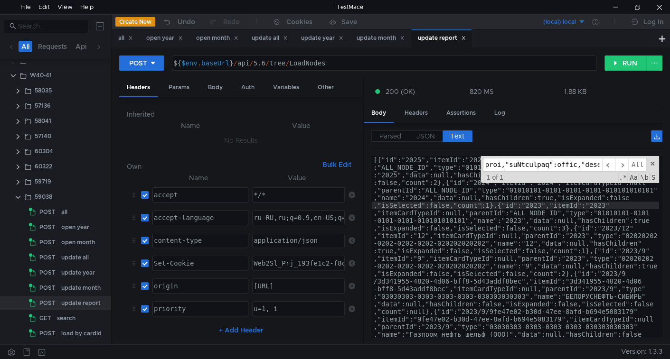
scroll to position [31, 0]
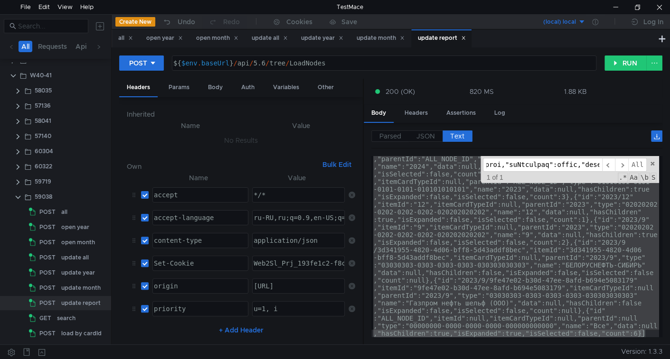
type input "[{"id":"2025","itemId":"2025","itemCardTypeId":null,"parentId":"ALL_NODE_ID","t…"
click at [464, 237] on div "[{"id":"2025","itemId":"2025","itemCardTypeId":null,"parentId" :"ALL_NODE_ID","…" at bounding box center [515, 246] width 288 height 181
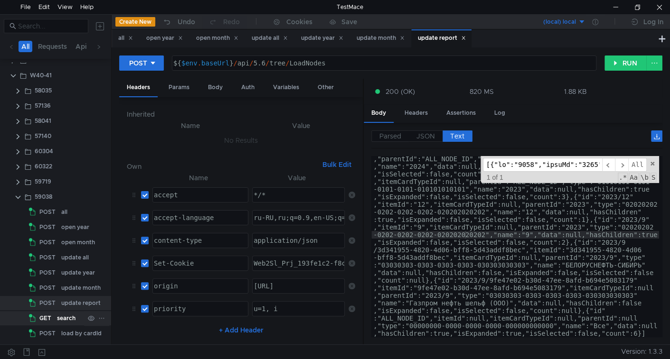
click at [64, 318] on div "search" at bounding box center [66, 318] width 19 height 14
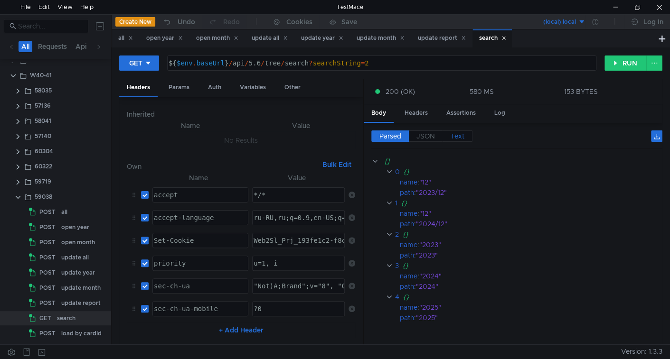
click at [457, 137] on span "Text" at bounding box center [457, 136] width 14 height 9
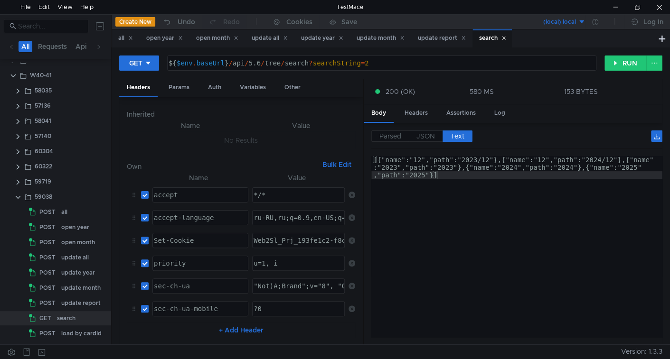
click at [294, 62] on div "${ $env . baseUrl } / api / 5.6 / tree / search ? searchString = 2" at bounding box center [381, 70] width 428 height 23
paste textarea "TreeS"
type textarea "${$env.baseUrl}/api/5.6/tree/TreeSearch?searchString=2"
type textarea "[{"name":"12","path":"2023/12"},{"name":"12","path":"2024/12"},{"name":"2023","…"
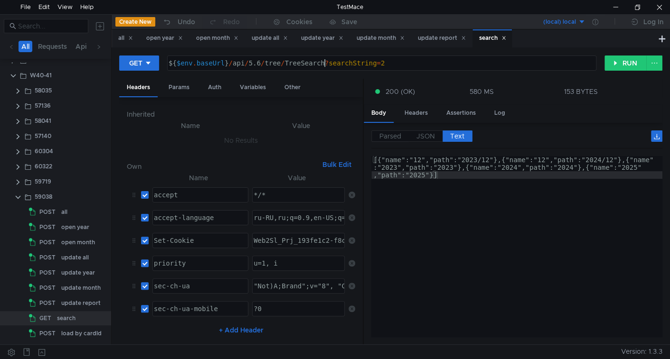
click at [439, 170] on div "[{"name":"12","path":"2023/12"},{"name":"12","path":"2024/12"},{"name" :"2023",…" at bounding box center [516, 269] width 291 height 227
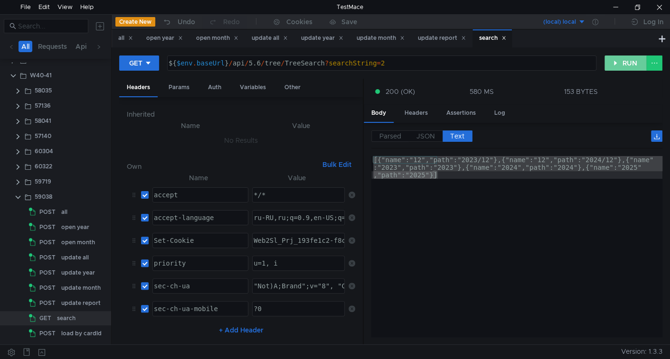
drag, startPoint x: 614, startPoint y: 66, endPoint x: 599, endPoint y: 76, distance: 18.6
click at [613, 67] on button "RUN" at bounding box center [625, 63] width 42 height 15
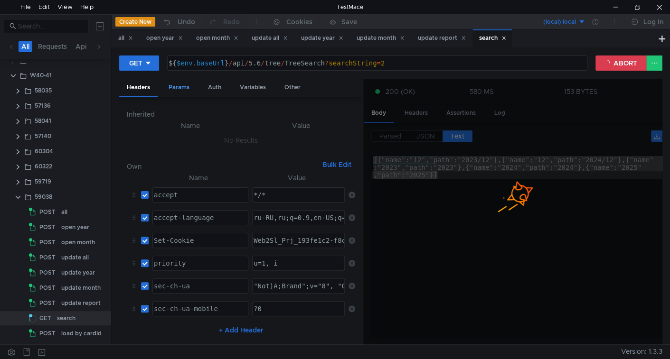
click at [185, 88] on div "Params" at bounding box center [179, 88] width 36 height 18
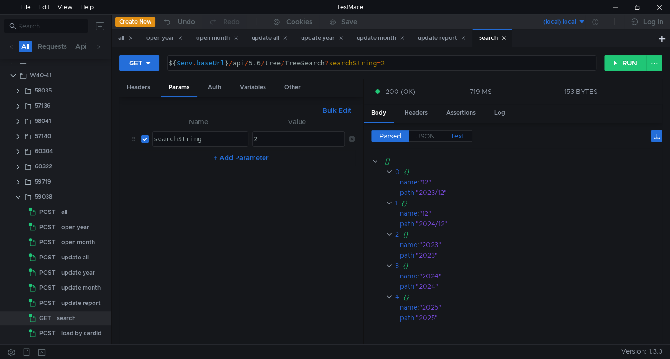
click at [458, 132] on span "Text" at bounding box center [457, 136] width 14 height 9
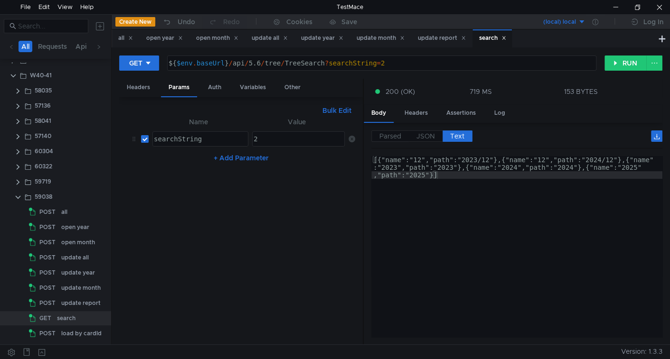
type textarea "[{"name":"12","path":"2023/12"},{"name":"12","path":"2024/12"},{"name":"2023","…"
click at [530, 201] on div "[{"name":"12","path":"2023/12"},{"name":"12","path":"2024/12"},{"name" :"2023",…" at bounding box center [516, 268] width 291 height 224
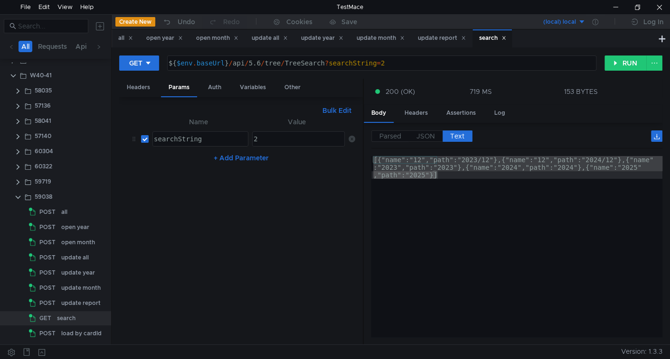
click at [526, 201] on div "[{"name":"12","path":"2023/12"},{"name":"12","path":"2024/12"},{"name" :"2023",…" at bounding box center [516, 246] width 291 height 181
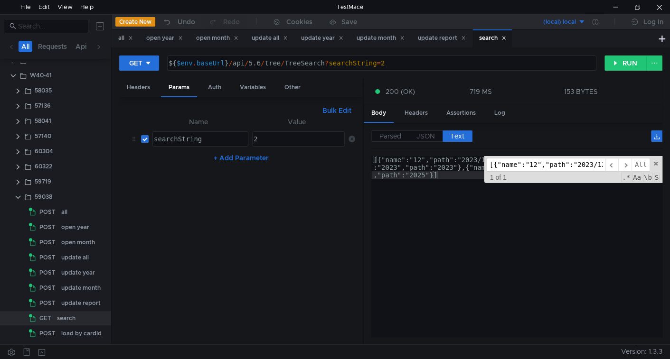
scroll to position [0, 497]
type input "[{"name":"12","path":"2023/12"},{"name":"12","path":"2024/12"},{"name":"2023","…"
click at [443, 220] on div "[{"name":"12","path":"2023/12"},{"name":"12","path":"2024/12"},{"name" :"2023",…" at bounding box center [516, 246] width 291 height 181
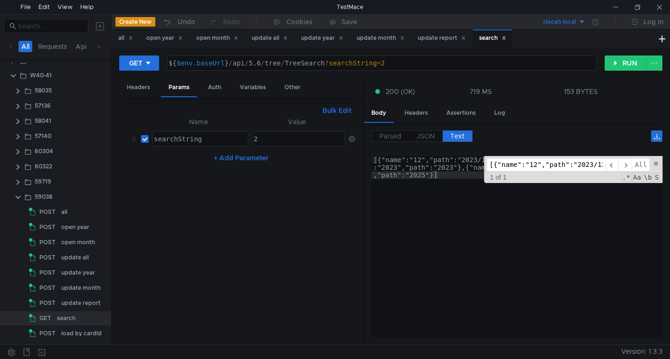
click at [295, 135] on div "2" at bounding box center [298, 146] width 92 height 23
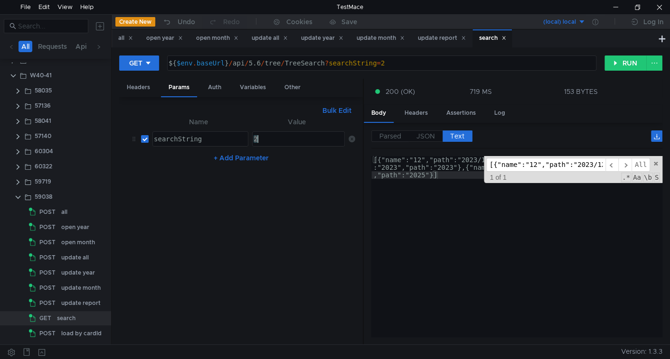
click at [295, 135] on div "2" at bounding box center [298, 146] width 92 height 23
type textarea ","
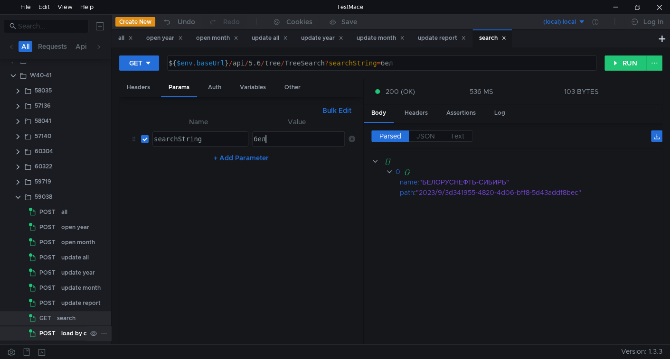
type textarea "бел"
click at [68, 332] on div "load by cardId" at bounding box center [81, 334] width 40 height 14
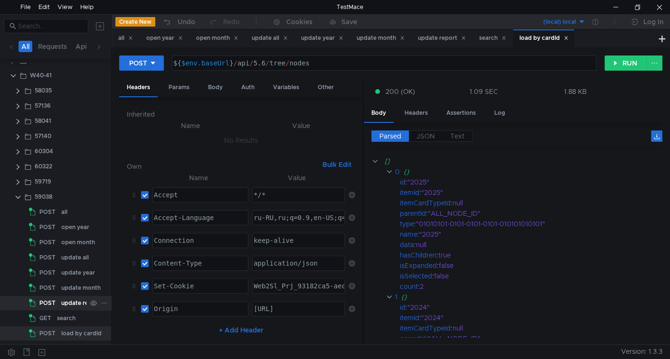
click at [75, 302] on div "update report" at bounding box center [80, 303] width 39 height 14
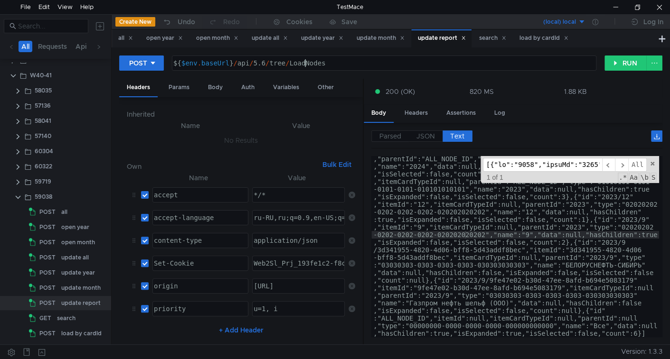
click at [305, 58] on div "${ $env . baseUrl } / api / 5.6 / tree / LoadNodes" at bounding box center [384, 63] width 424 height 14
click at [64, 332] on div "load by cardId" at bounding box center [81, 334] width 40 height 14
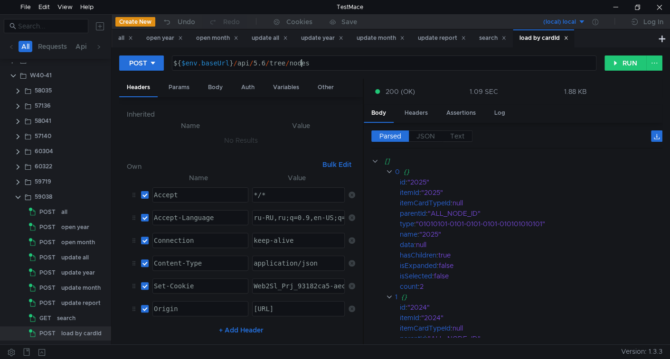
click at [300, 60] on div "${ $env . baseUrl } / api / 5.6 / tree / nodes" at bounding box center [383, 70] width 424 height 23
paste textarea "LoadN"
type textarea "${$env.baseUrl}/api/5.6/tree/LoadNodes"
click at [452, 134] on span "Text" at bounding box center [457, 136] width 14 height 9
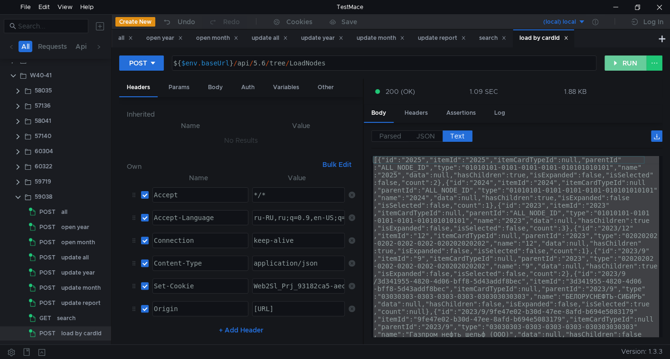
click at [619, 64] on button "RUN" at bounding box center [625, 63] width 42 height 15
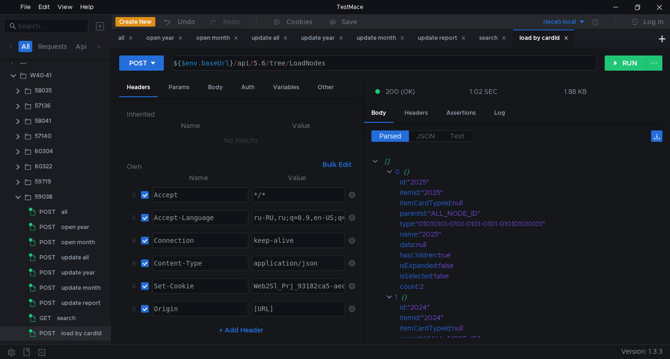
click at [459, 128] on div "Parsed JSON Text [] 0 {} id : "2025" itemId : "2025" itemCardTypeId : null pare…" at bounding box center [513, 234] width 299 height 222
click at [459, 137] on span "Text" at bounding box center [457, 136] width 14 height 9
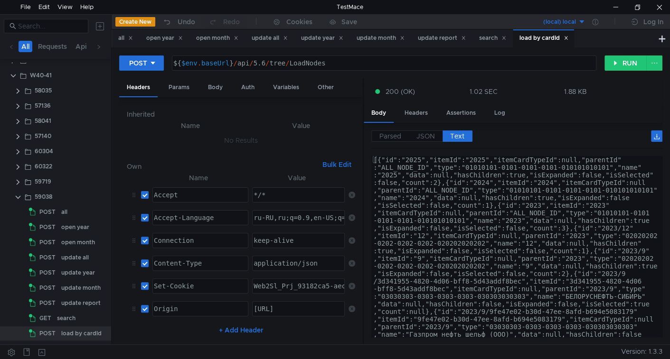
type textarea "[{"id":"2025","itemId":"2025","itemCardTypeId":null,"parentId":"ALL_NODE_ID","t…"
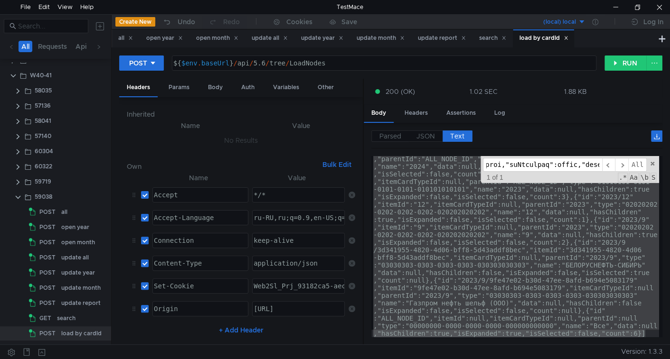
scroll to position [31, 0]
type input "[{"id":"2025","itemId":"2025","itemCardTypeId":null,"parentId":"ALL_NODE_ID","t…"
click at [471, 198] on div "[{"id":"2025","itemId":"2025","itemCardTypeId":null,"parentId" :"ALL_NODE_ID","…" at bounding box center [515, 246] width 288 height 181
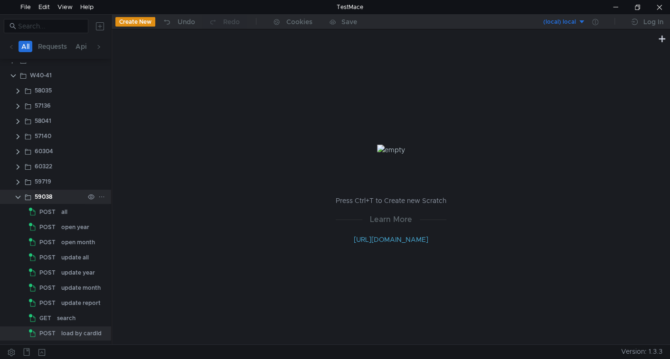
click at [18, 196] on clr-icon at bounding box center [18, 198] width 8 height 8
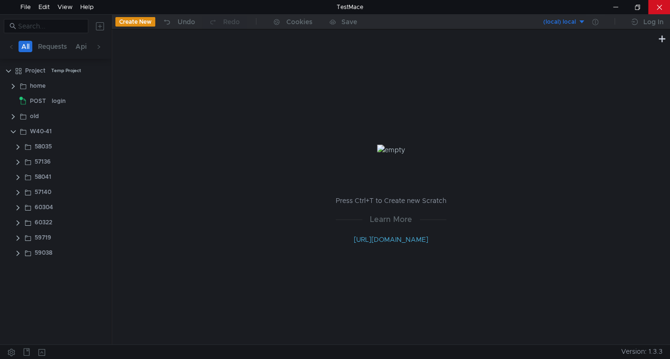
click at [661, 8] on div at bounding box center [659, 7] width 22 height 14
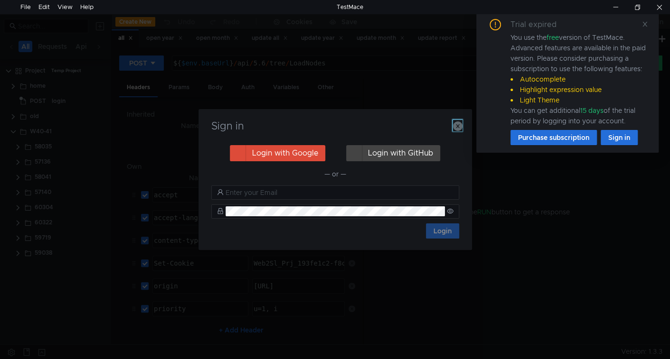
click at [456, 128] on icon "button" at bounding box center [457, 126] width 9 height 9
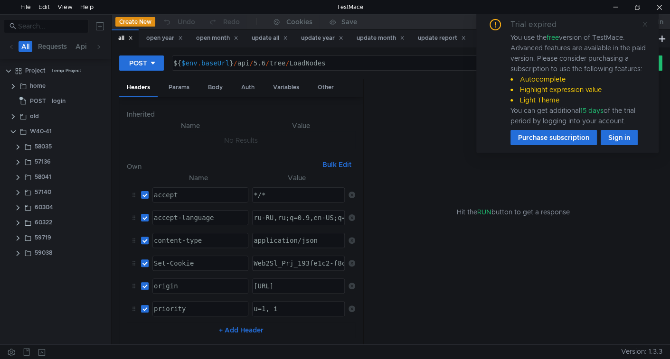
click at [644, 24] on icon at bounding box center [644, 24] width 5 height 5
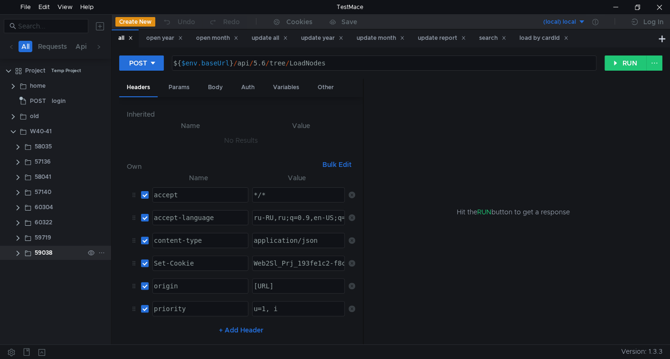
click at [18, 252] on clr-icon at bounding box center [18, 254] width 8 height 8
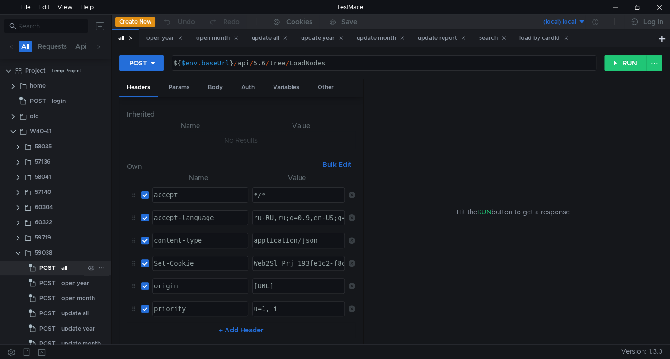
click at [57, 267] on div "POST" at bounding box center [43, 268] width 29 height 14
click at [617, 64] on button "RUN" at bounding box center [625, 63] width 42 height 15
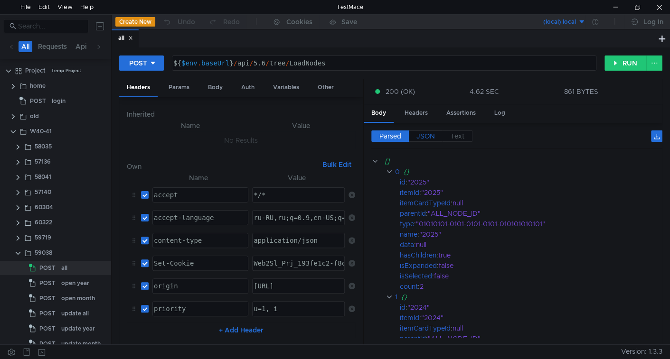
click at [428, 132] on span "JSON" at bounding box center [425, 136] width 19 height 9
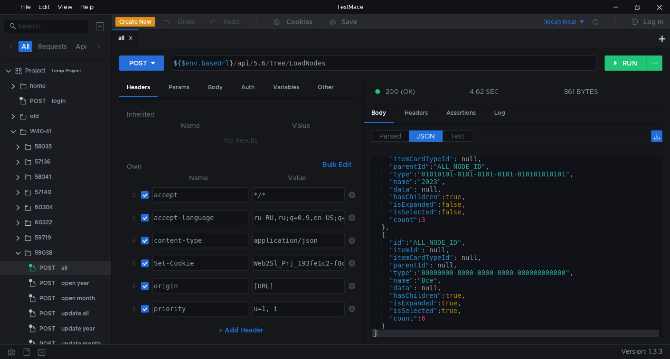
scroll to position [228, 0]
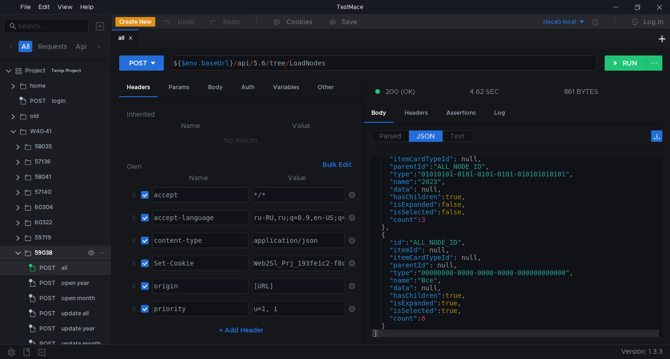
click at [19, 253] on clr-icon at bounding box center [18, 254] width 8 height 8
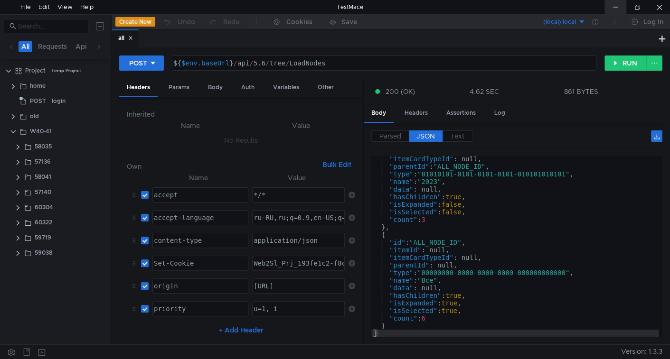
click at [617, 4] on div at bounding box center [615, 7] width 22 height 14
